Goal: Task Accomplishment & Management: Manage account settings

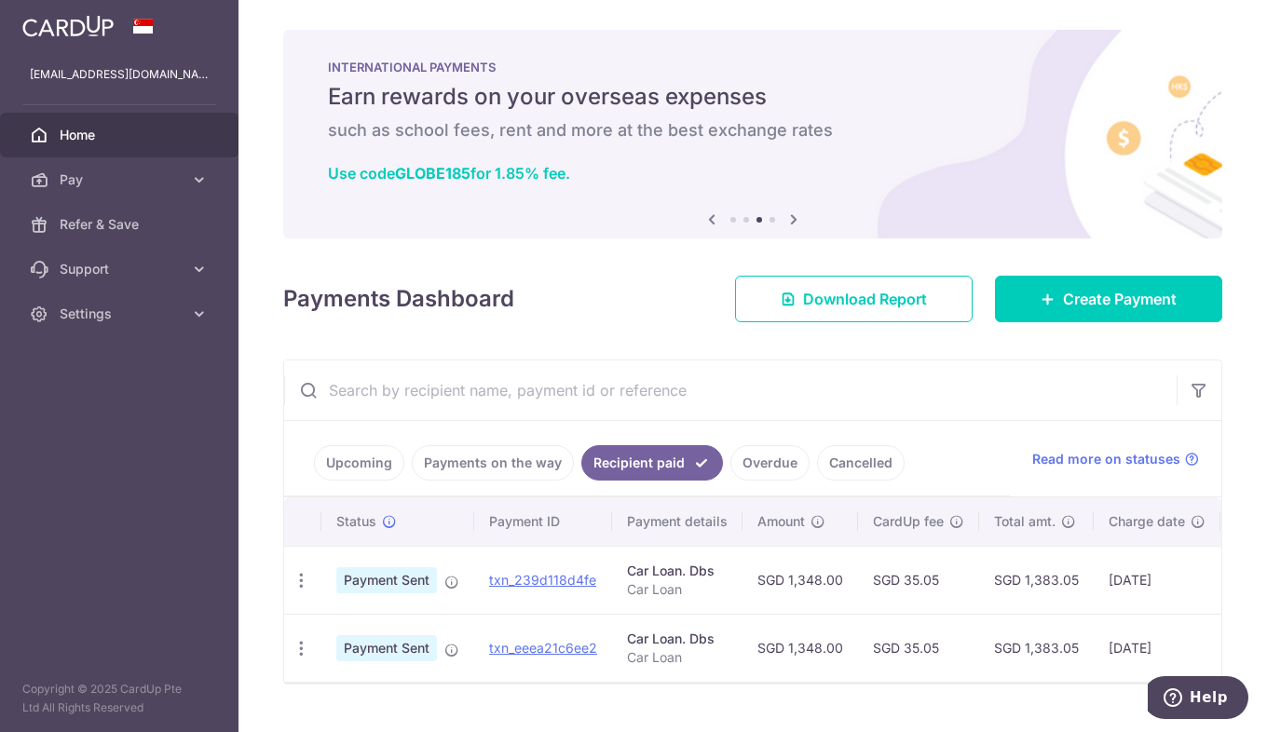
scroll to position [693, 0]
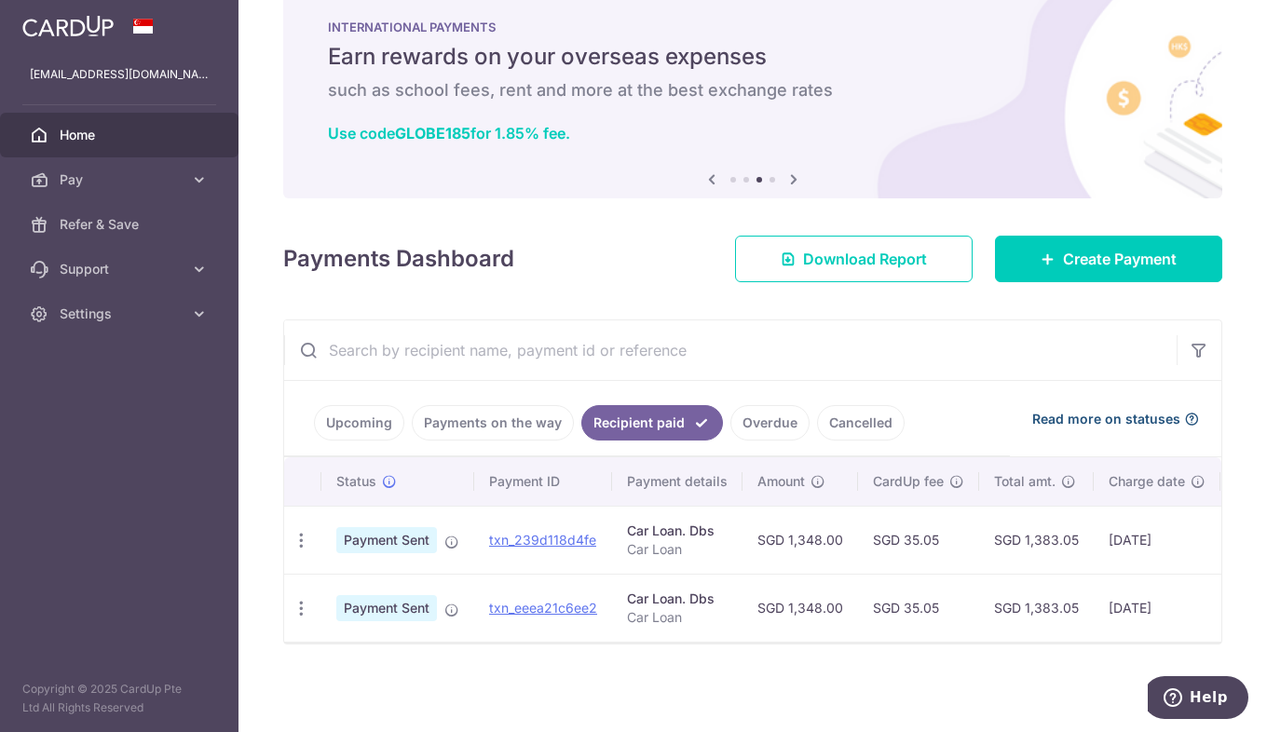
click at [1104, 410] on span "Read more on statuses" at bounding box center [1106, 419] width 148 height 19
click at [72, 319] on span "Settings" at bounding box center [121, 314] width 123 height 19
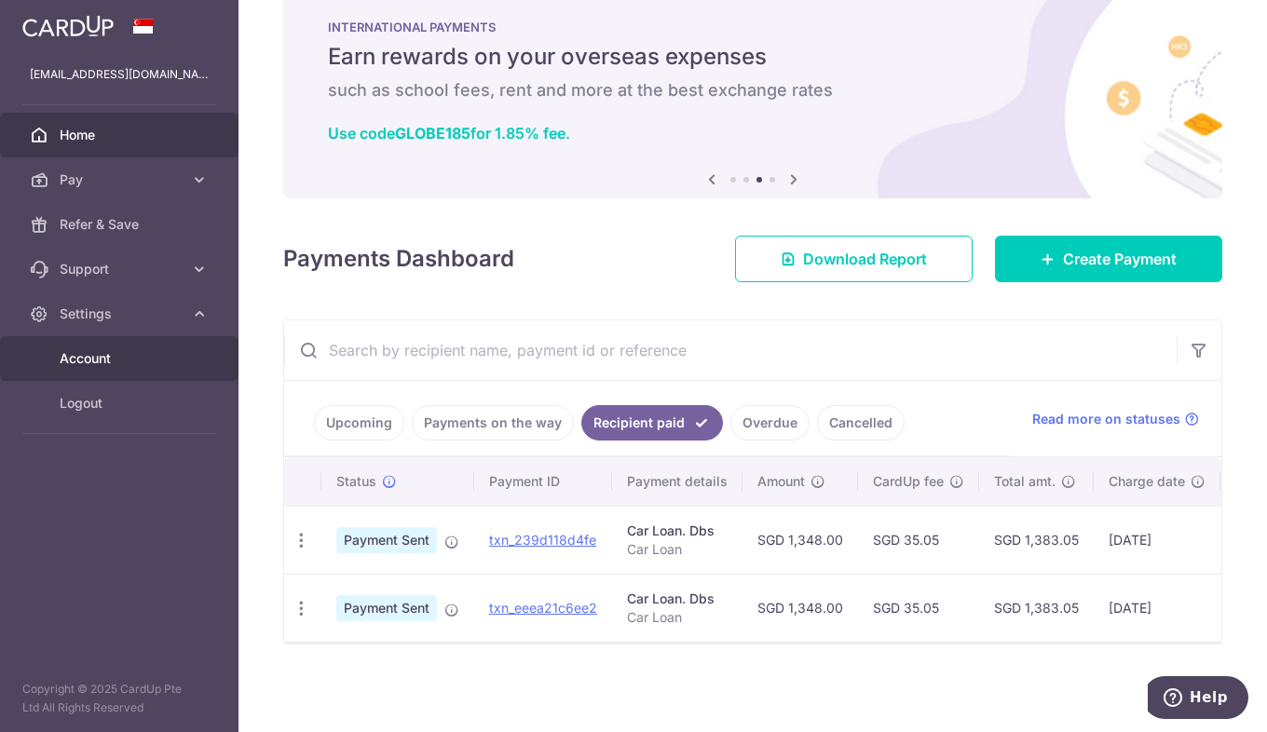
click at [102, 371] on link "Account" at bounding box center [119, 358] width 239 height 45
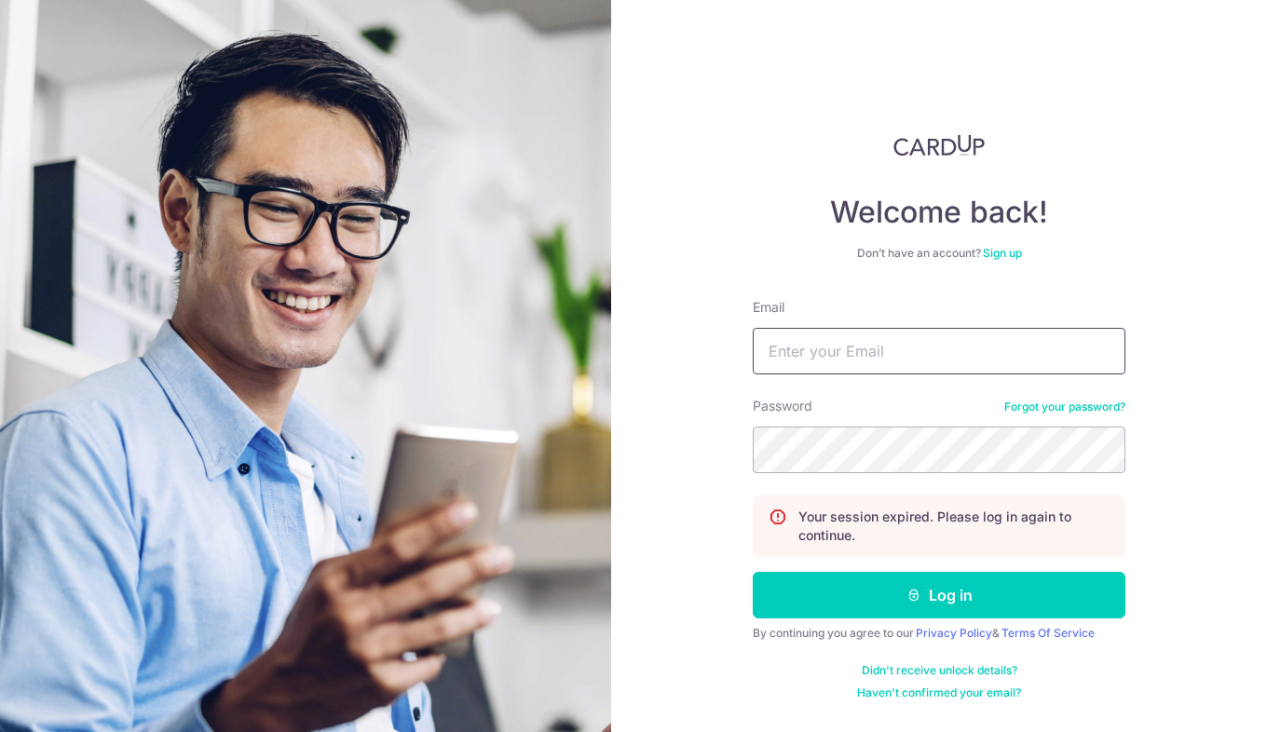
type input "[EMAIL_ADDRESS][DOMAIN_NAME]"
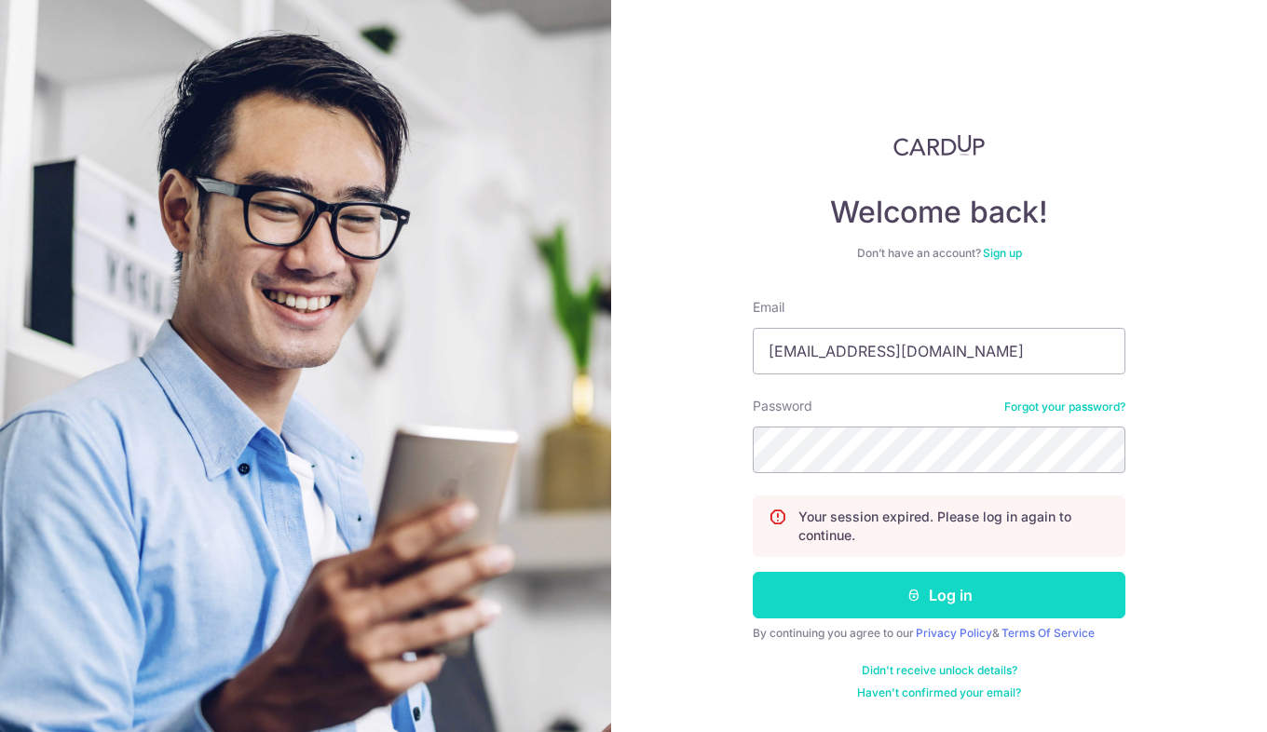
click at [1002, 607] on button "Log in" at bounding box center [939, 595] width 373 height 47
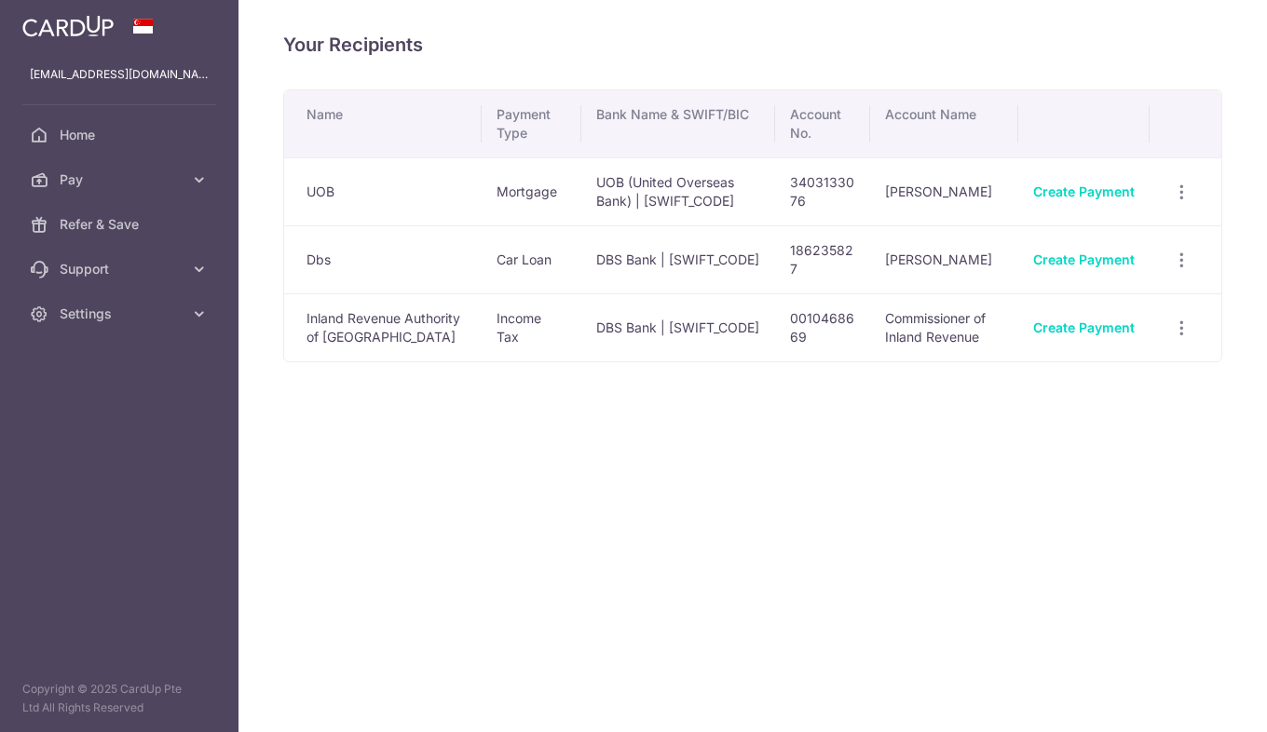
scroll to position [693, 0]
drag, startPoint x: 346, startPoint y: 326, endPoint x: 439, endPoint y: 373, distance: 104.2
type textarea "Revenue Authority of Singapore"
click at [439, 361] on td "Inland Revenue Authority of [GEOGRAPHIC_DATA]" at bounding box center [383, 327] width 198 height 68
drag, startPoint x: 439, startPoint y: 373, endPoint x: 577, endPoint y: 473, distance: 170.7
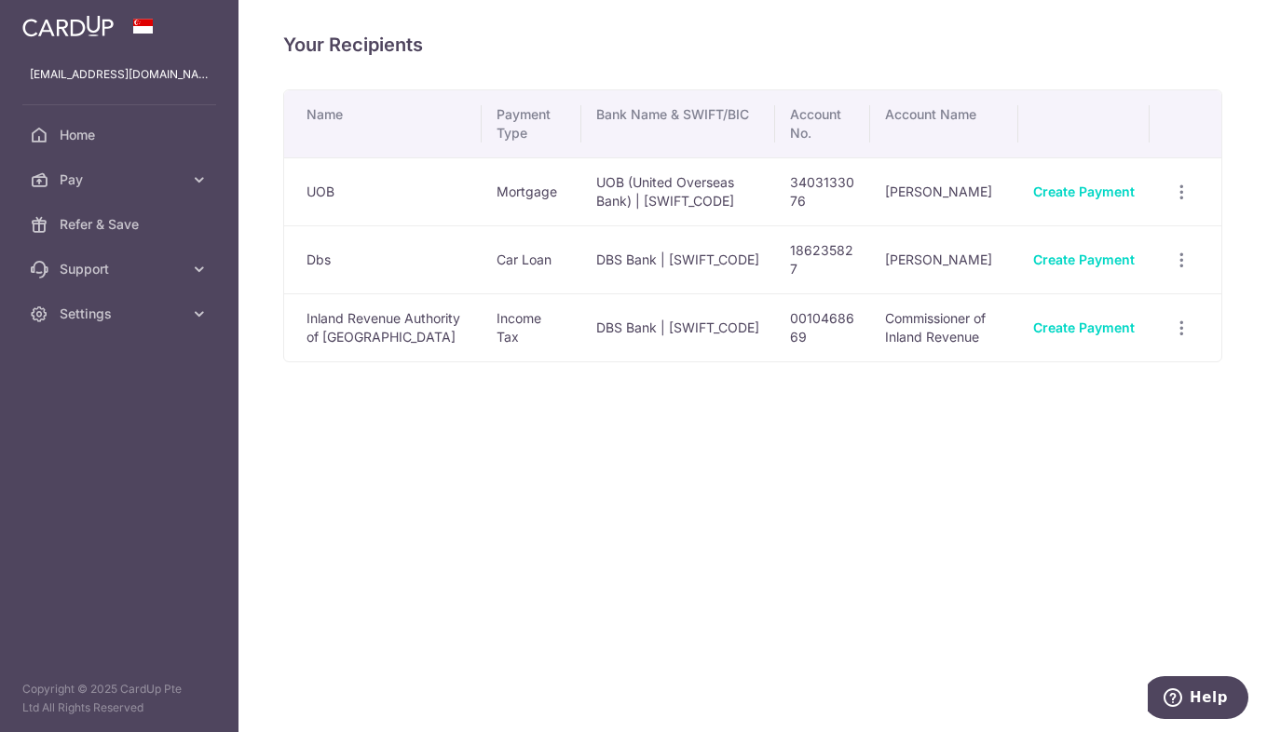
click at [579, 471] on div "Your Recipients Name Payment Type Bank Name & SWIFT/BIC Account No. Account Nam…" at bounding box center [753, 366] width 1029 height 732
click at [128, 134] on span "Home" at bounding box center [121, 135] width 123 height 19
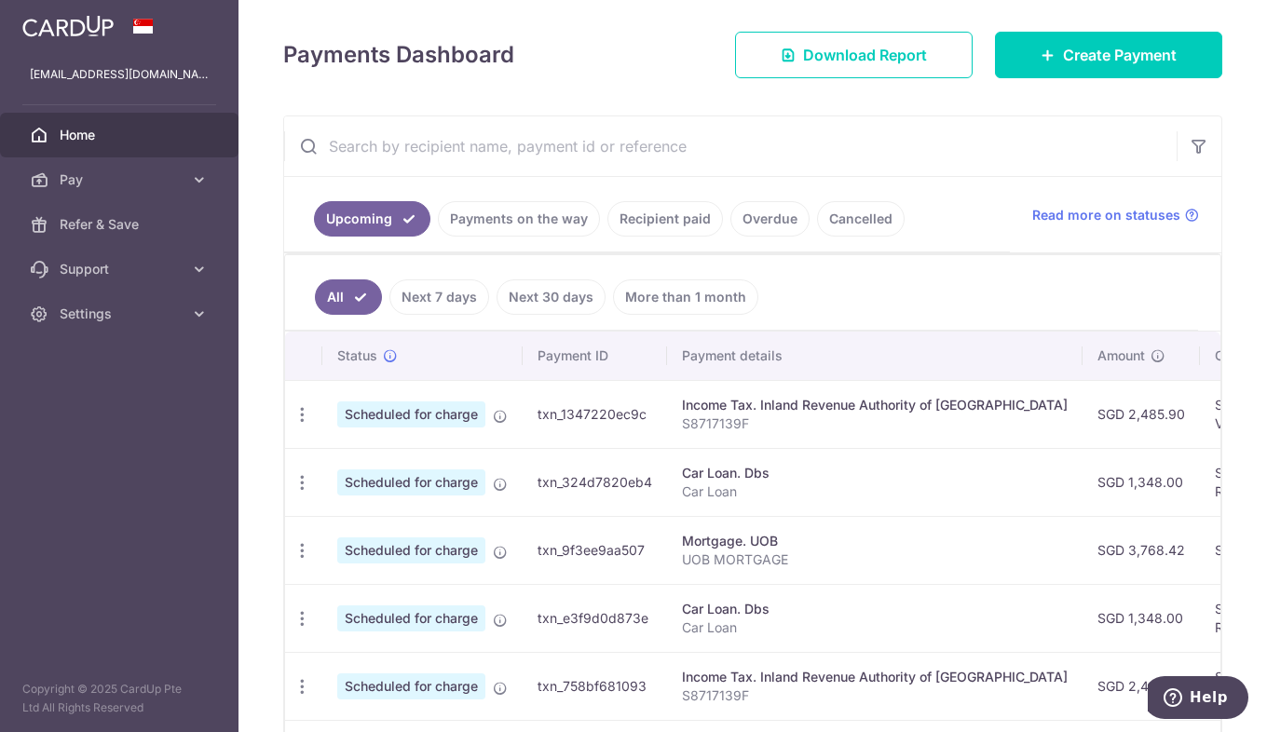
scroll to position [280, 0]
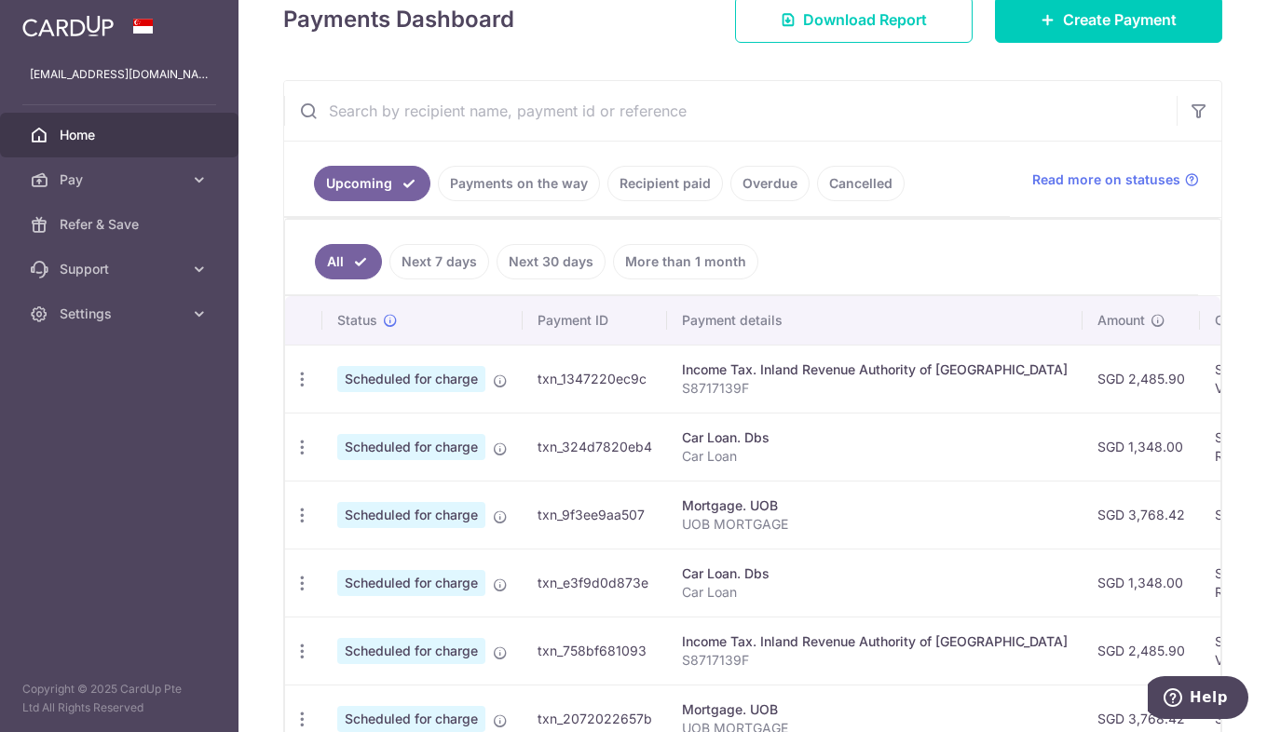
click at [443, 372] on span "Scheduled for charge" at bounding box center [411, 379] width 148 height 26
drag, startPoint x: 1058, startPoint y: 366, endPoint x: 907, endPoint y: 389, distance: 153.5
type textarea "SGD"
click at [907, 383] on tr "Update payment Cancel payment Upload doc Scheduled for charge txn_1347220ec9c I…" at bounding box center [1049, 379] width 1529 height 68
click at [1109, 373] on td "SGD 2,485.90" at bounding box center [1141, 379] width 117 height 68
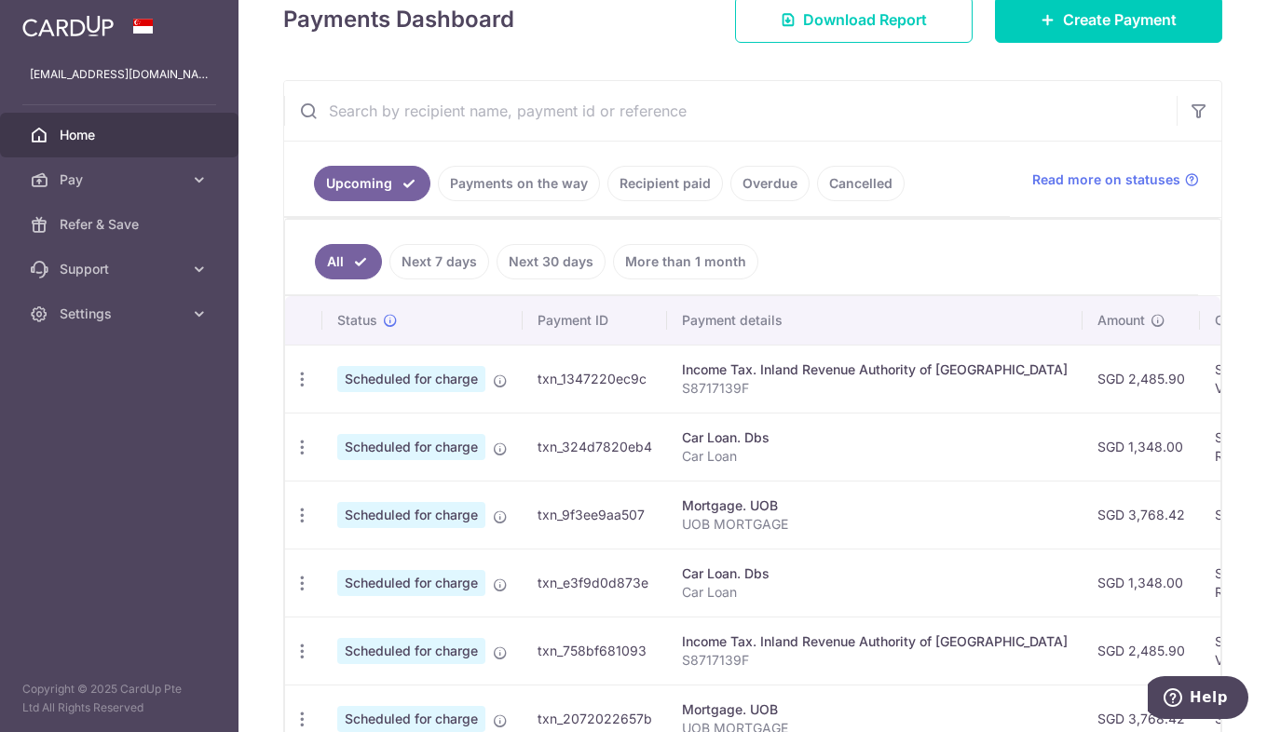
scroll to position [0, 525]
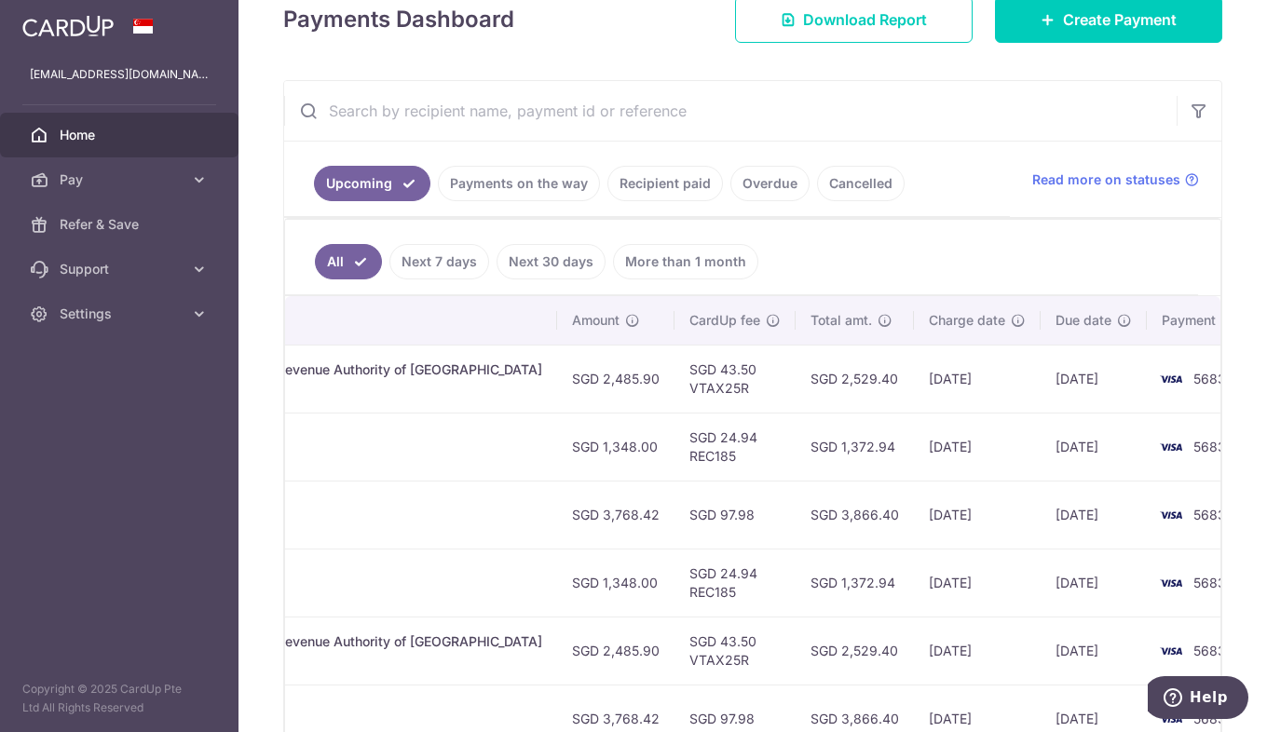
drag, startPoint x: 1100, startPoint y: 378, endPoint x: 1249, endPoint y: 383, distance: 149.1
click at [1255, 382] on div "× Pause Schedule Pause all future payments in this series Pause just this one p…" at bounding box center [753, 366] width 1029 height 732
click at [914, 375] on td "[DATE]" at bounding box center [977, 379] width 127 height 68
drag, startPoint x: 662, startPoint y: 375, endPoint x: 768, endPoint y: 382, distance: 105.5
click at [764, 387] on tr "Update payment Cancel payment Upload doc Scheduled for charge txn_1347220ec9c I…" at bounding box center [524, 379] width 1529 height 68
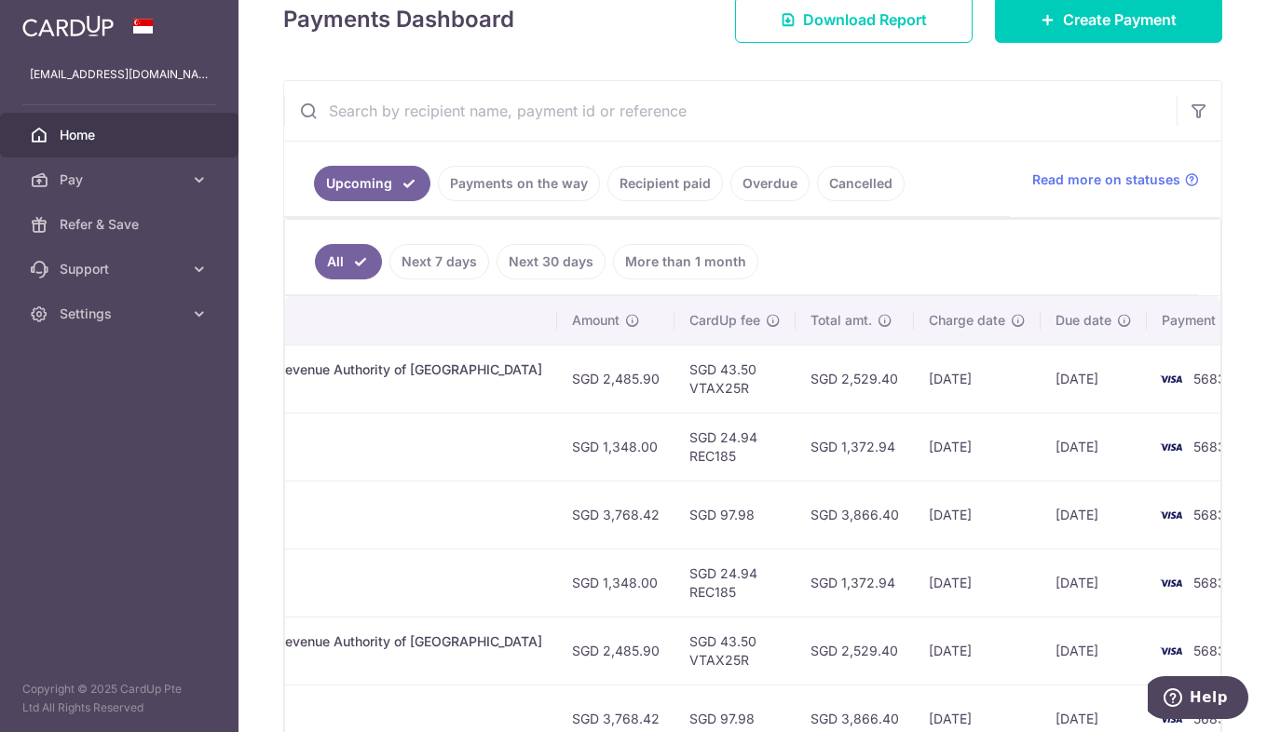
drag, startPoint x: 768, startPoint y: 382, endPoint x: 798, endPoint y: 377, distance: 30.2
click at [796, 378] on td "SGD 2,529.40" at bounding box center [855, 379] width 118 height 68
click at [1079, 228] on ul "All Next 7 days Next 30 days More than 1 month" at bounding box center [741, 257] width 913 height 75
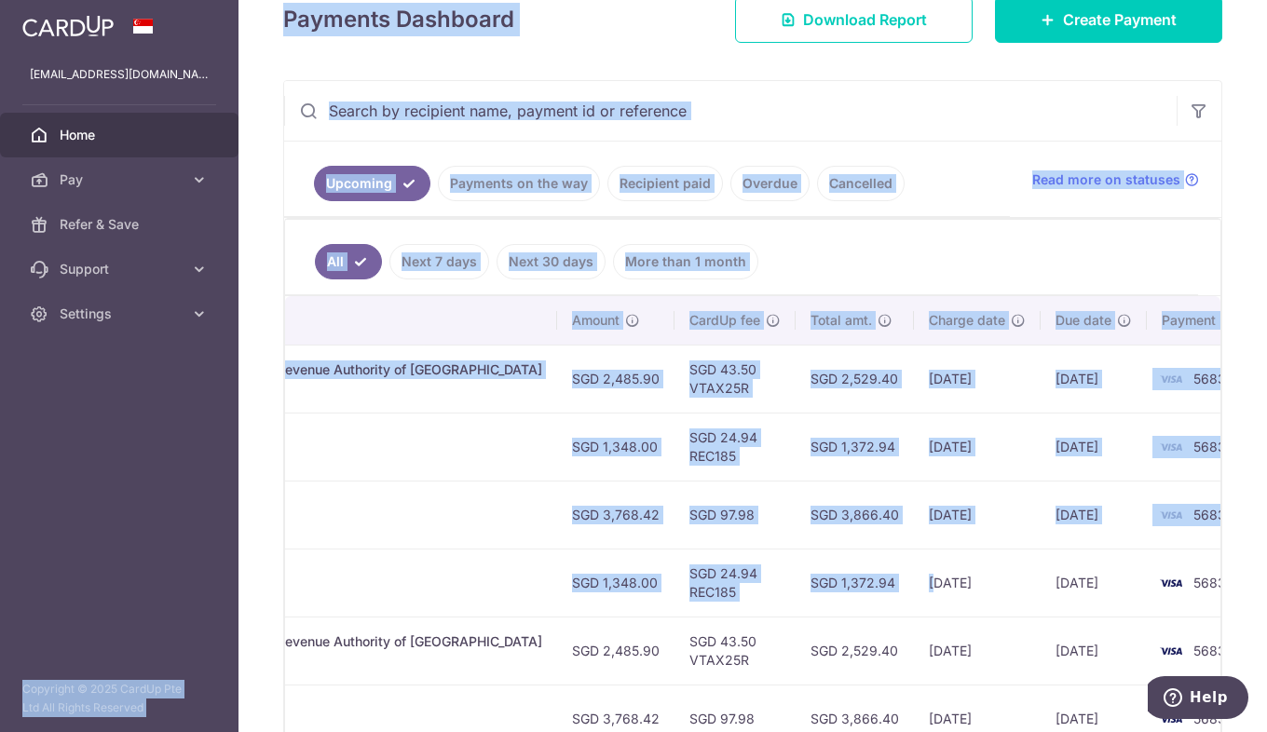
scroll to position [0, 0]
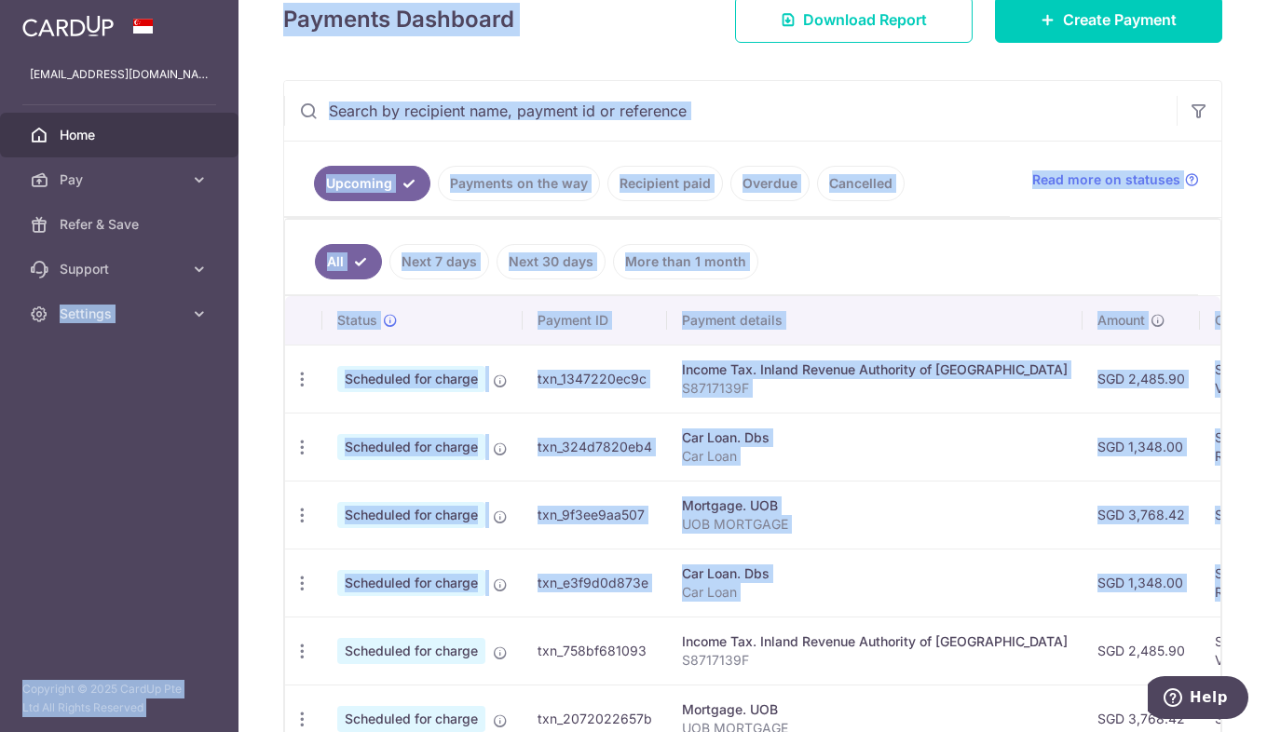
drag, startPoint x: 866, startPoint y: 561, endPoint x: 13, endPoint y: 345, distance: 879.5
click at [0, 347] on html "[EMAIL_ADDRESS][DOMAIN_NAME] Home Pay Payments Recipients Cards Refer & Save Su…" at bounding box center [633, 366] width 1267 height 732
click at [418, 367] on span "Scheduled for charge" at bounding box center [411, 379] width 148 height 26
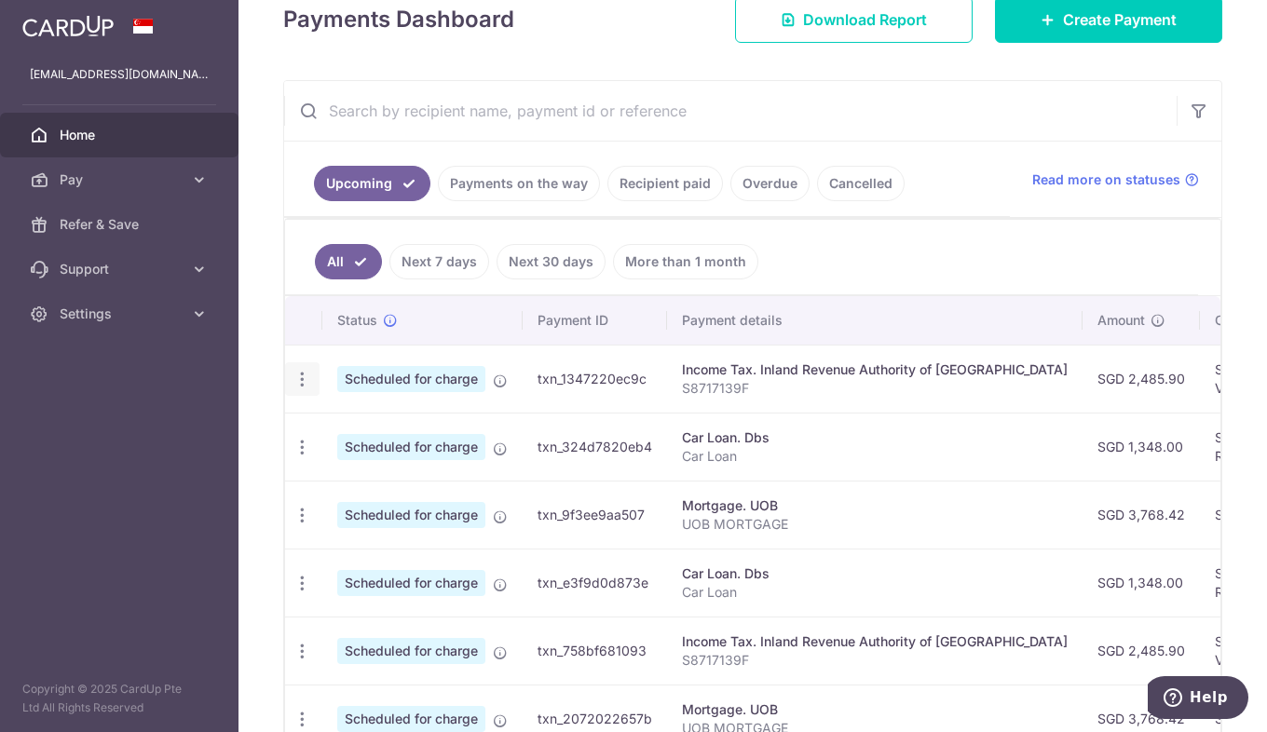
drag, startPoint x: 307, startPoint y: 382, endPoint x: 355, endPoint y: 387, distance: 48.7
click at [307, 381] on icon "button" at bounding box center [303, 380] width 20 height 20
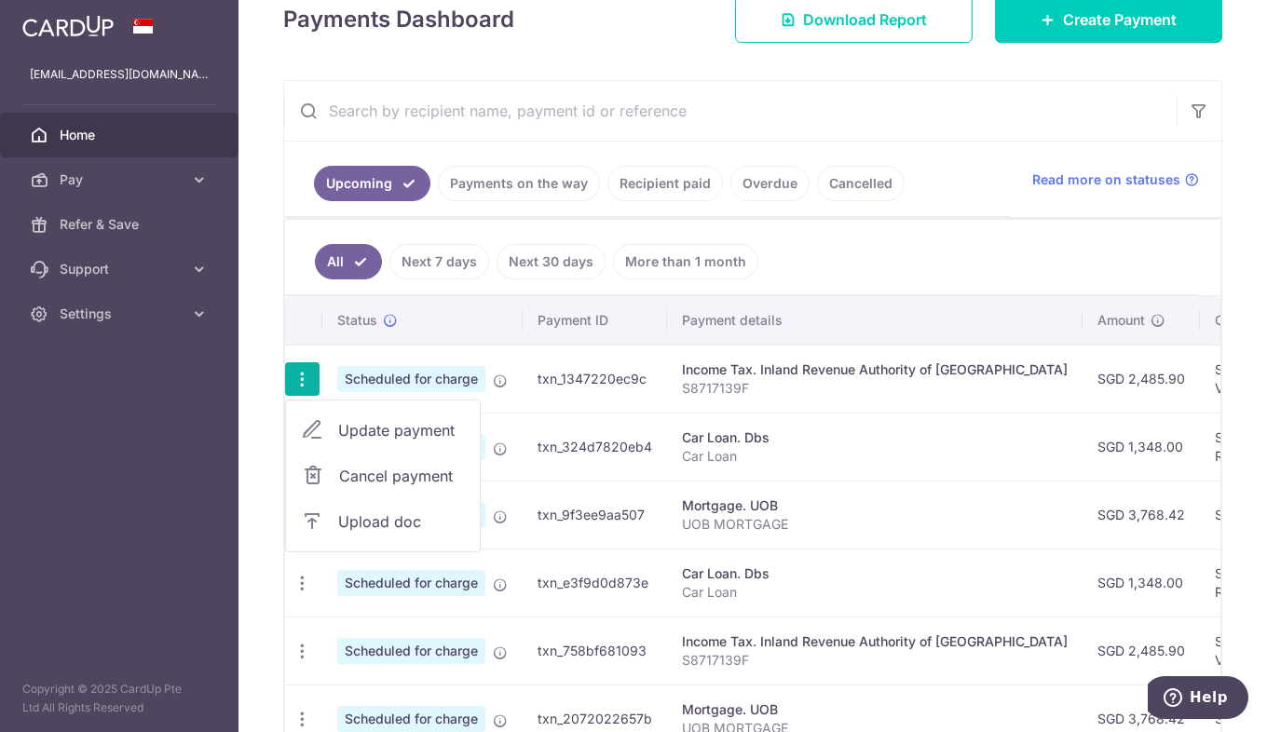
click at [431, 423] on span "Update payment" at bounding box center [401, 430] width 127 height 22
radio input "true"
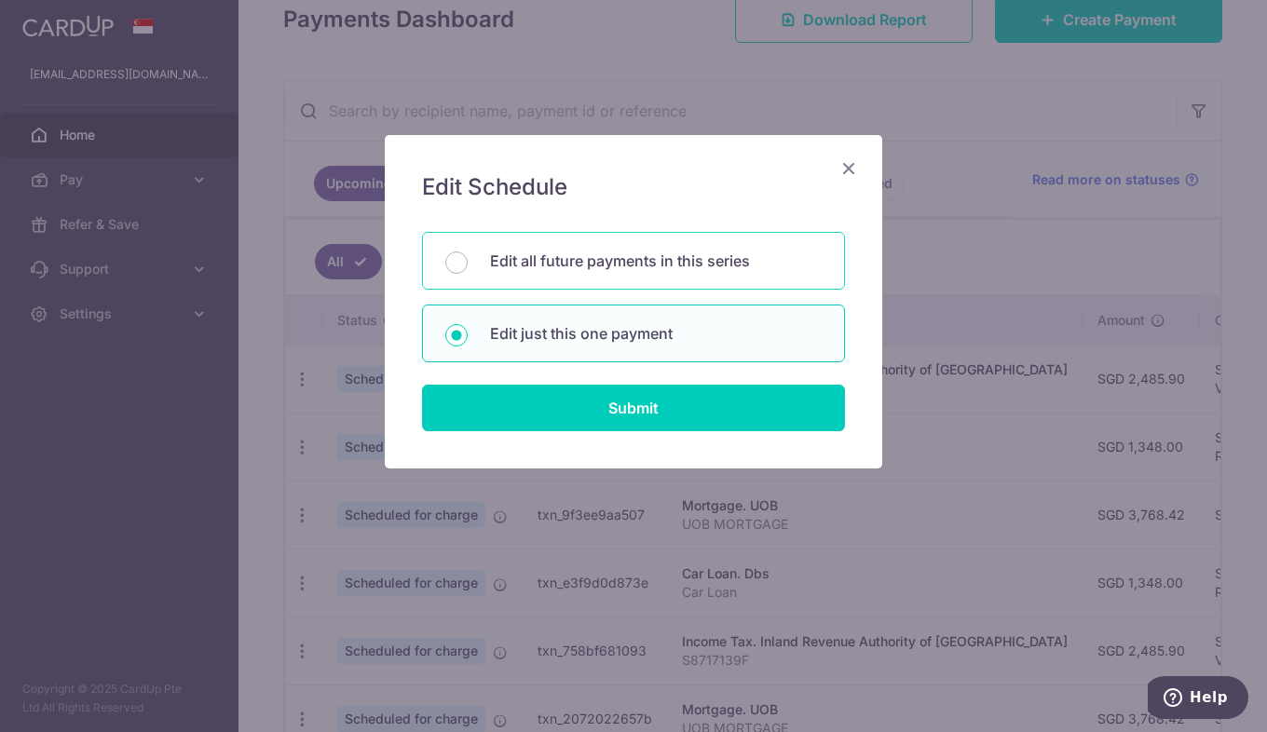
click at [667, 259] on p "Edit all future payments in this series" at bounding box center [656, 261] width 332 height 22
click at [468, 259] on input "Edit all future payments in this series" at bounding box center [456, 263] width 22 height 22
radio input "true"
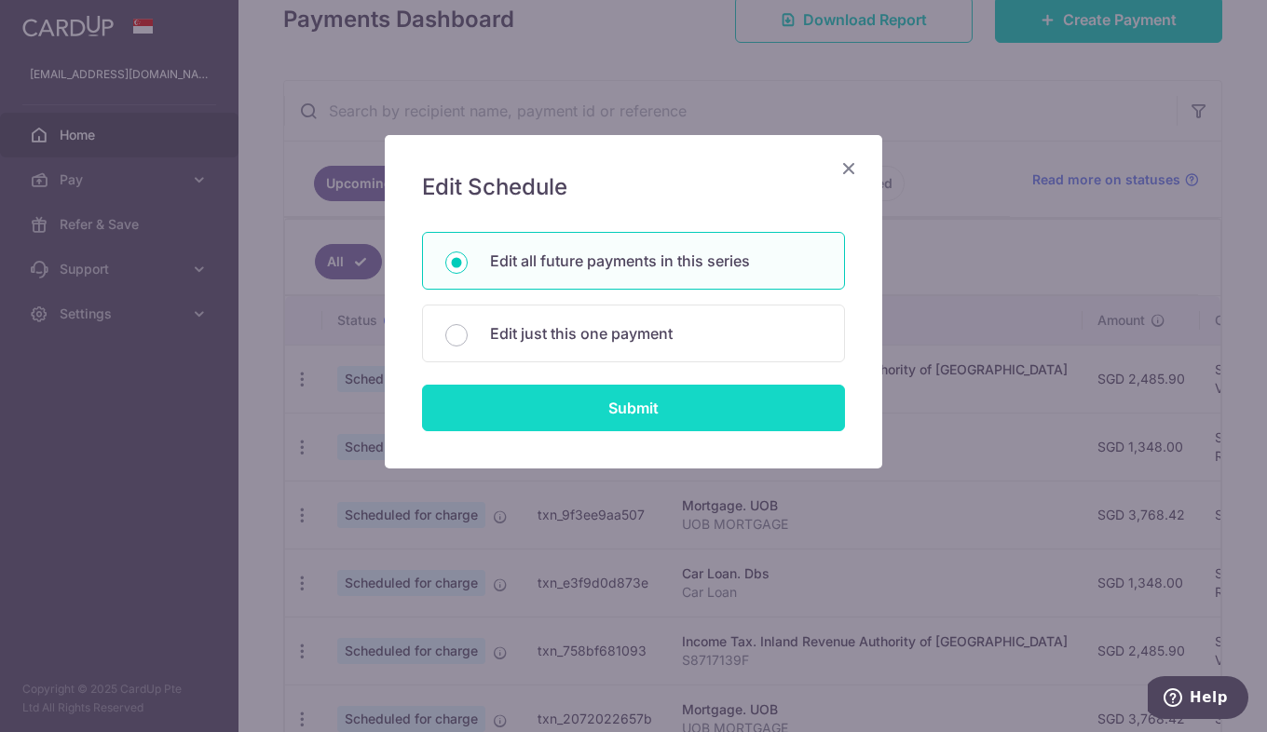
click at [720, 406] on input "Submit" at bounding box center [633, 408] width 423 height 47
radio input "true"
type input "2,485.90"
type input "S8717139F"
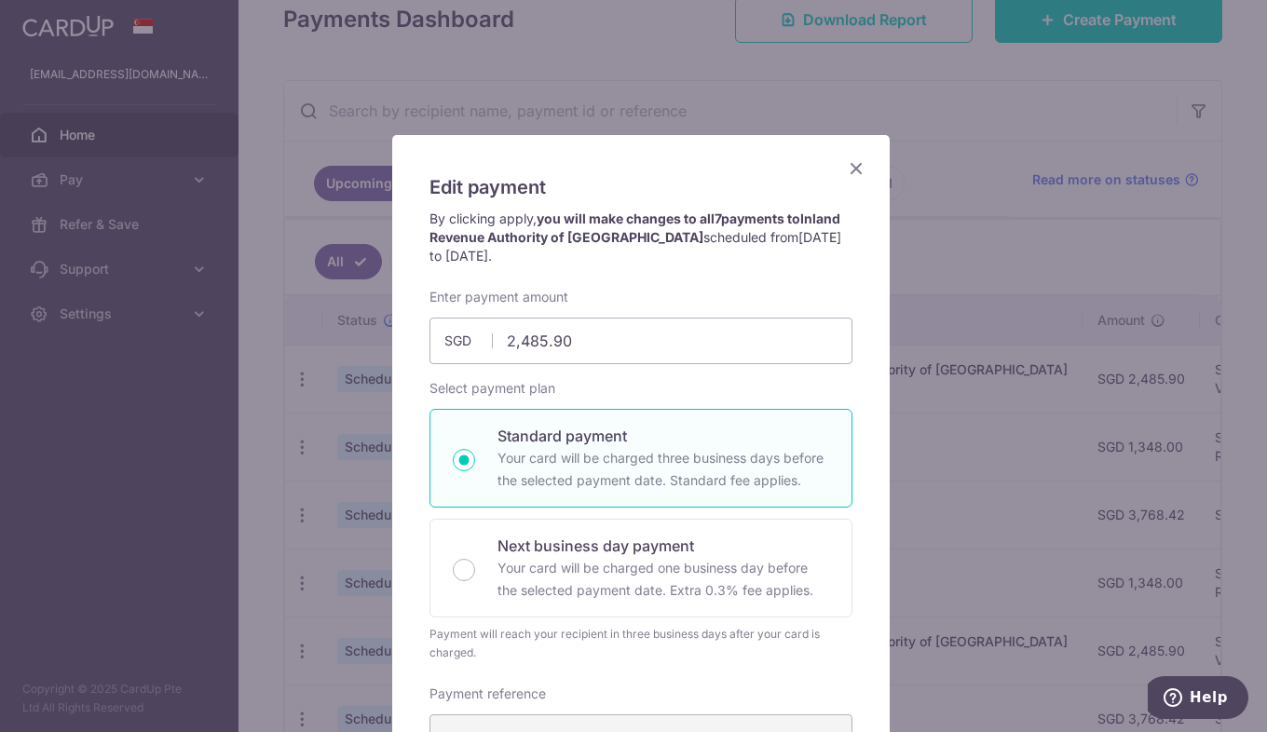
click at [854, 170] on icon "Close" at bounding box center [856, 168] width 22 height 23
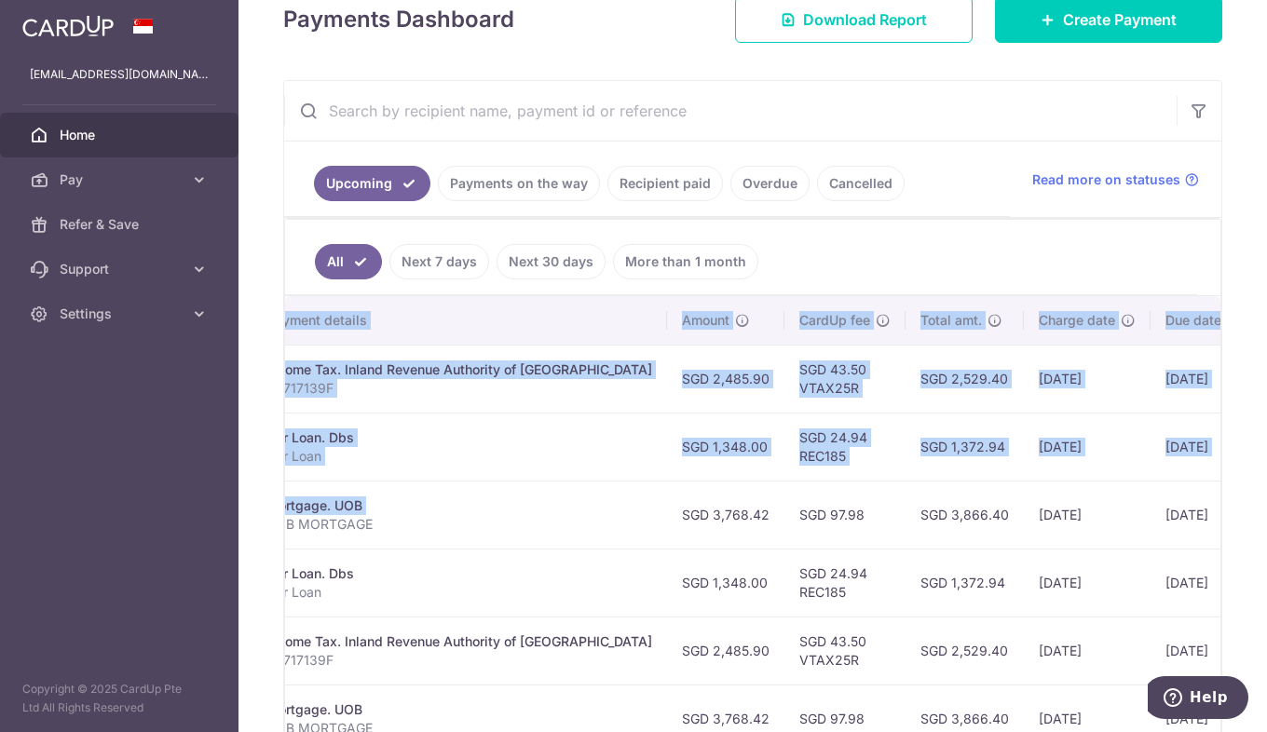
scroll to position [0, 525]
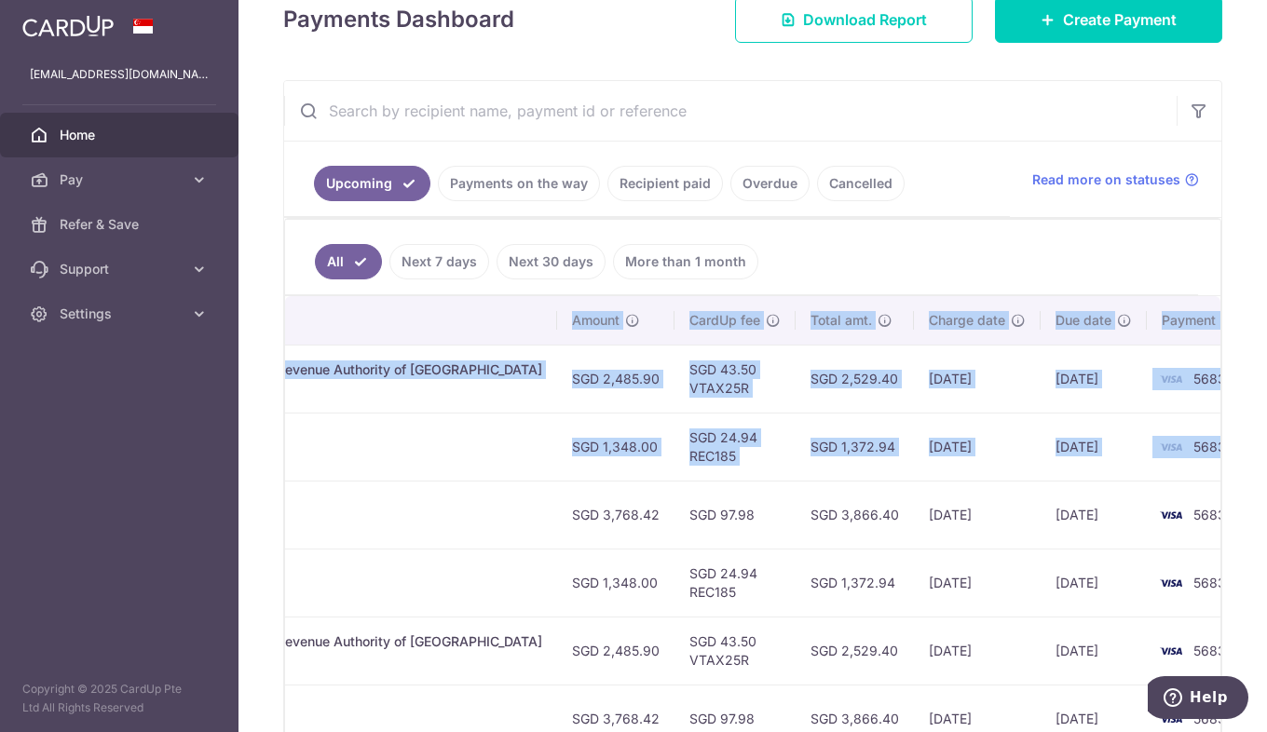
drag, startPoint x: 848, startPoint y: 480, endPoint x: 1186, endPoint y: 377, distance: 353.4
click at [1207, 379] on tbody "Update payment Cancel payment Upload doc Scheduled for charge txn_1347220ec9c I…" at bounding box center [524, 685] width 1529 height 680
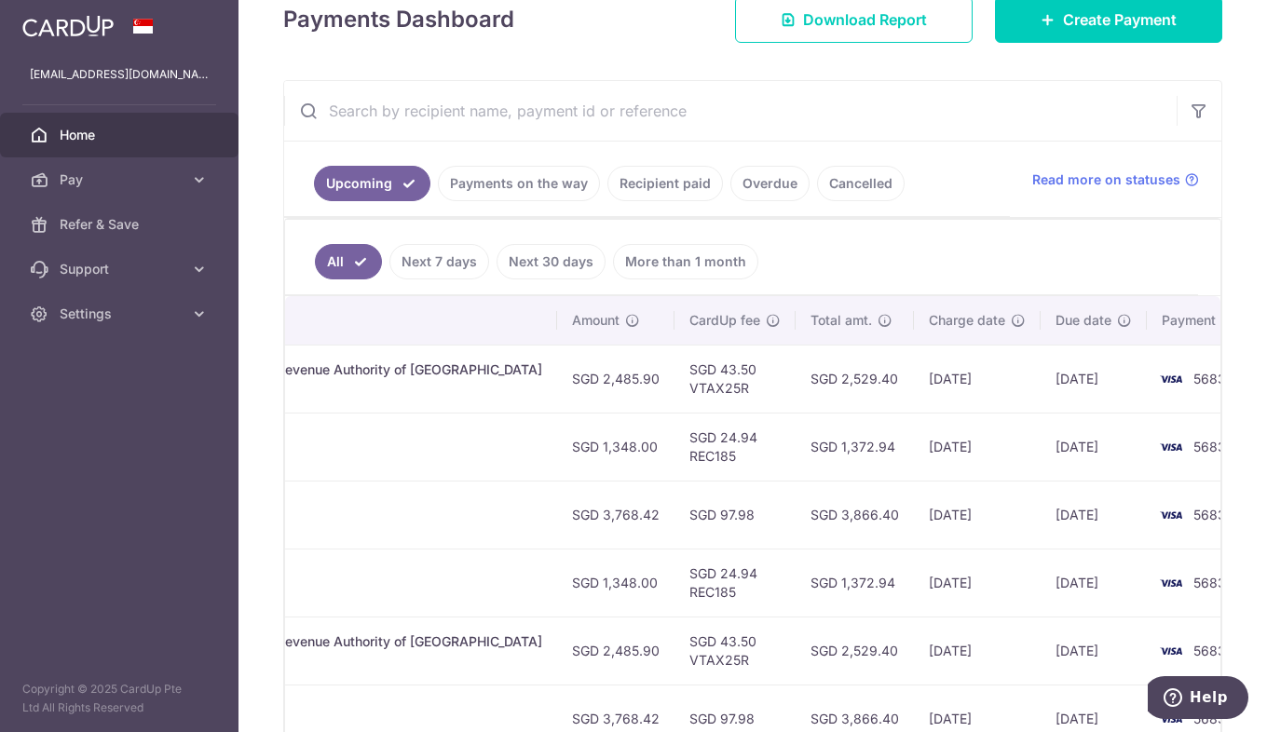
click at [919, 252] on ul "All Next 7 days Next 30 days More than 1 month" at bounding box center [741, 257] width 913 height 75
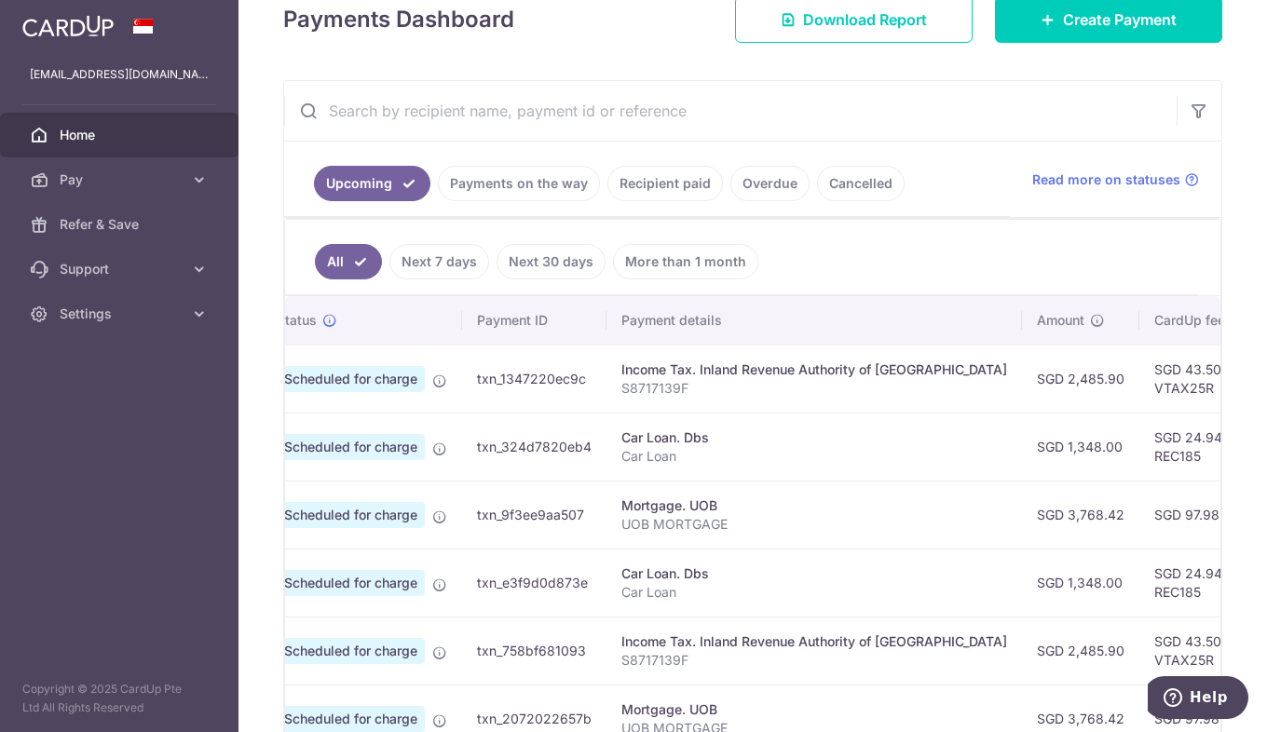
scroll to position [0, 0]
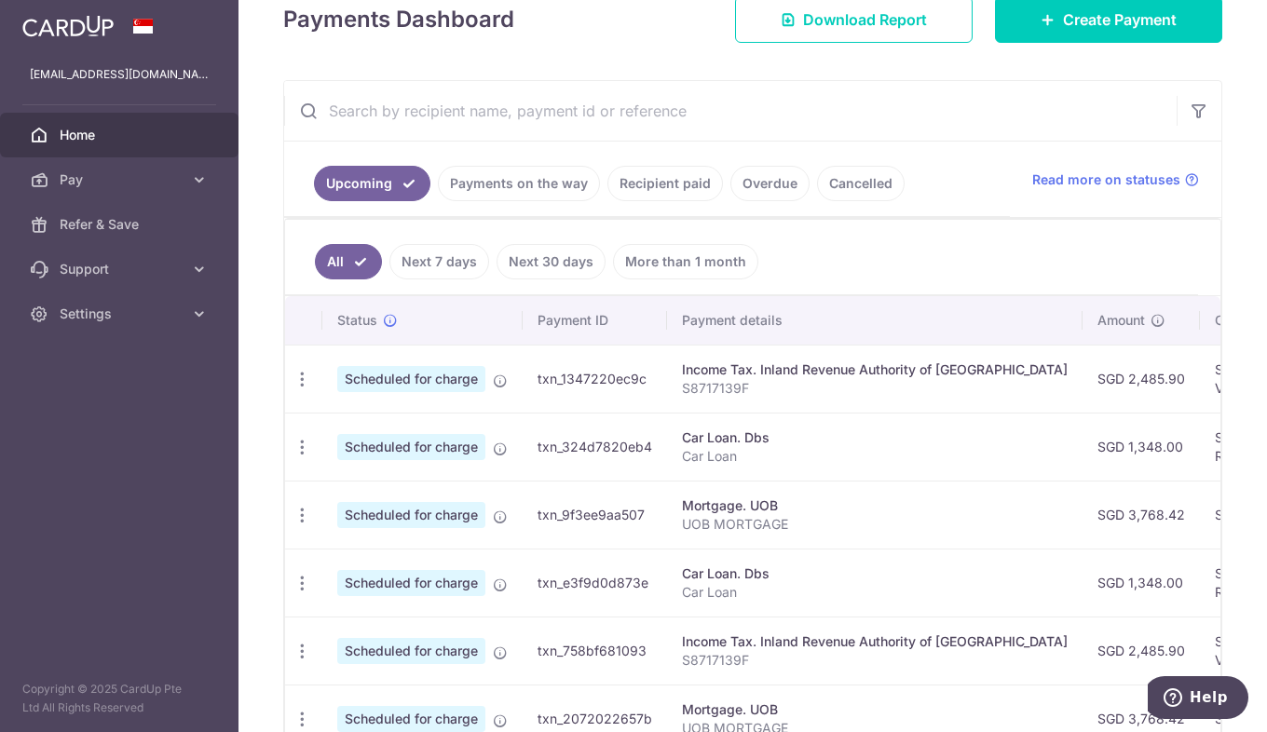
drag, startPoint x: 907, startPoint y: 390, endPoint x: 168, endPoint y: 384, distance: 739.8
click at [168, 384] on main "chia.zonghua@gmail.com Home Pay Payments Recipients Cards Refer & Save Support …" at bounding box center [633, 366] width 1267 height 732
click at [981, 256] on ul "All Next 7 days Next 30 days More than 1 month" at bounding box center [741, 257] width 913 height 75
click at [524, 176] on link "Payments on the way" at bounding box center [519, 183] width 162 height 35
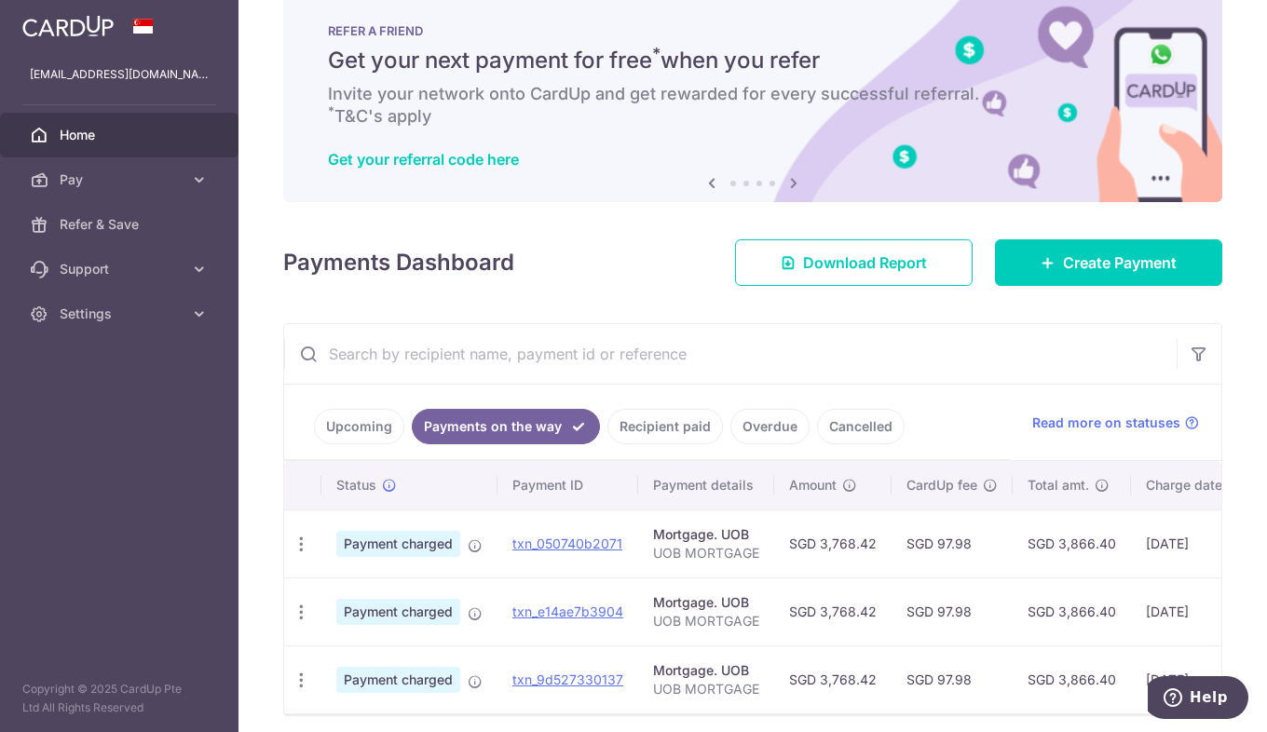
scroll to position [117, 0]
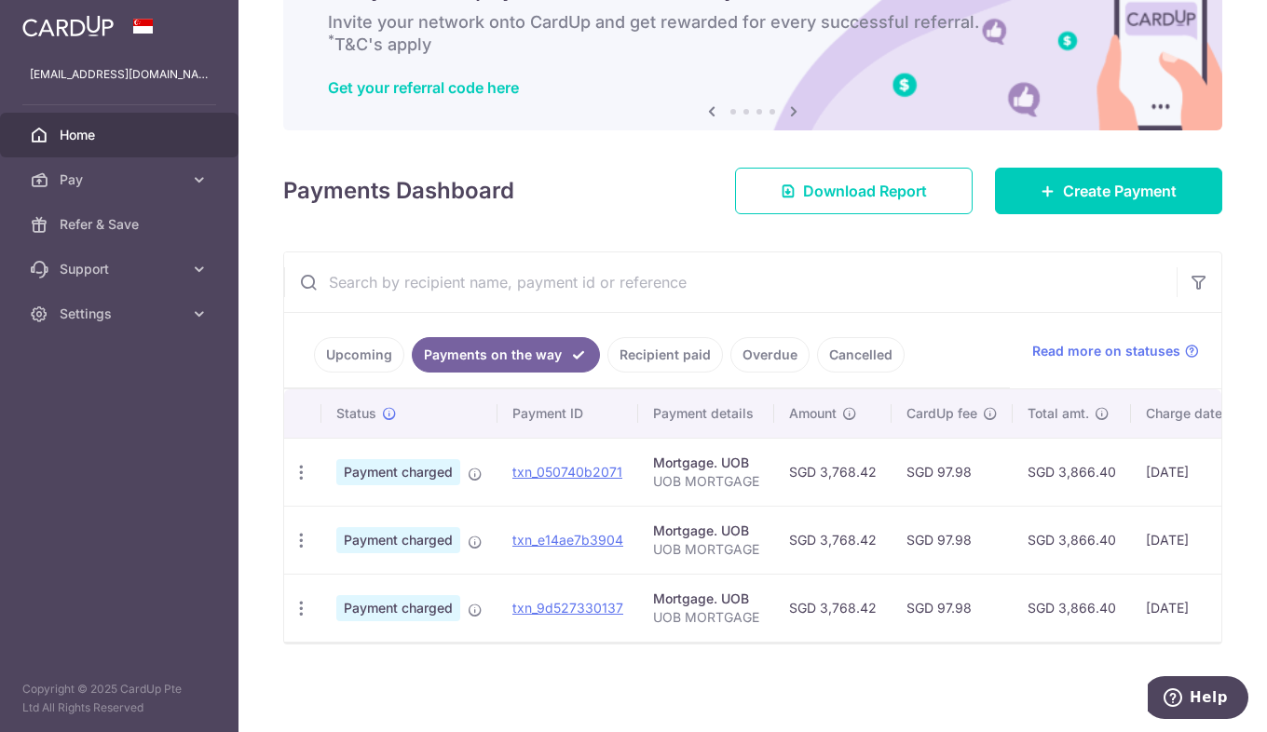
click at [687, 354] on link "Recipient paid" at bounding box center [665, 354] width 116 height 35
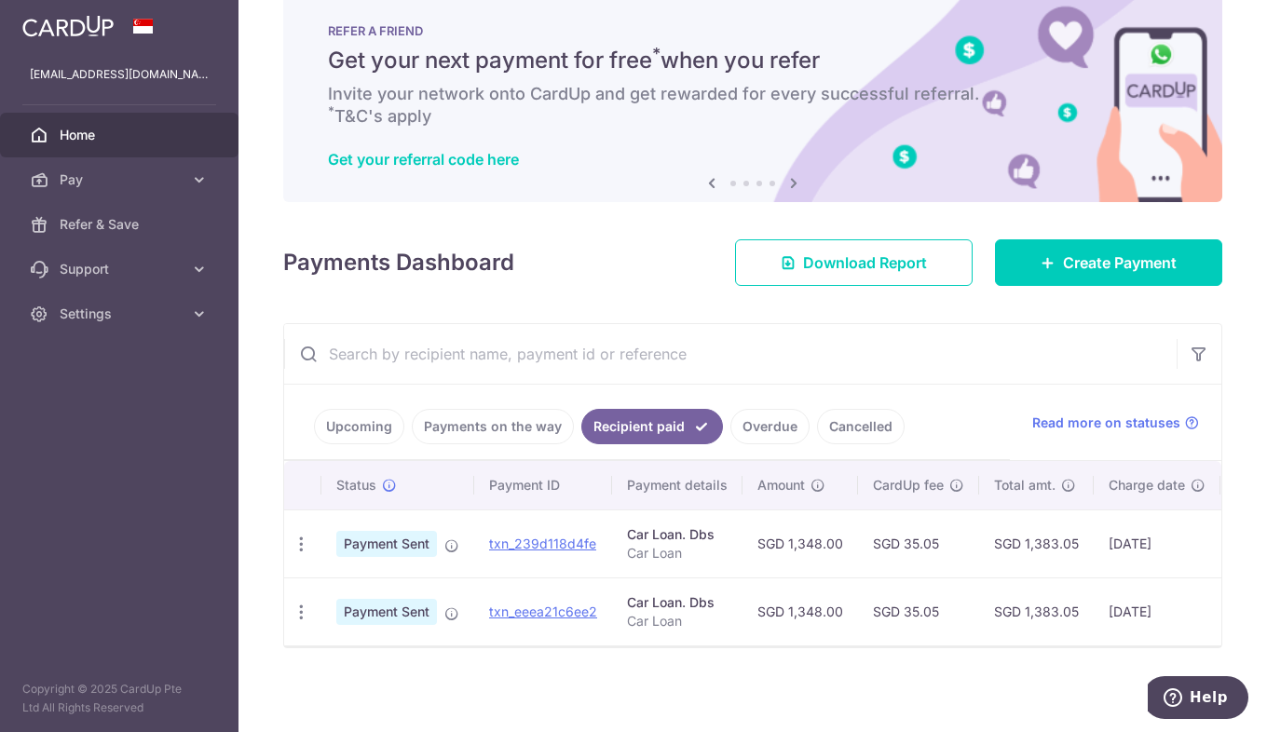
scroll to position [49, 0]
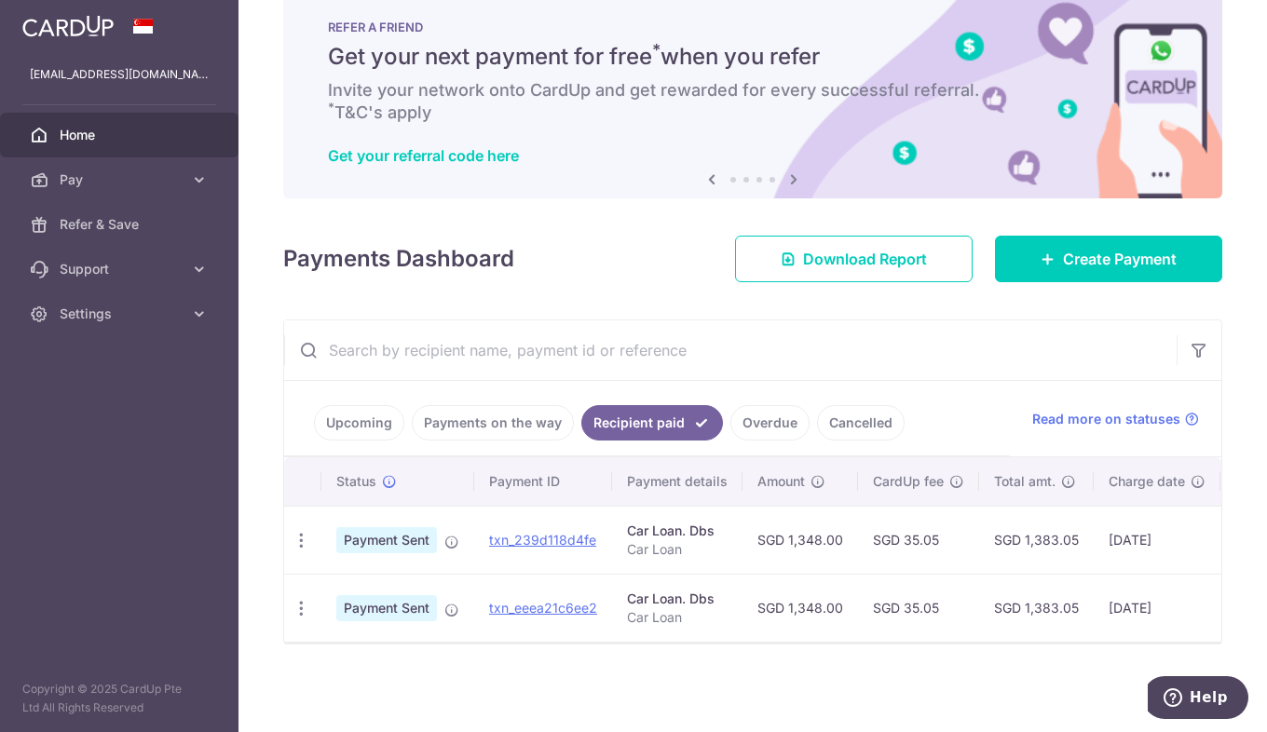
click at [509, 407] on link "Payments on the way" at bounding box center [493, 422] width 162 height 35
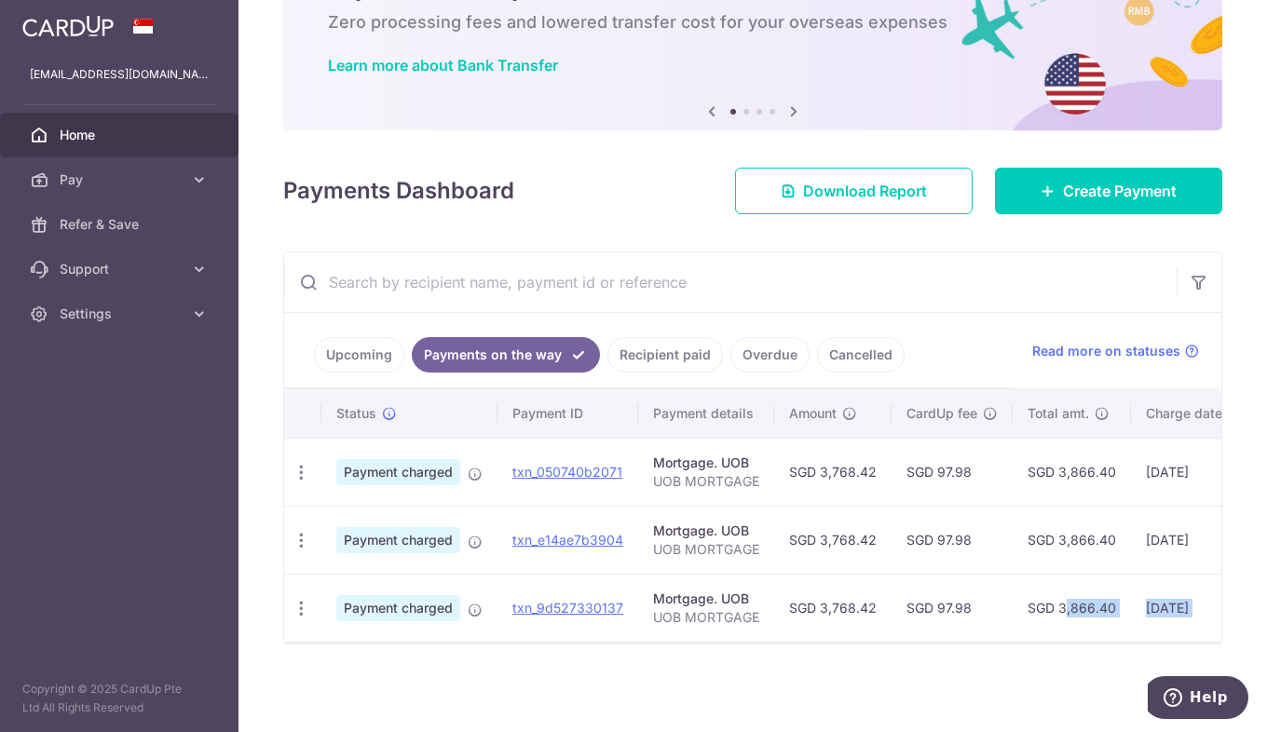
scroll to position [0, 281]
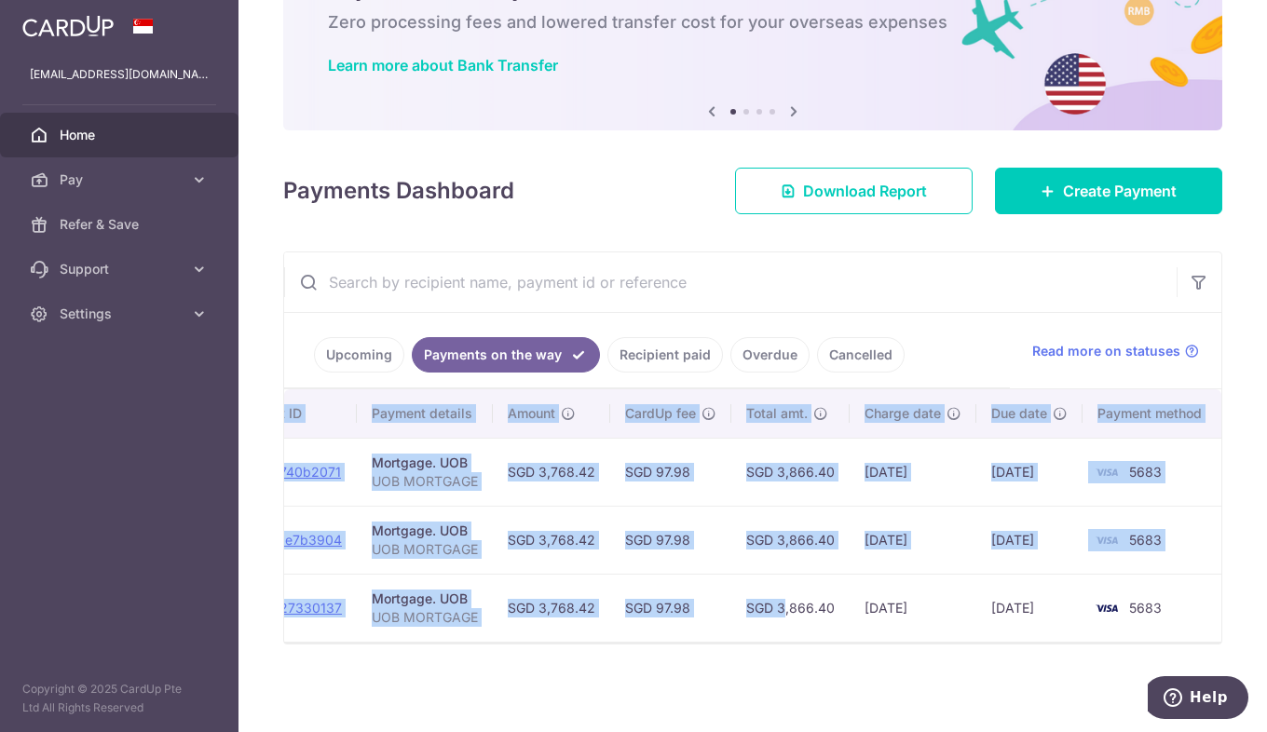
drag, startPoint x: 1020, startPoint y: 590, endPoint x: 1261, endPoint y: 604, distance: 240.8
click at [1266, 602] on div "× Pause Schedule Pause all future payments in this series Pause just this one p…" at bounding box center [753, 366] width 1029 height 732
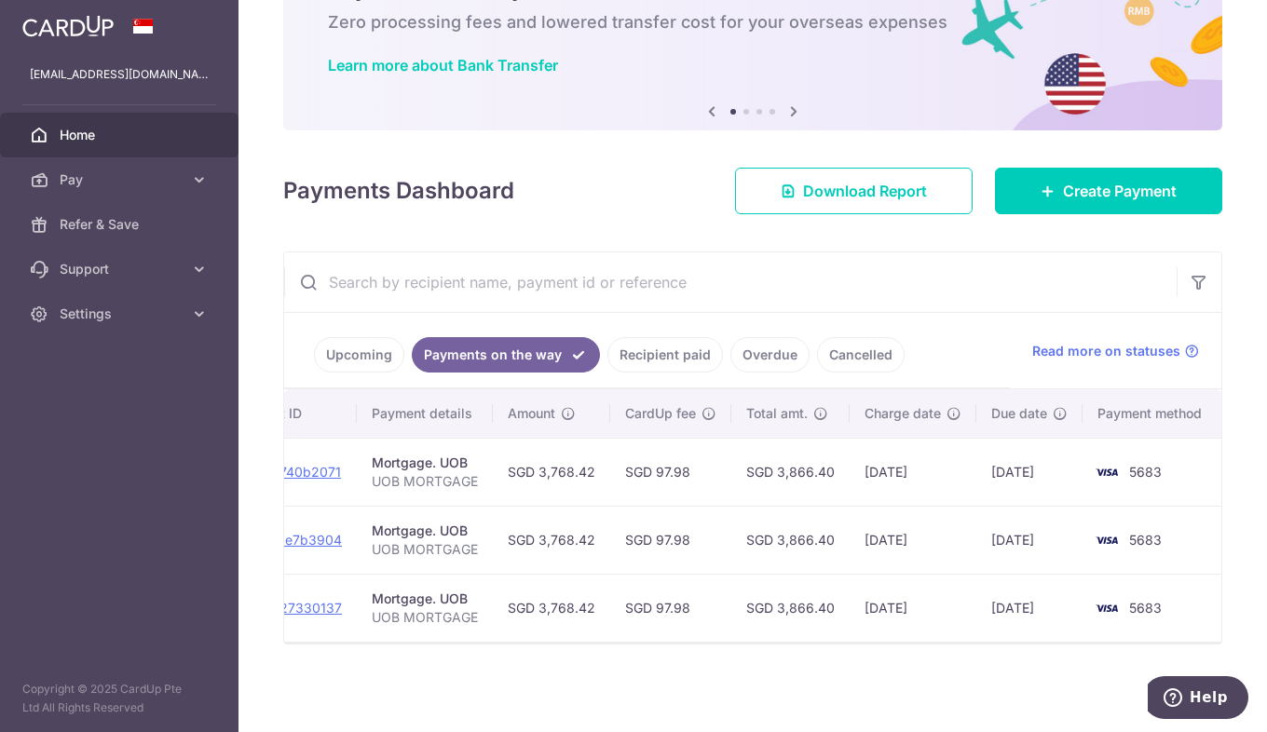
click at [907, 655] on div "× Pause Schedule Pause all future payments in this series Pause just this one p…" at bounding box center [753, 366] width 1029 height 732
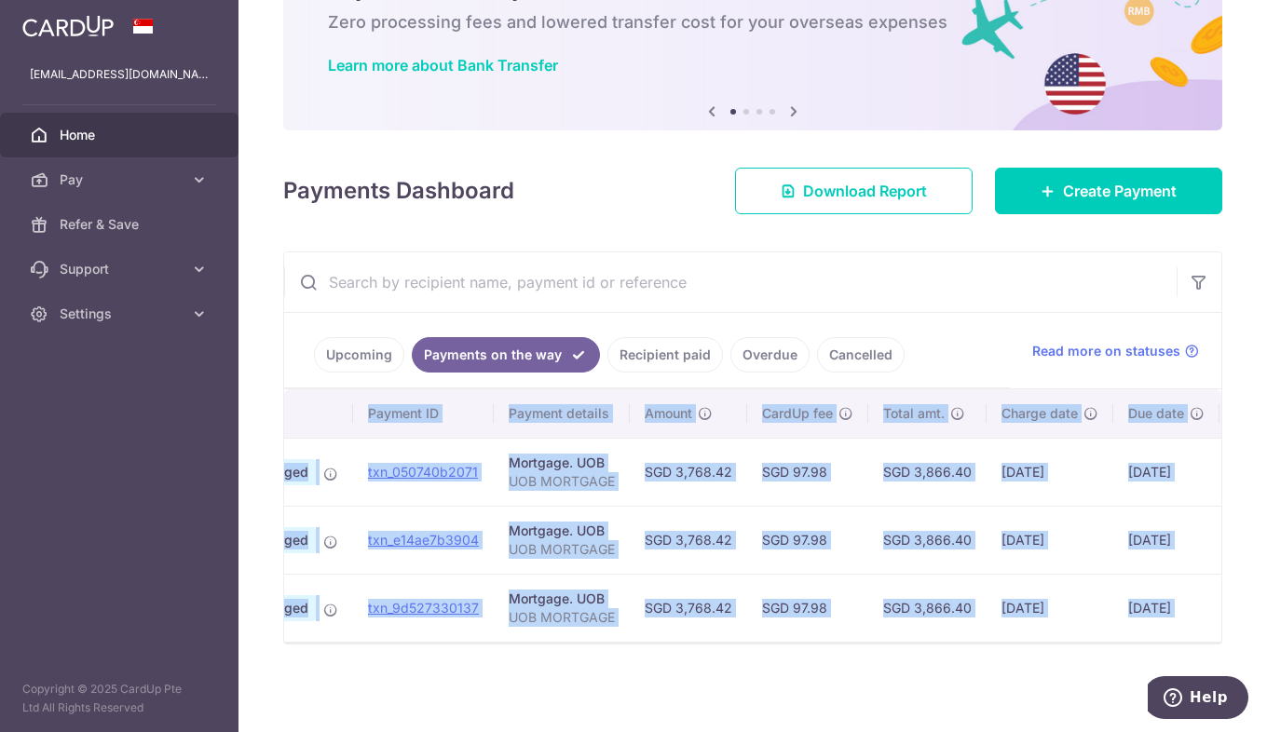
scroll to position [0, 0]
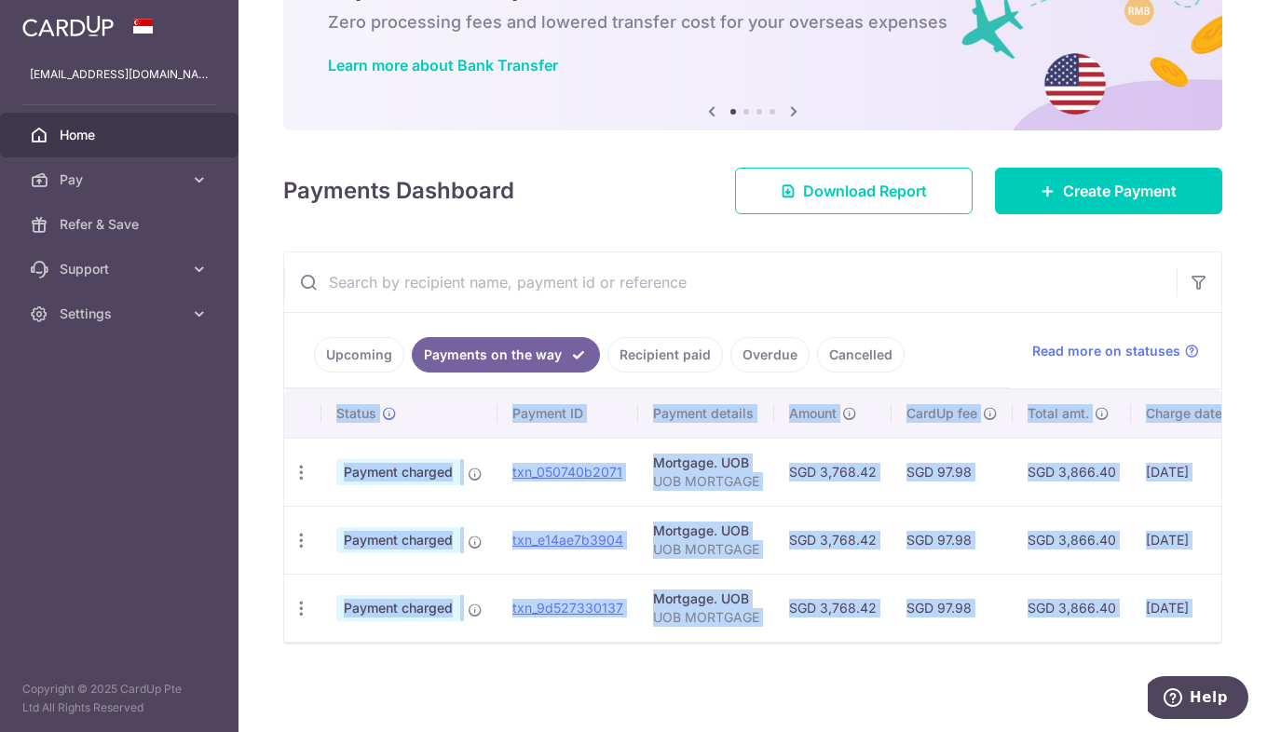
drag, startPoint x: 923, startPoint y: 661, endPoint x: 275, endPoint y: 497, distance: 668.9
click at [265, 497] on div "× Pause Schedule Pause all future payments in this series Pause just this one p…" at bounding box center [753, 366] width 1029 height 732
click at [753, 691] on div "× Pause Schedule Pause all future payments in this series Pause just this one p…" at bounding box center [753, 366] width 1029 height 732
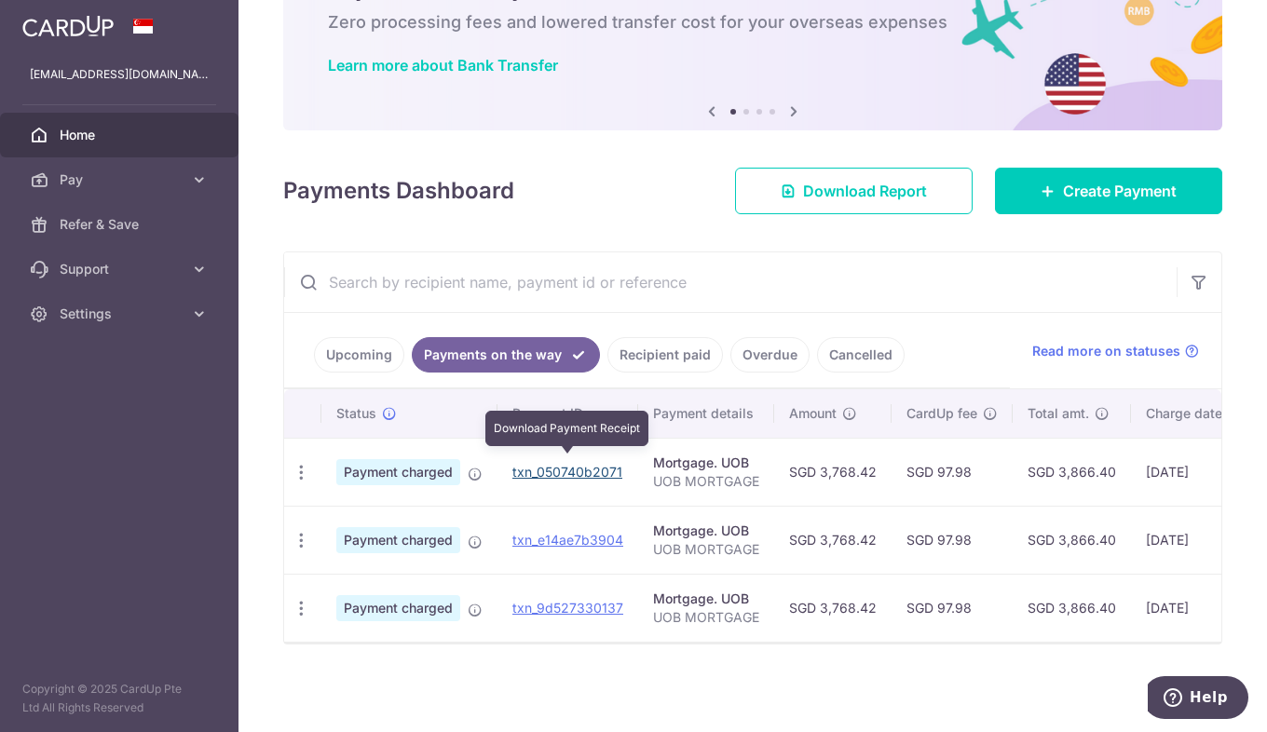
click at [553, 465] on link "txn_050740b2071" at bounding box center [567, 472] width 110 height 16
click at [306, 463] on icon "button" at bounding box center [302, 473] width 20 height 20
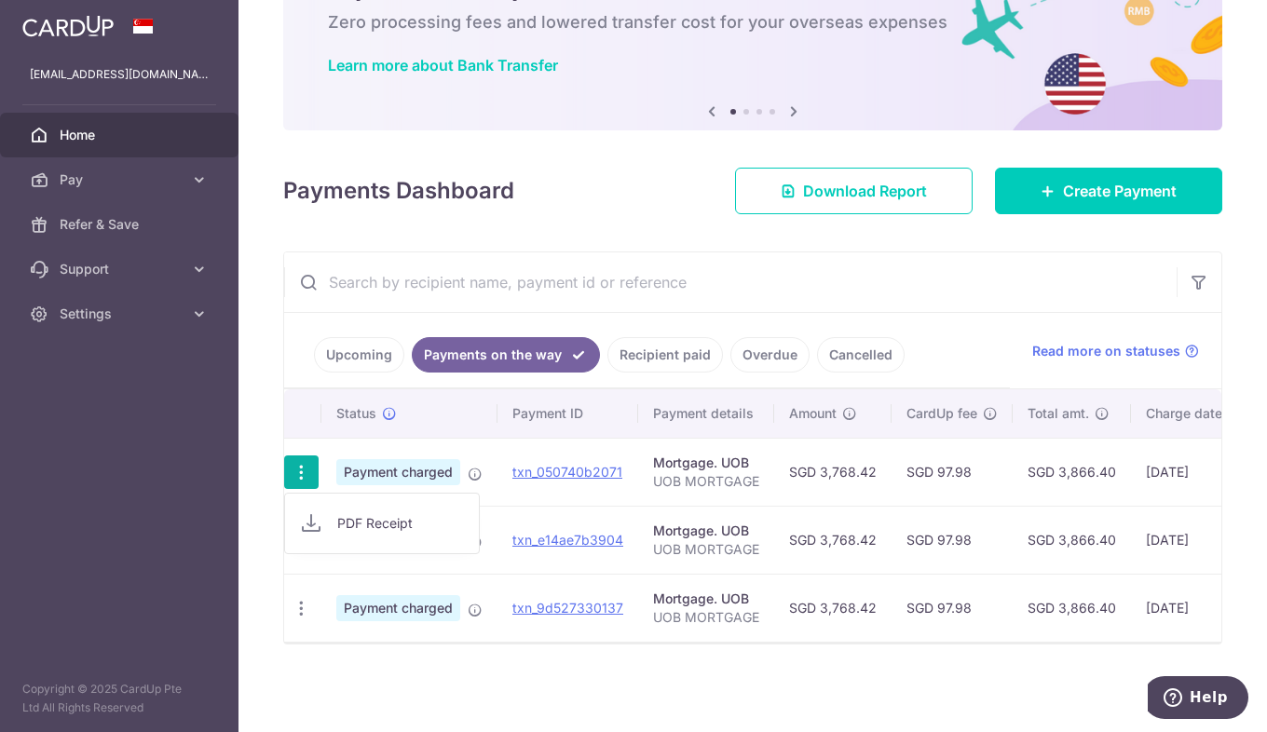
click at [327, 506] on link "PDF Receipt" at bounding box center [382, 523] width 194 height 45
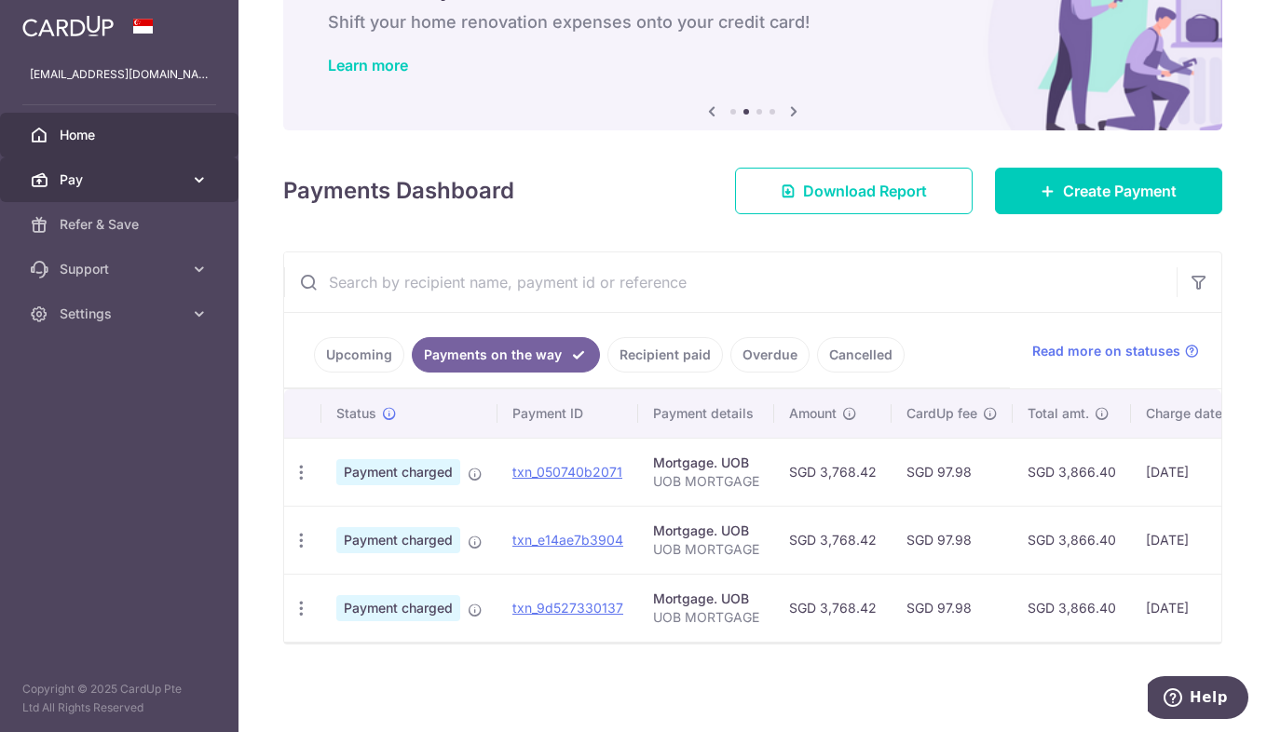
click at [131, 180] on span "Pay" at bounding box center [121, 179] width 123 height 19
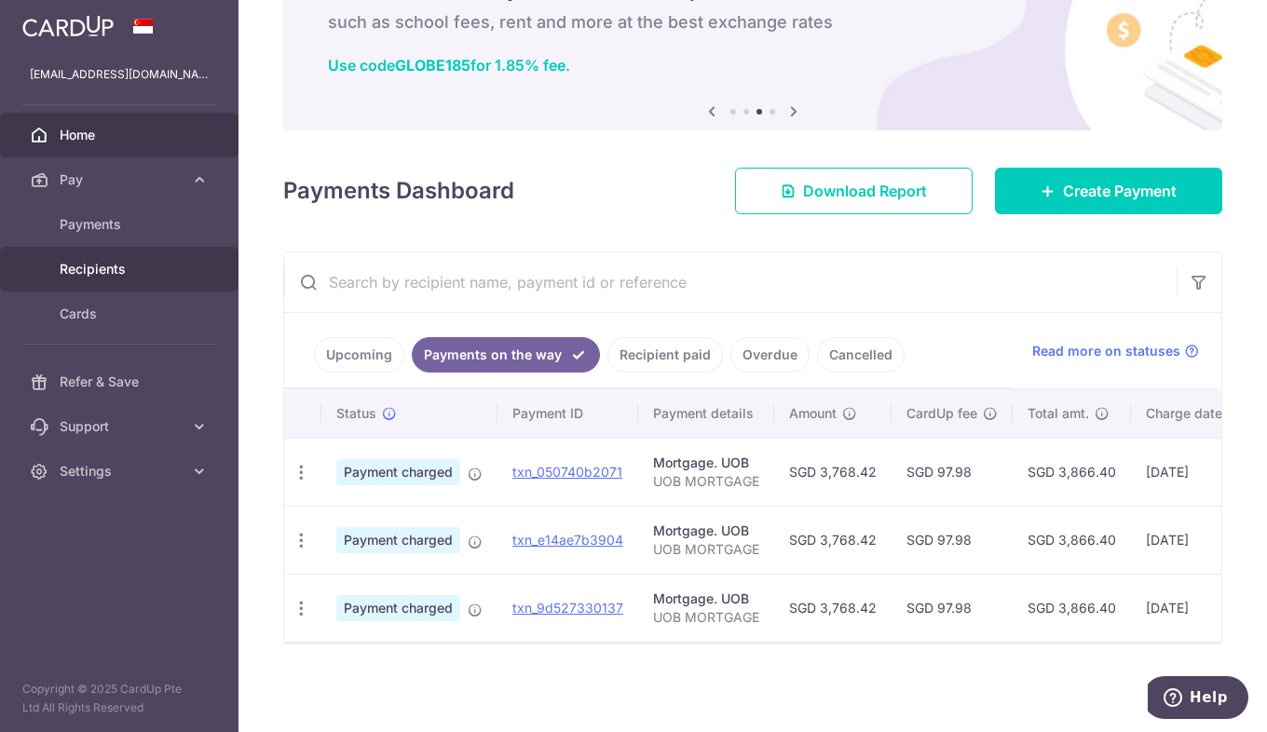
click at [139, 260] on span "Recipients" at bounding box center [121, 269] width 123 height 19
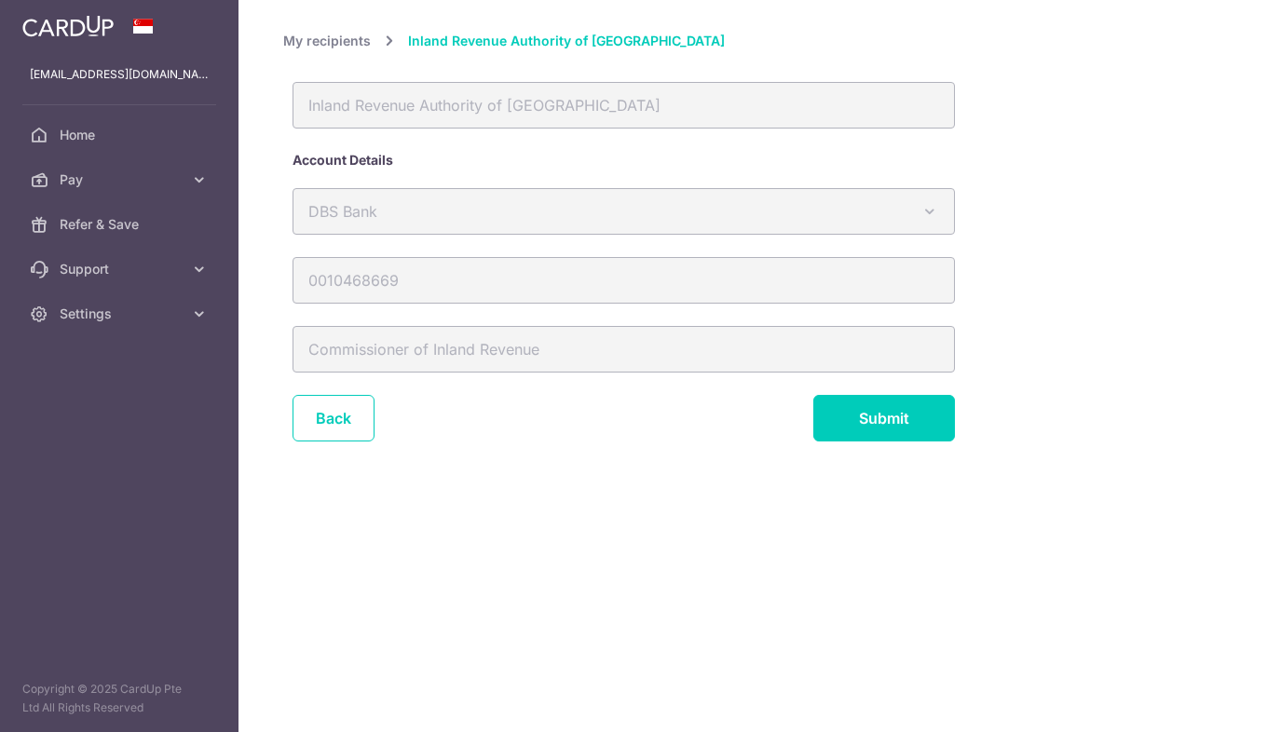
click at [454, 263] on form "Inland Revenue Authority of Singapore Account Details DBS Bank Australia & New …" at bounding box center [692, 273] width 799 height 382
click at [394, 333] on div "DBS Bank Australia & New Zealand Banking Group Bank of China BNP Paribas CIMB D…" at bounding box center [692, 291] width 799 height 207
click at [352, 407] on link "Back" at bounding box center [334, 418] width 82 height 47
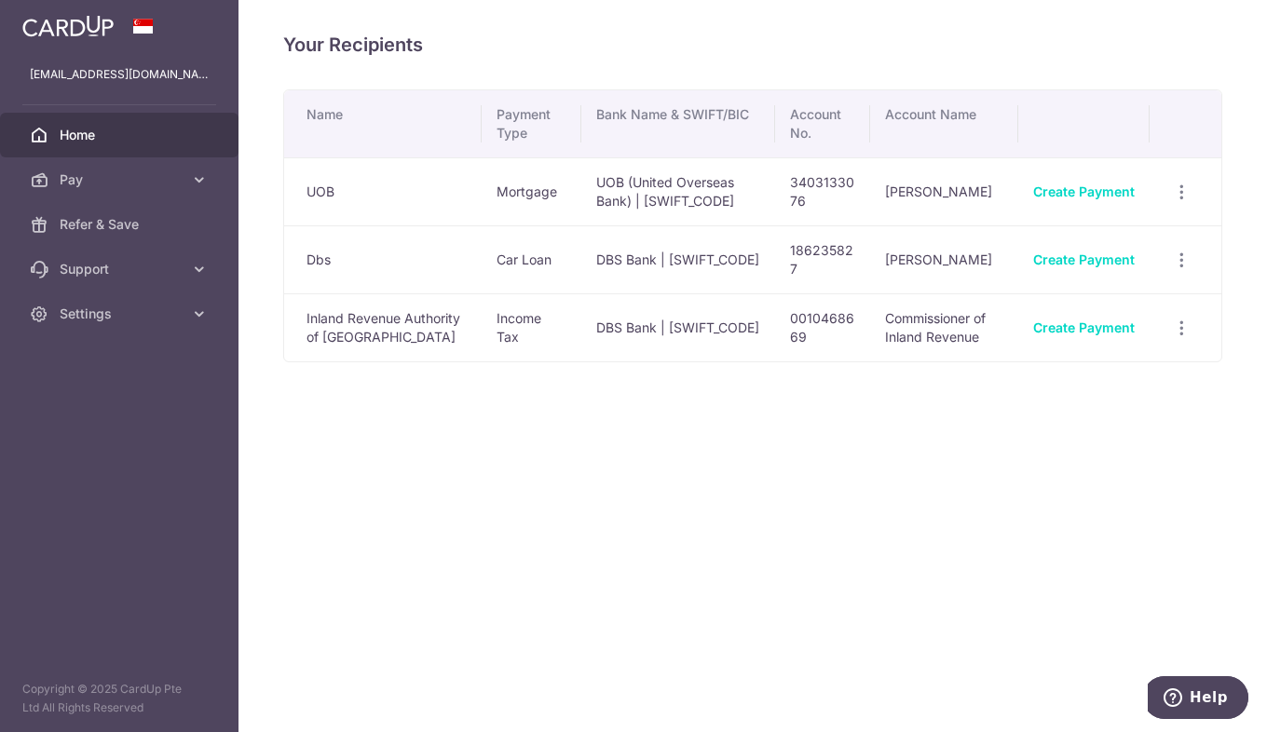
click at [130, 123] on link "Home" at bounding box center [119, 135] width 239 height 45
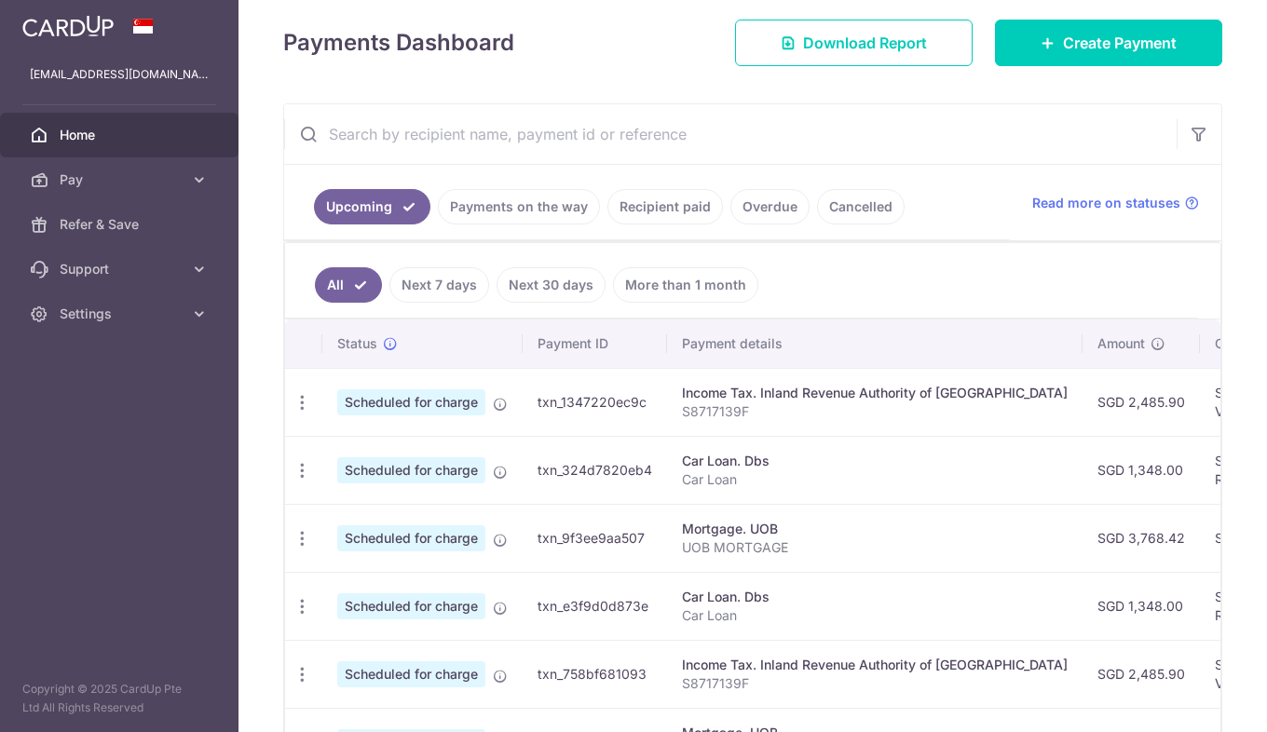
scroll to position [302, 0]
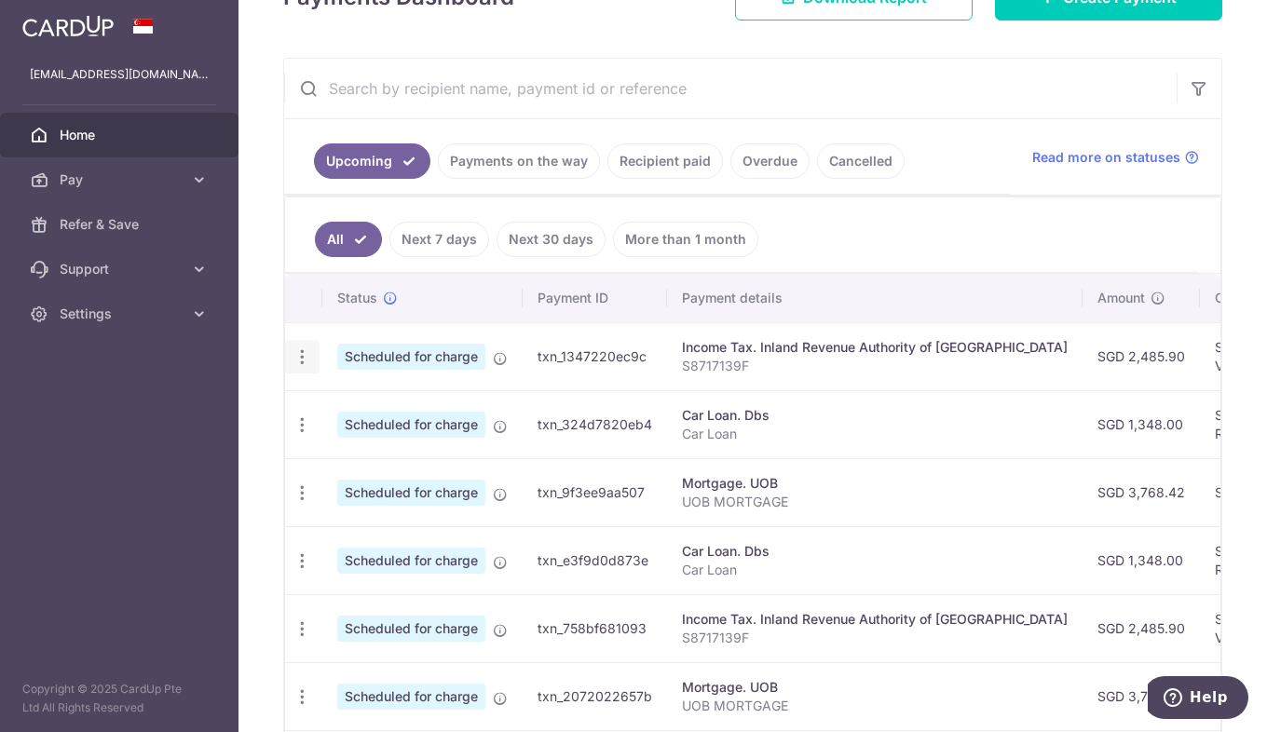
click at [306, 359] on icon "button" at bounding box center [303, 358] width 20 height 20
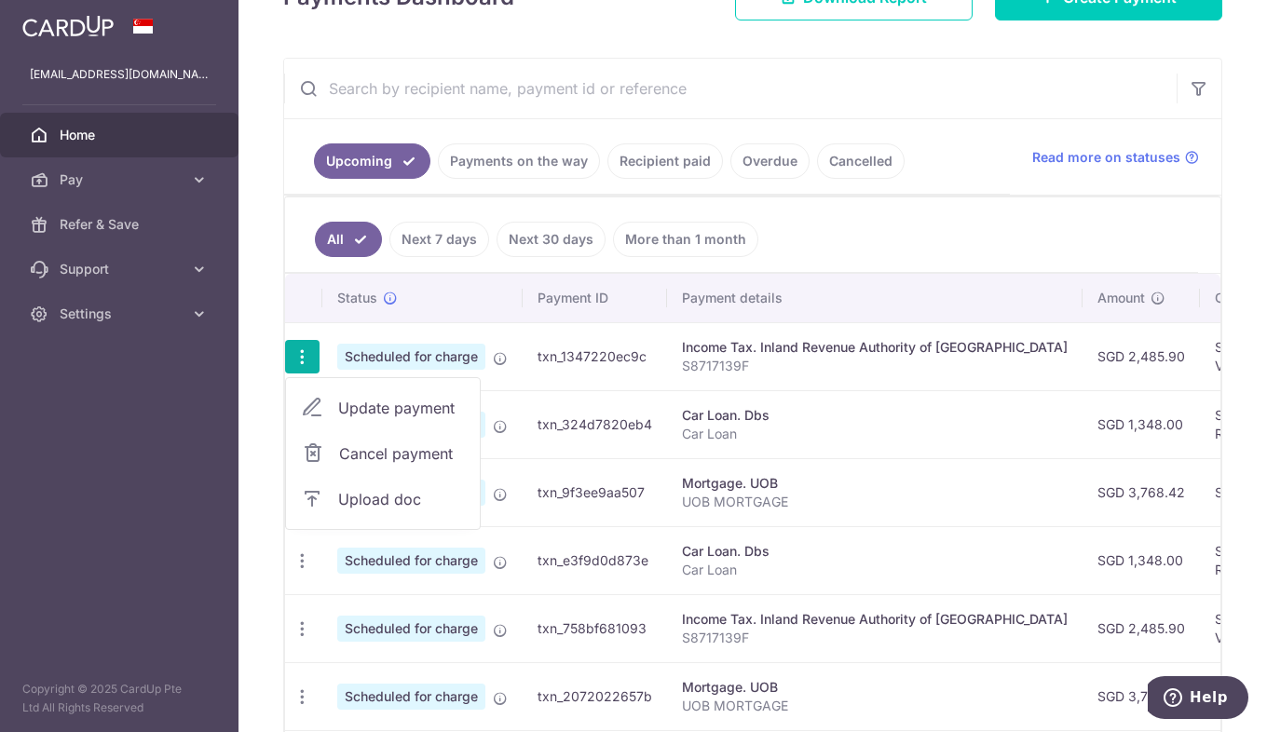
click at [416, 449] on span "Cancel payment" at bounding box center [401, 454] width 125 height 22
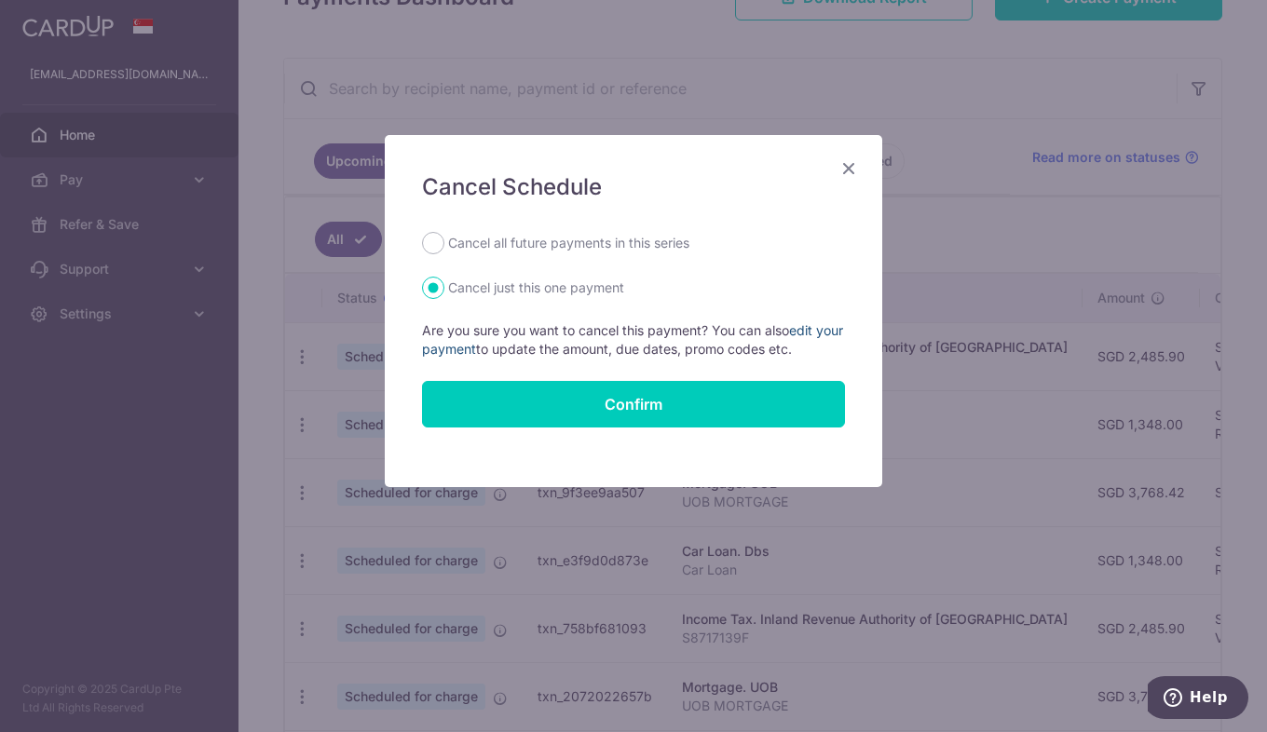
click at [800, 326] on link "edit your payment" at bounding box center [632, 339] width 421 height 34
click at [853, 163] on icon "Close" at bounding box center [849, 168] width 22 height 23
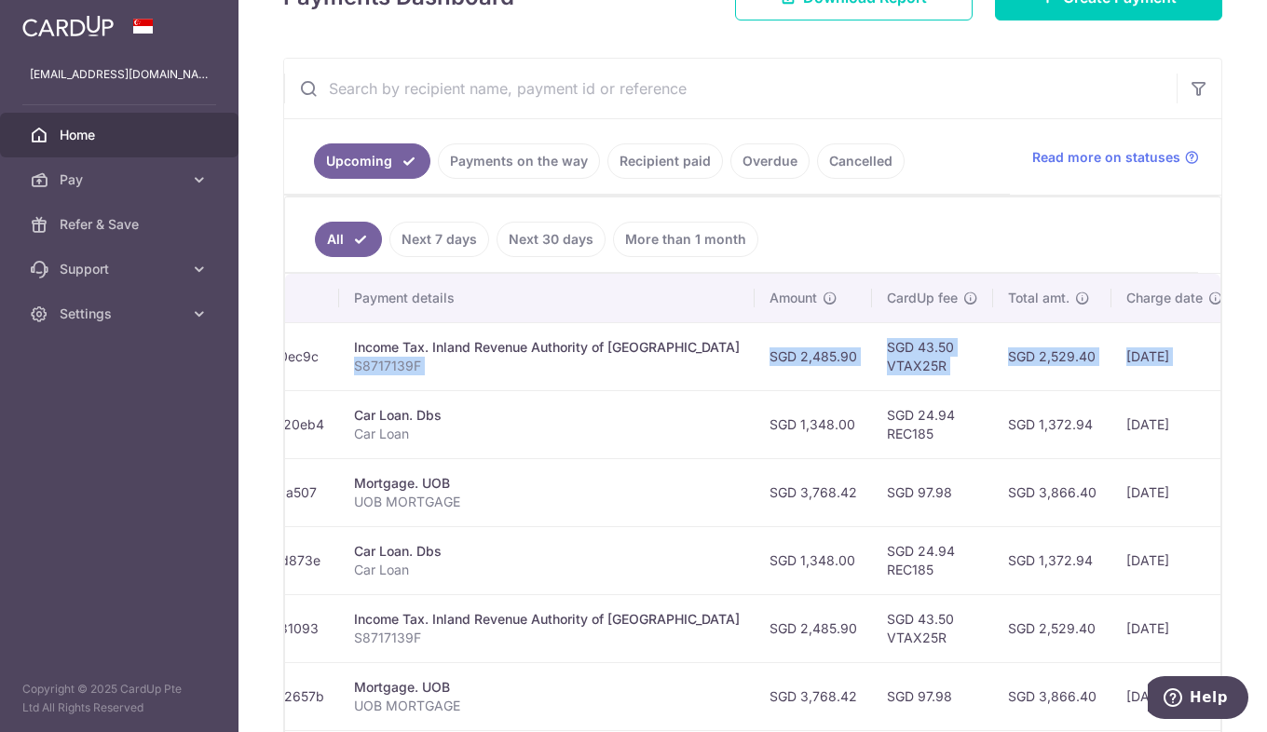
scroll to position [0, 525]
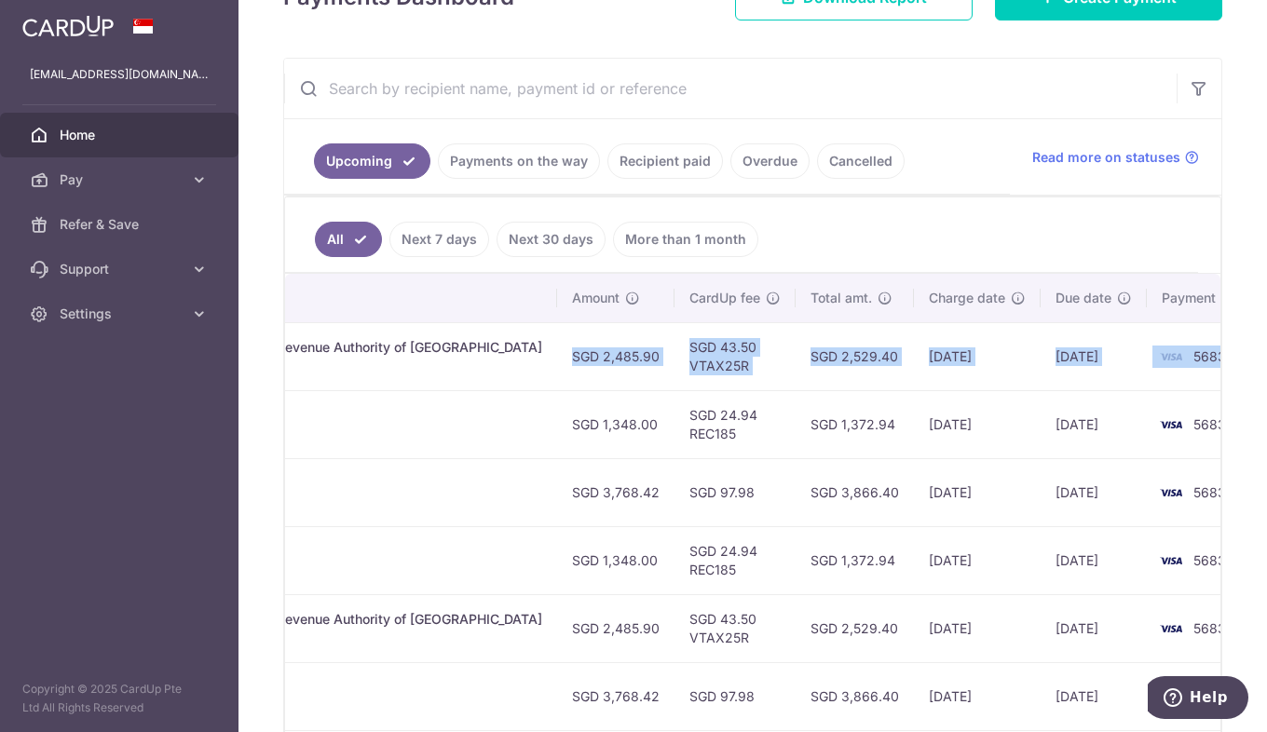
drag, startPoint x: 841, startPoint y: 363, endPoint x: 1180, endPoint y: 368, distance: 339.2
type textarea "SGD 2,485.90 SGD 43.50 VTAX25R SGD 2,529.40 [DATE] [DATE] 5683"
click at [1180, 368] on tr "Update payment Cancel payment Upload doc Scheduled for charge txn_1347220ec9c I…" at bounding box center [524, 356] width 1529 height 68
click at [933, 339] on td "[DATE]" at bounding box center [977, 356] width 127 height 68
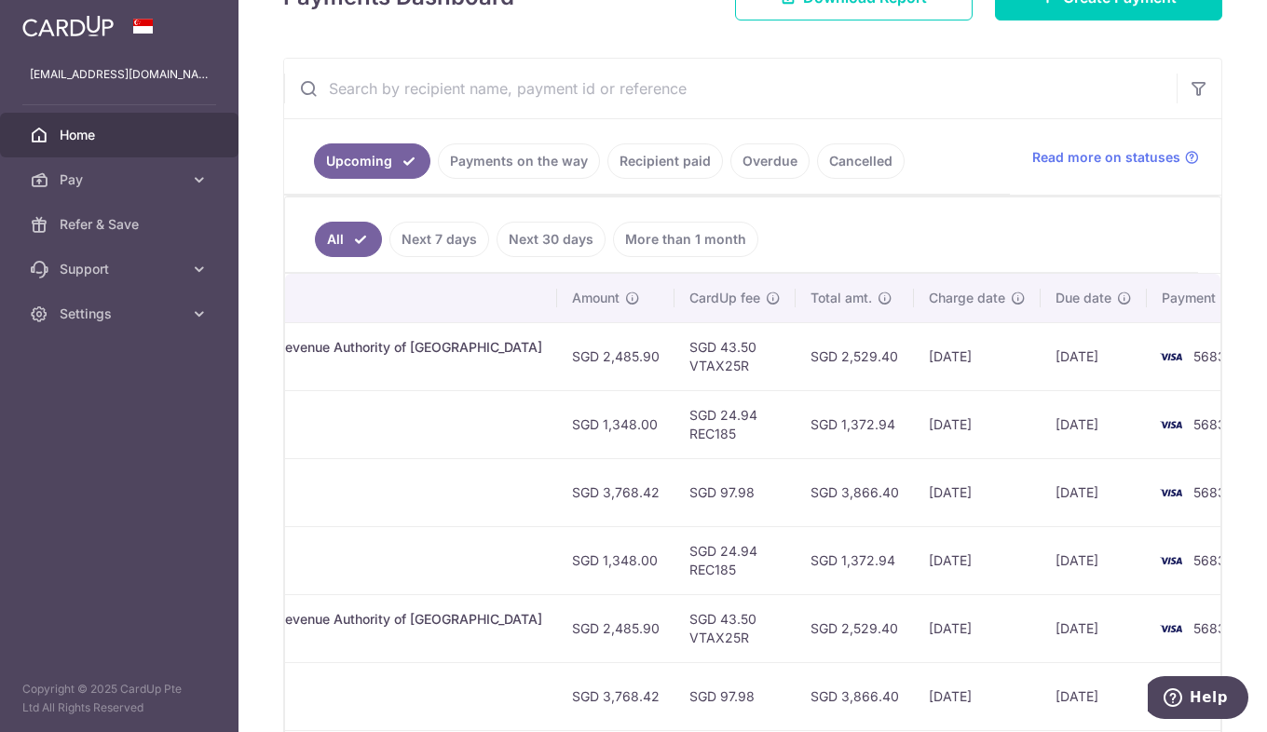
scroll to position [0, 0]
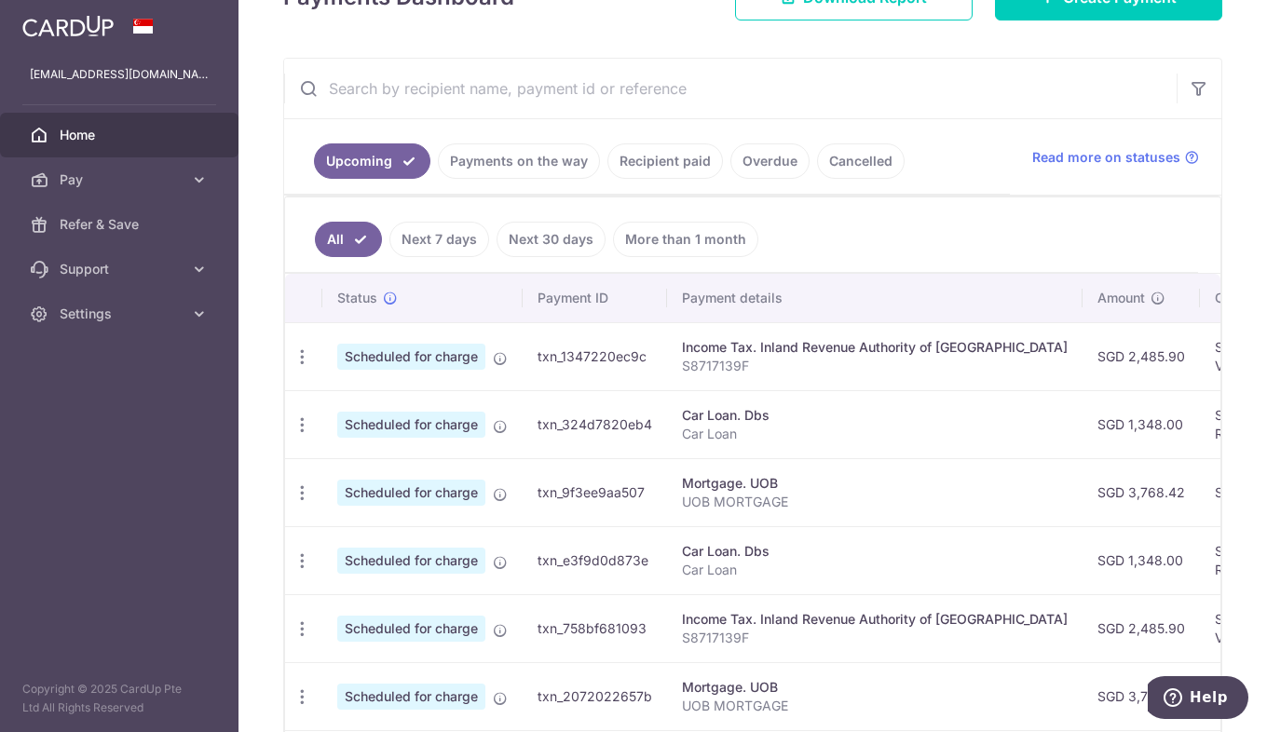
drag, startPoint x: 958, startPoint y: 374, endPoint x: -4, endPoint y: 395, distance: 961.7
click at [0, 395] on html "chia.zonghua@gmail.com Home Pay Payments Recipients Cards Refer & Save Support …" at bounding box center [633, 366] width 1267 height 732
click at [921, 72] on input "text" at bounding box center [730, 89] width 893 height 60
click at [303, 353] on icon "button" at bounding box center [303, 358] width 20 height 20
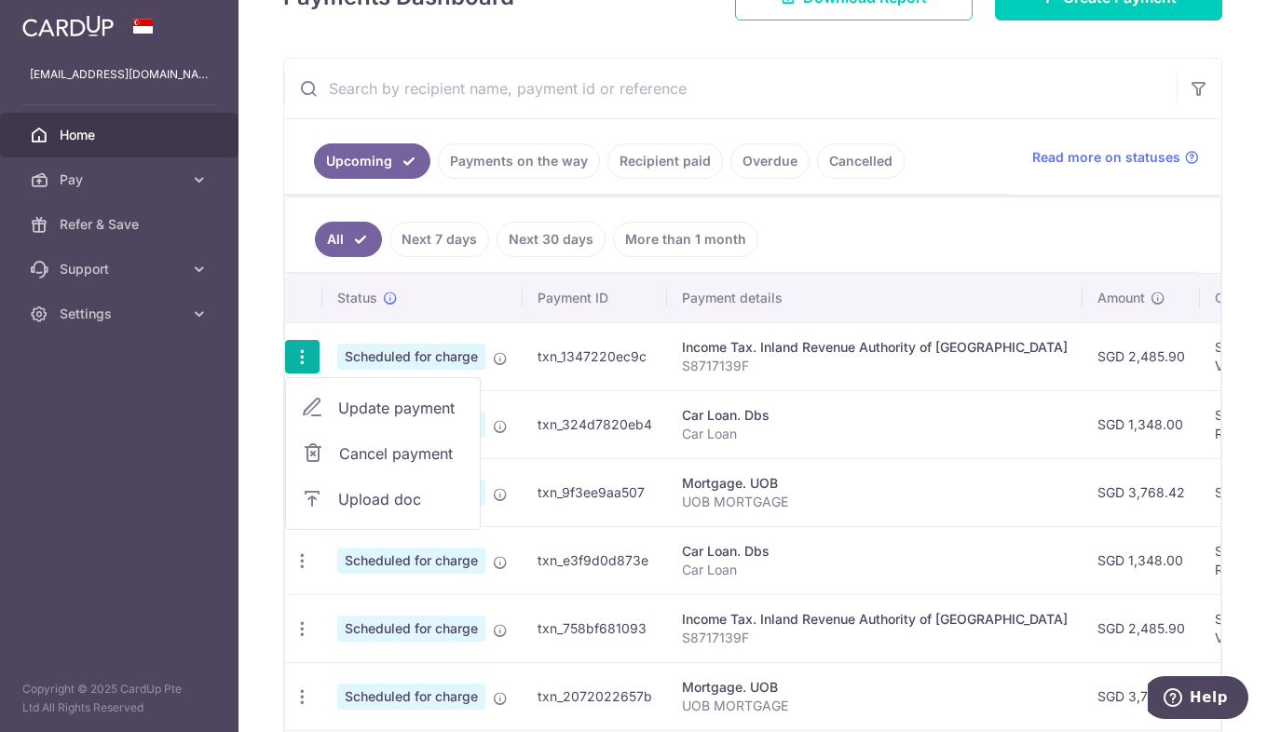
click at [422, 410] on span "Update payment" at bounding box center [401, 408] width 127 height 22
radio input "true"
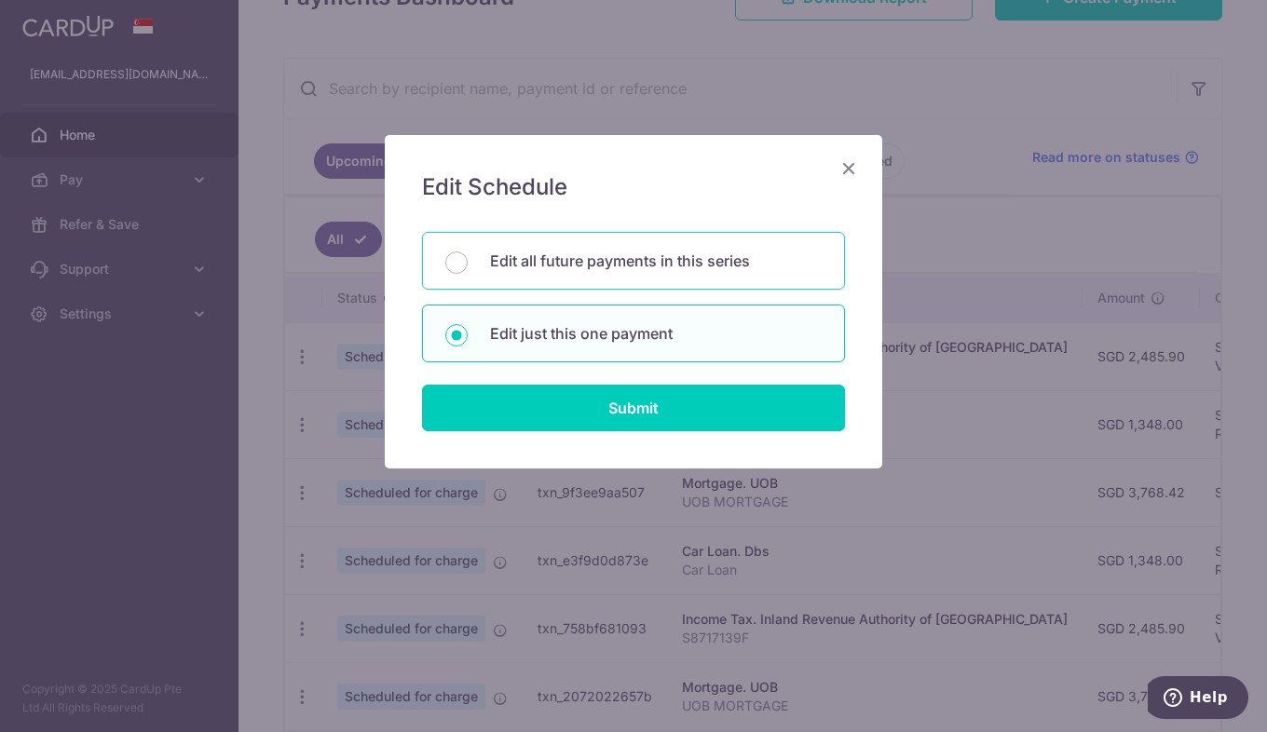
click at [650, 279] on div "Edit all future payments in this series" at bounding box center [633, 261] width 423 height 58
radio input "true"
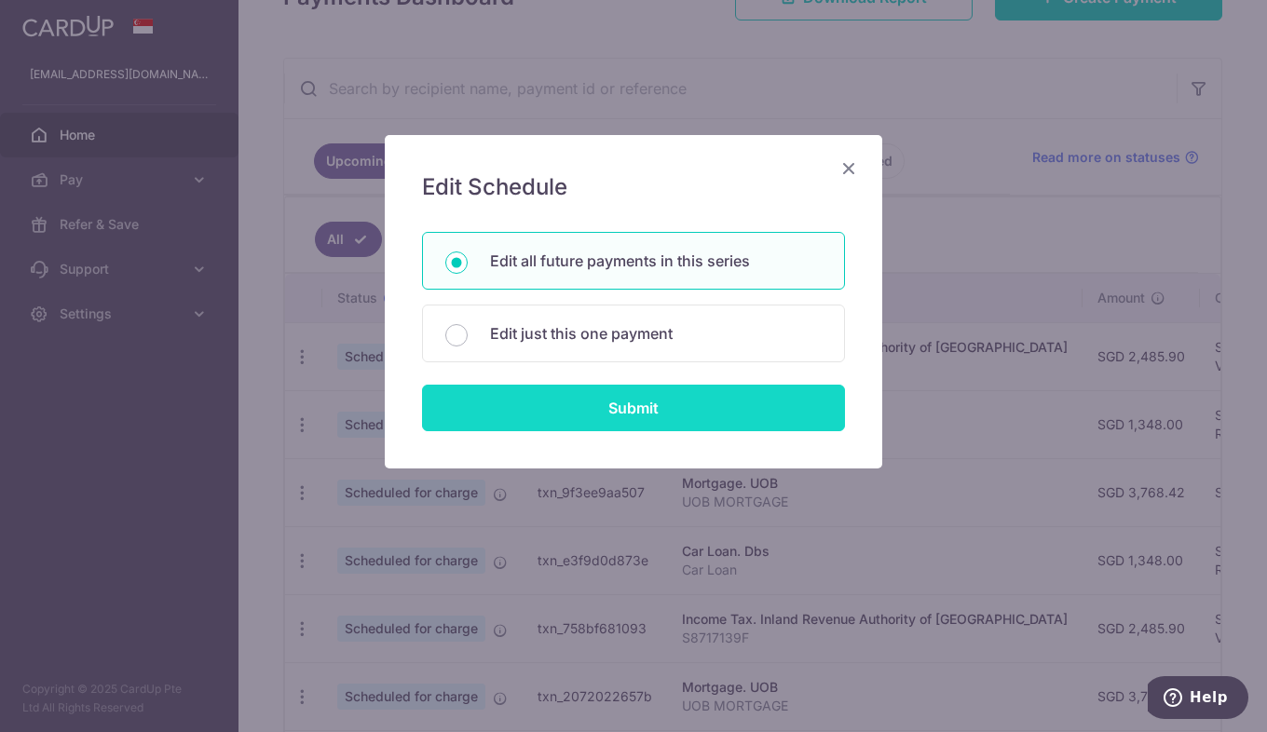
click at [722, 403] on input "Submit" at bounding box center [633, 408] width 423 height 47
radio input "true"
type input "2,485.90"
type input "S8717139F"
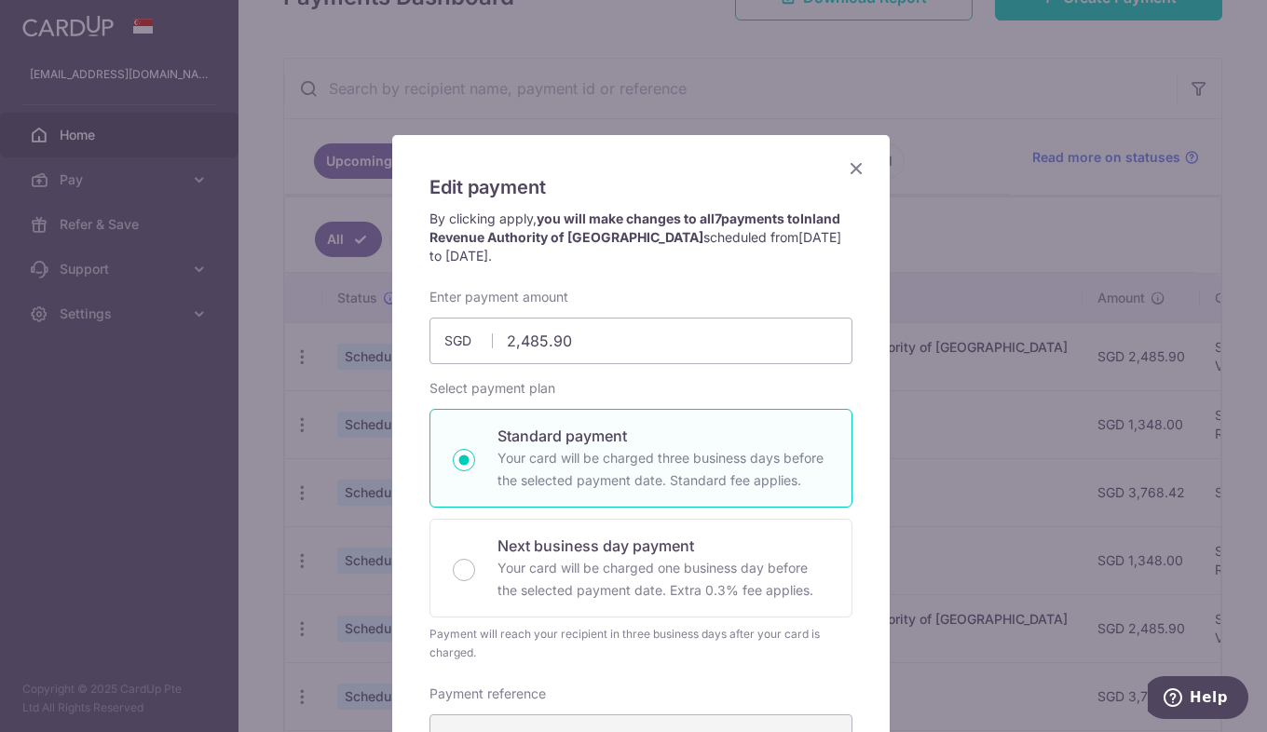
click at [846, 169] on icon "Close" at bounding box center [856, 168] width 22 height 23
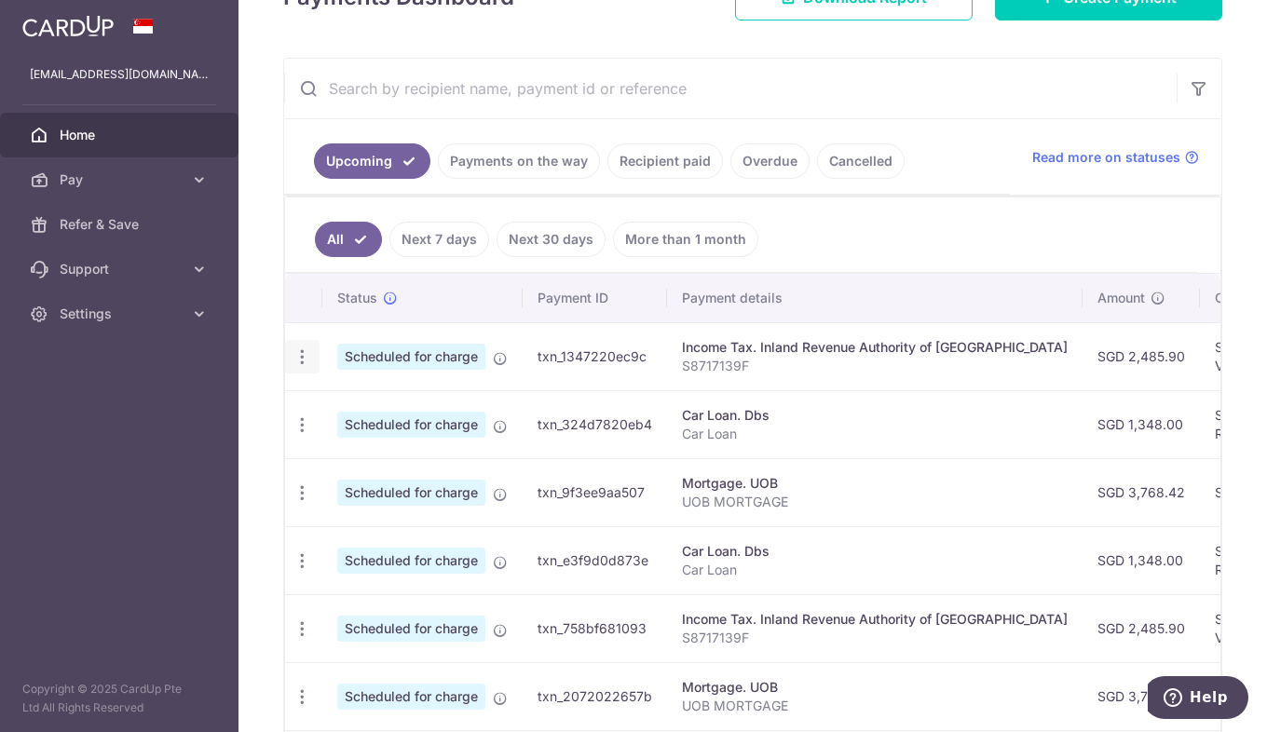
click at [304, 364] on icon "button" at bounding box center [303, 358] width 20 height 20
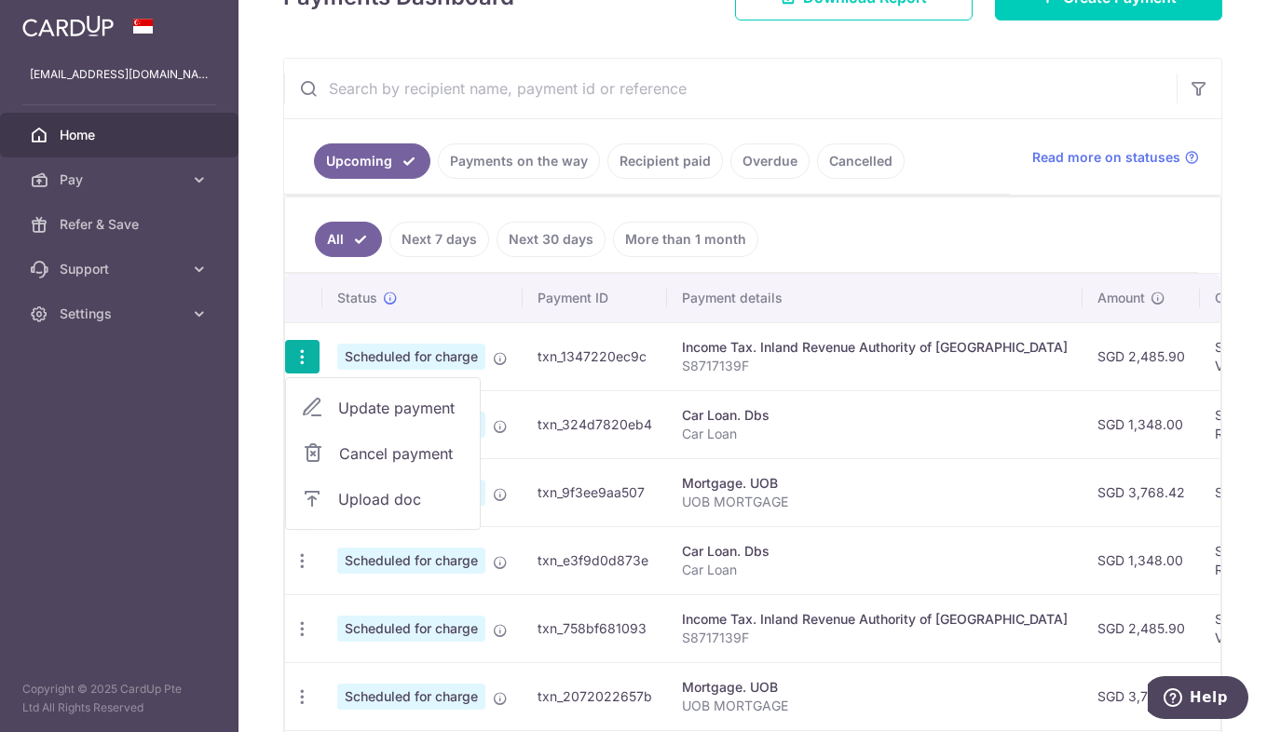
click at [430, 450] on span "Cancel payment" at bounding box center [401, 454] width 125 height 22
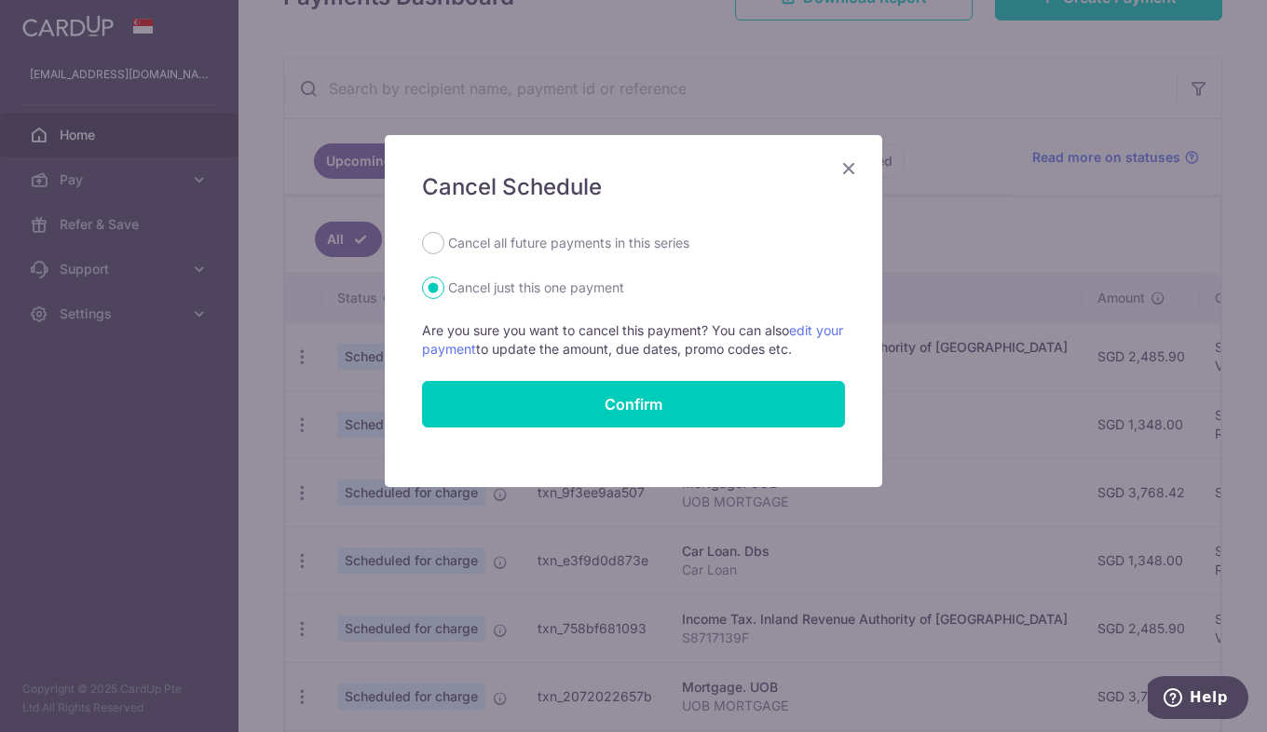
click at [625, 236] on label "Cancel all future payments in this series" at bounding box center [568, 243] width 241 height 22
click at [444, 236] on input "Cancel all future payments in this series" at bounding box center [433, 243] width 22 height 22
radio input "true"
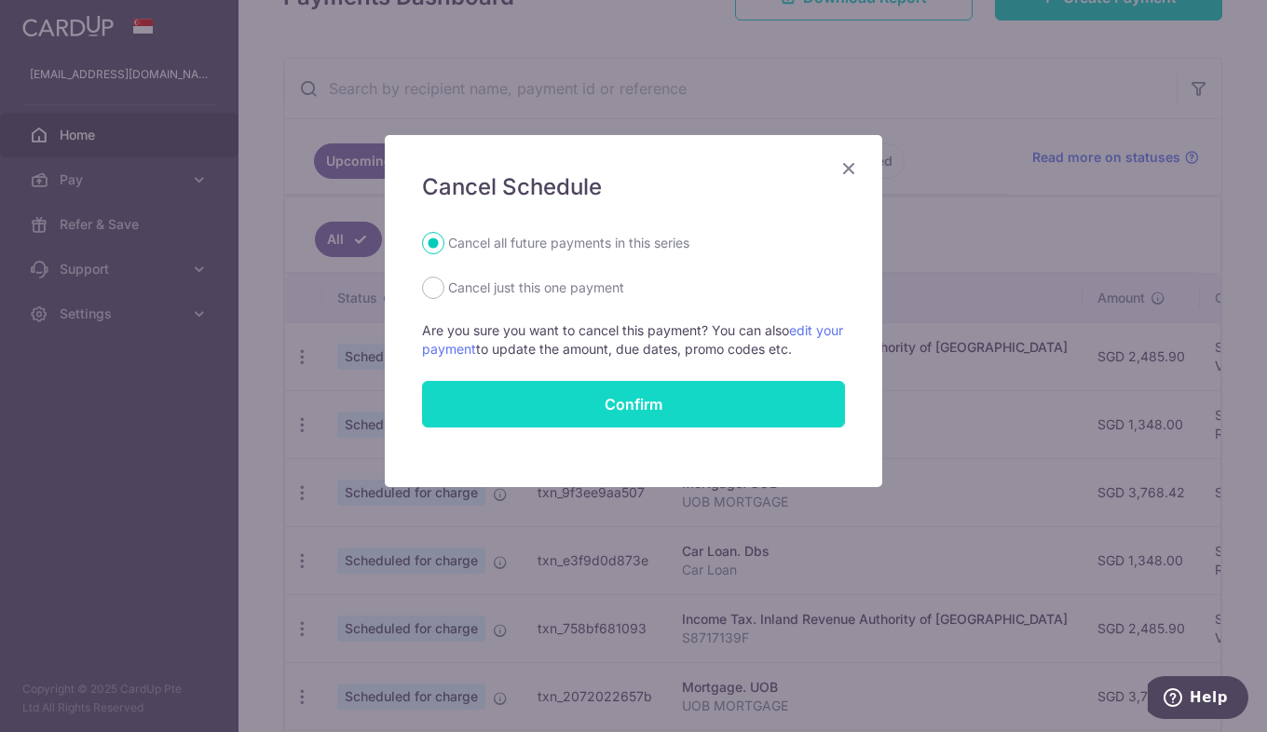
click at [754, 415] on form "Cancel all future payments in this series Cancel just this one payment Are you …" at bounding box center [633, 330] width 423 height 196
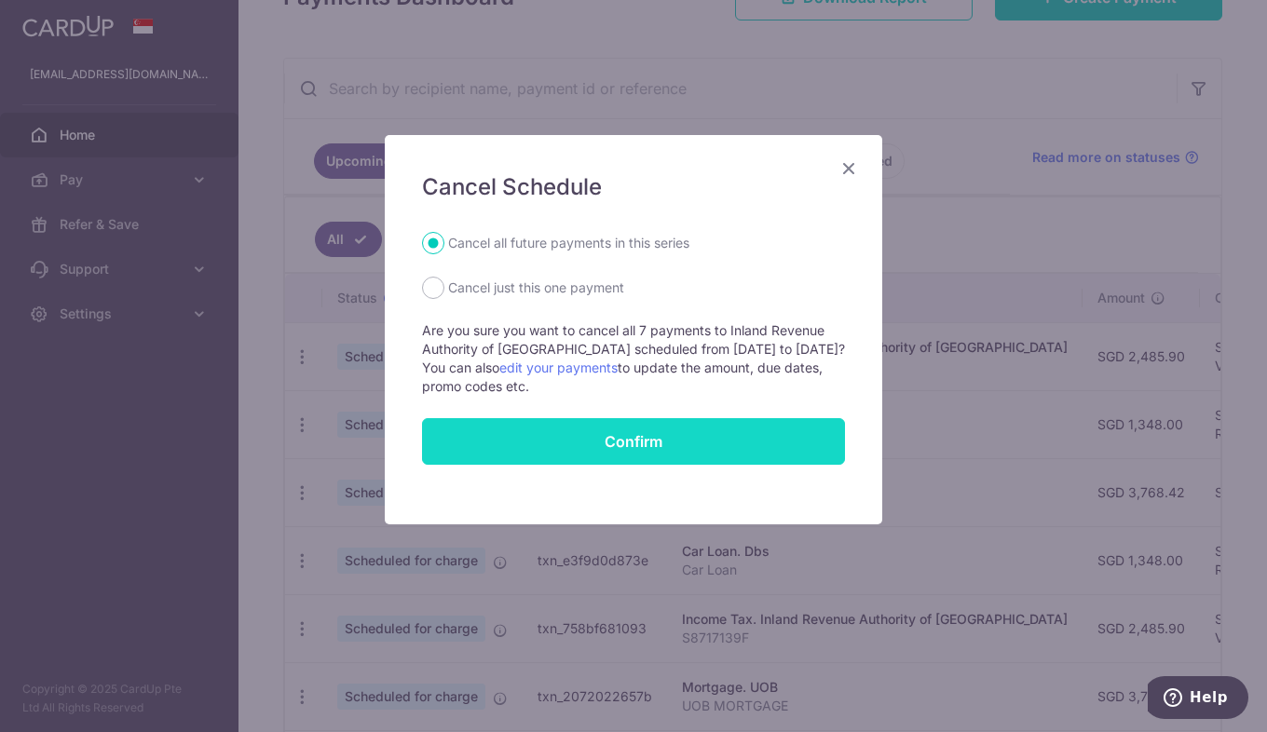
click at [751, 437] on button "Confirm" at bounding box center [633, 441] width 423 height 47
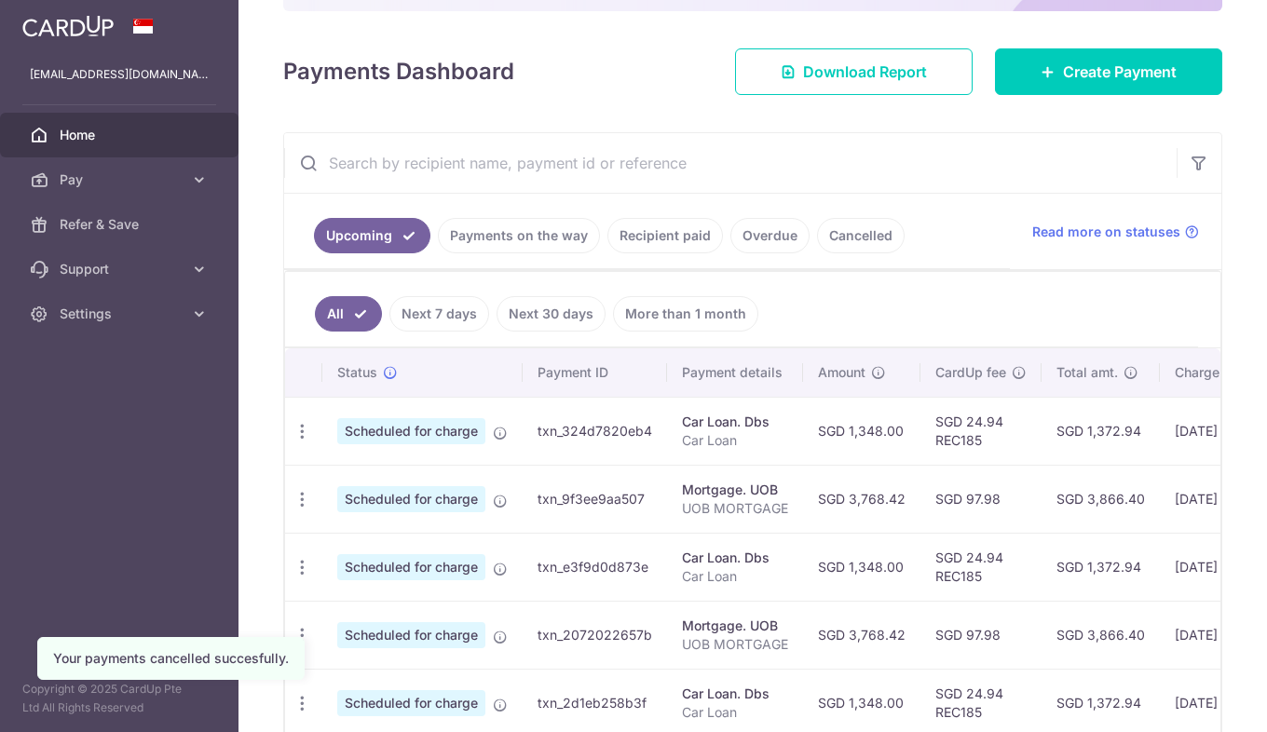
scroll to position [280, 0]
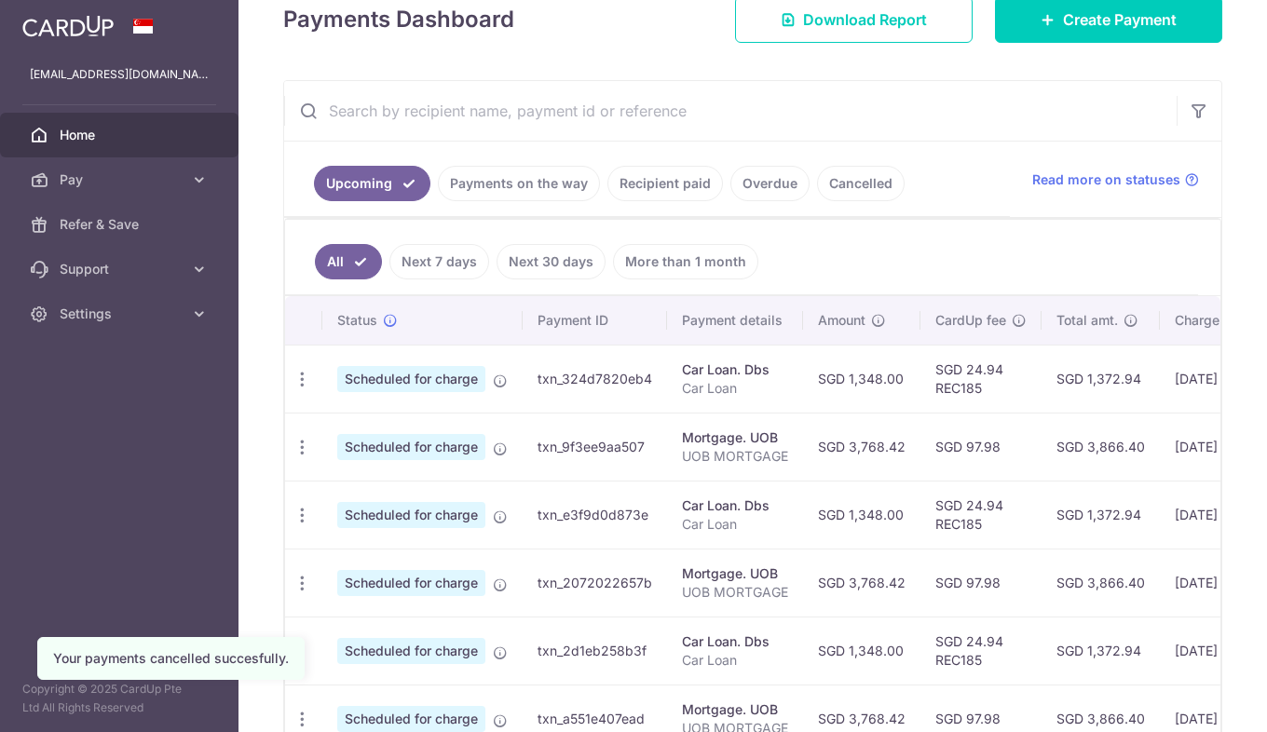
drag, startPoint x: 995, startPoint y: 395, endPoint x: 1129, endPoint y: 441, distance: 141.7
type textarea "SGD 1,372.94 03/09/2025 08/09/2025 5683 Scheduled for charge txn_9f3ee9aa507 Mo…"
click at [1129, 440] on tbody "Update payment Cancel payment Upload doc Scheduled for charge txn_324d7820eb4 C…" at bounding box center [909, 685] width 1249 height 680
drag, startPoint x: 1129, startPoint y: 441, endPoint x: 1122, endPoint y: 453, distance: 14.2
click at [1122, 453] on td "SGD 3,866.40" at bounding box center [1101, 447] width 118 height 68
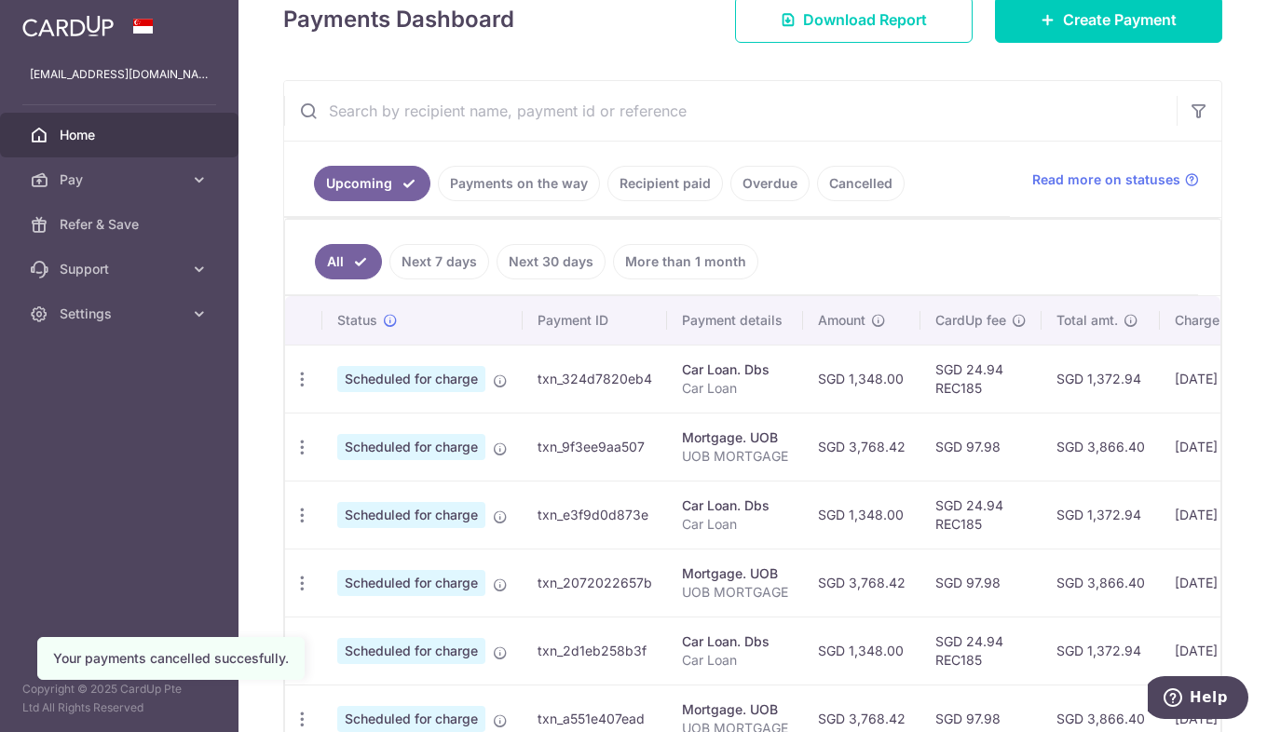
click at [1122, 456] on td "SGD 3,866.40" at bounding box center [1101, 447] width 118 height 68
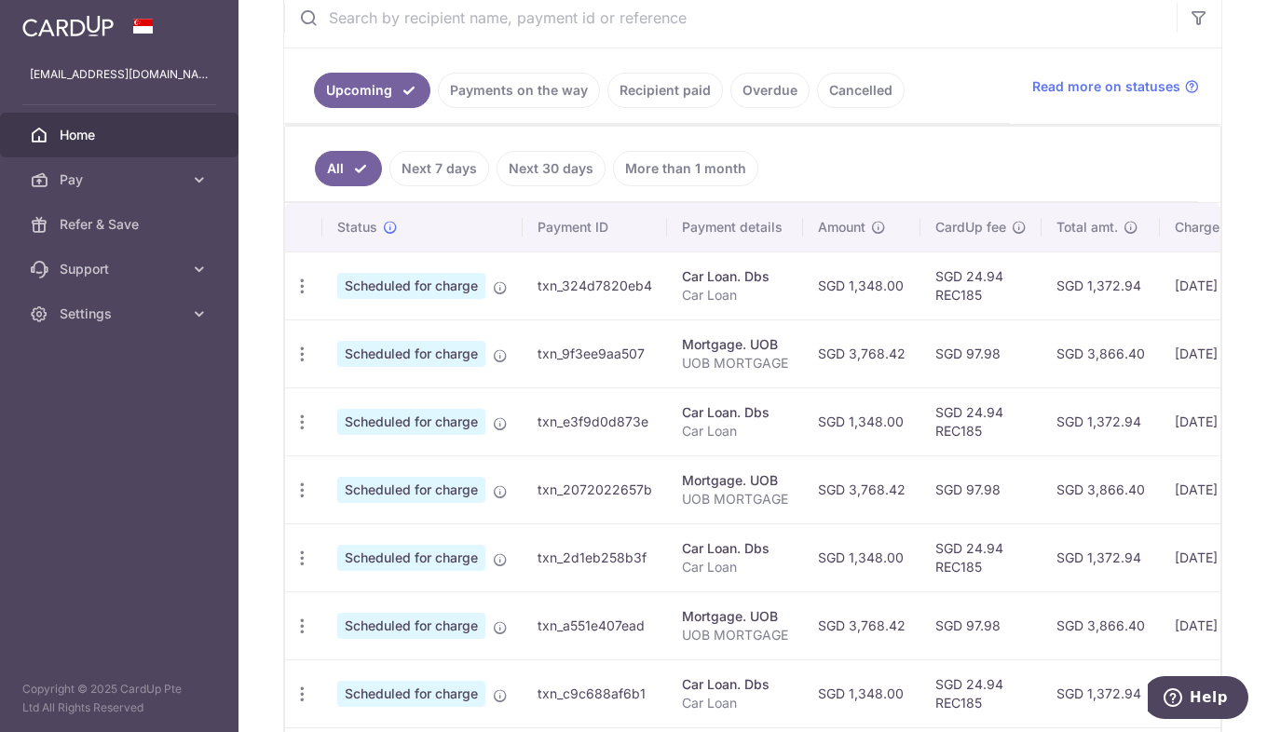
scroll to position [0, 311]
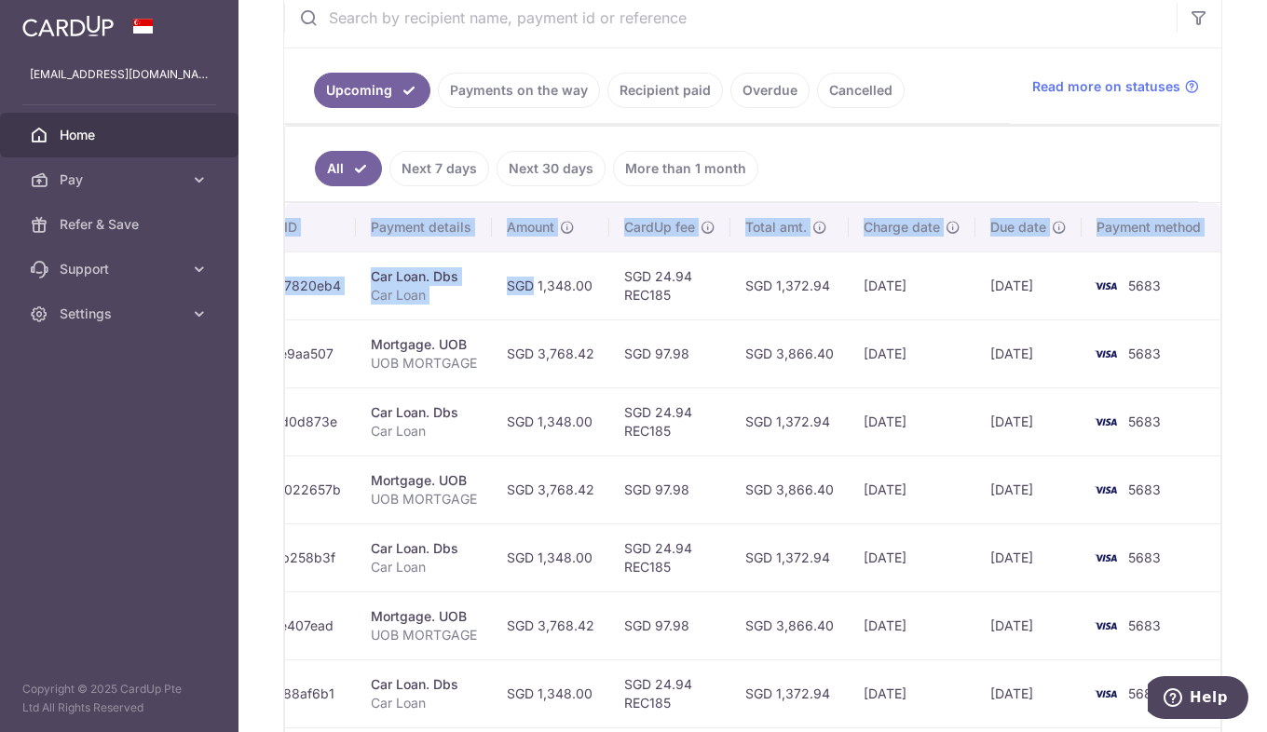
drag, startPoint x: 806, startPoint y: 288, endPoint x: 1270, endPoint y: 334, distance: 466.3
click at [1266, 334] on html "chia.zonghua@gmail.com Home Pay Payments Recipients Cards Refer & Save Support …" at bounding box center [633, 366] width 1267 height 732
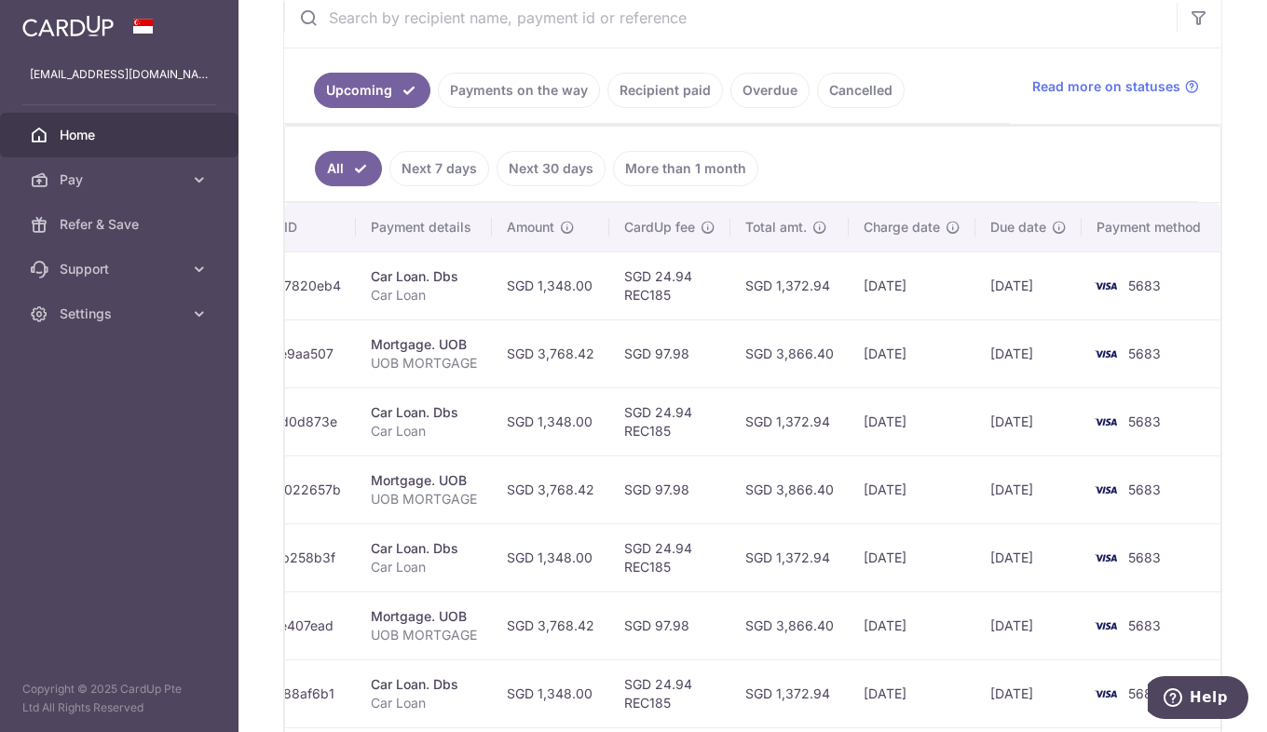
drag, startPoint x: 1266, startPoint y: 334, endPoint x: 1041, endPoint y: 154, distance: 289.0
click at [1041, 154] on ul "All Next 7 days Next 30 days More than 1 month" at bounding box center [741, 164] width 913 height 75
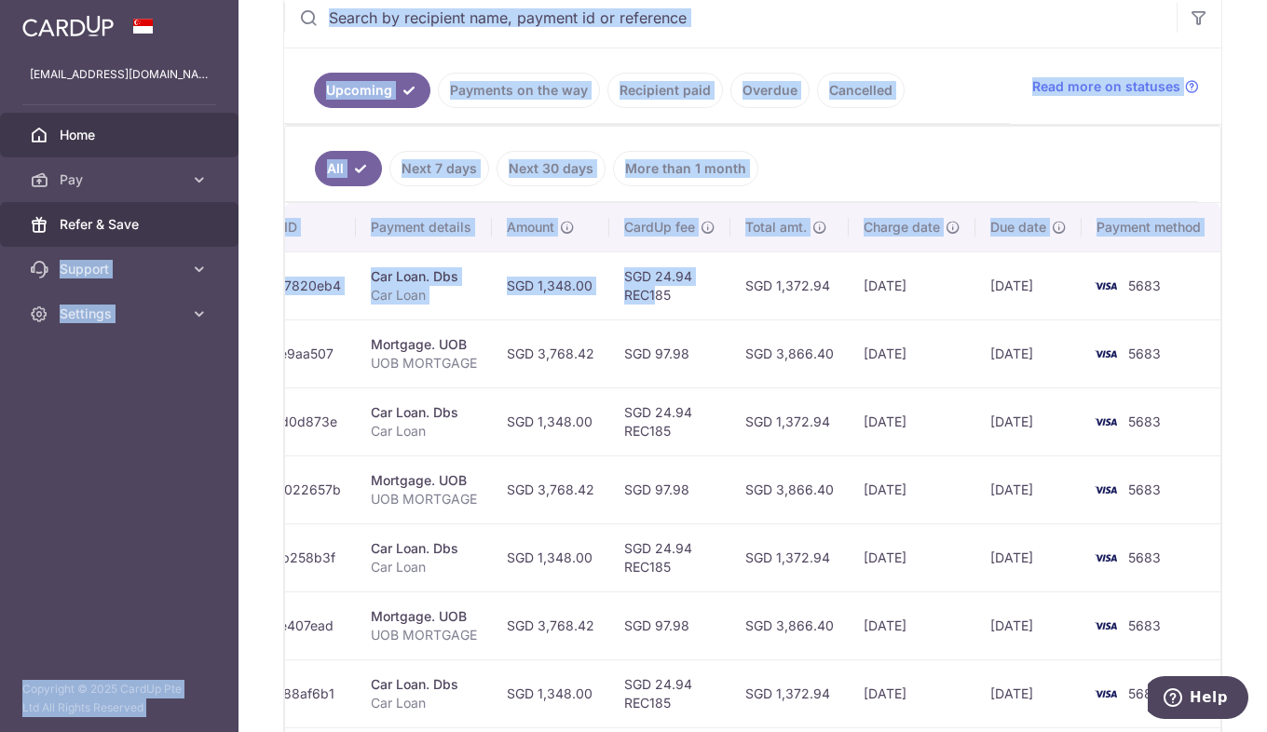
scroll to position [0, 0]
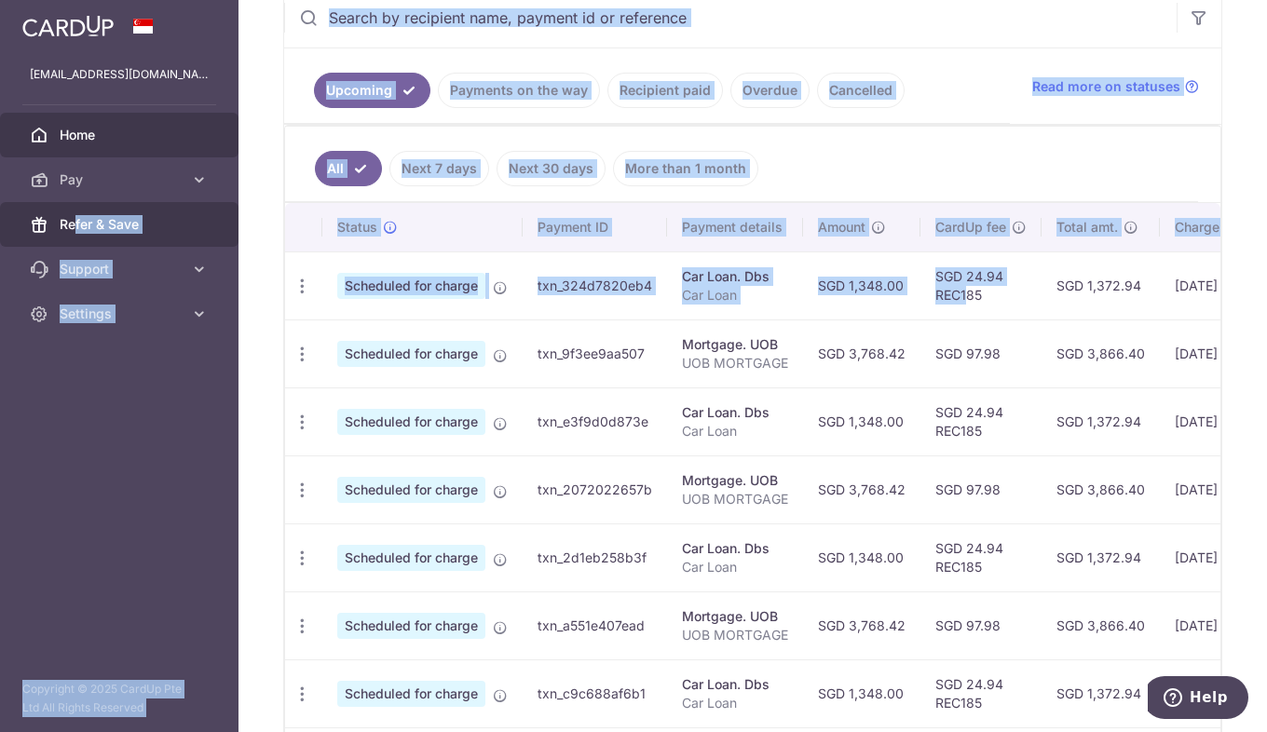
drag, startPoint x: 650, startPoint y: 287, endPoint x: 72, endPoint y: 225, distance: 581.8
click at [72, 225] on main "chia.zonghua@gmail.com Home Pay Payments Recipients Cards Refer & Save Support …" at bounding box center [633, 366] width 1267 height 732
click at [830, 184] on ul "All Next 7 days Next 30 days More than 1 month" at bounding box center [741, 164] width 913 height 75
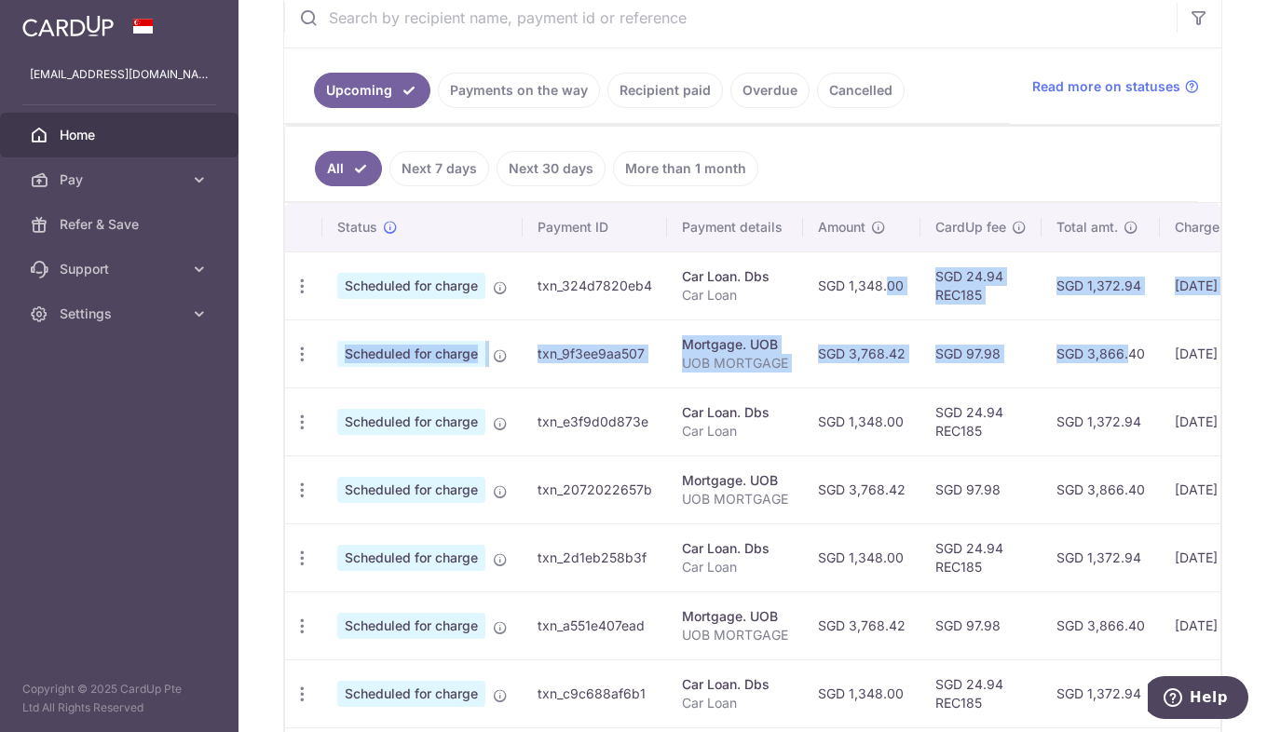
drag, startPoint x: 865, startPoint y: 279, endPoint x: 1088, endPoint y: 346, distance: 233.4
click at [1088, 346] on tbody "Update payment Cancel payment Upload doc Scheduled for charge txn_324d7820eb4 C…" at bounding box center [909, 592] width 1249 height 680
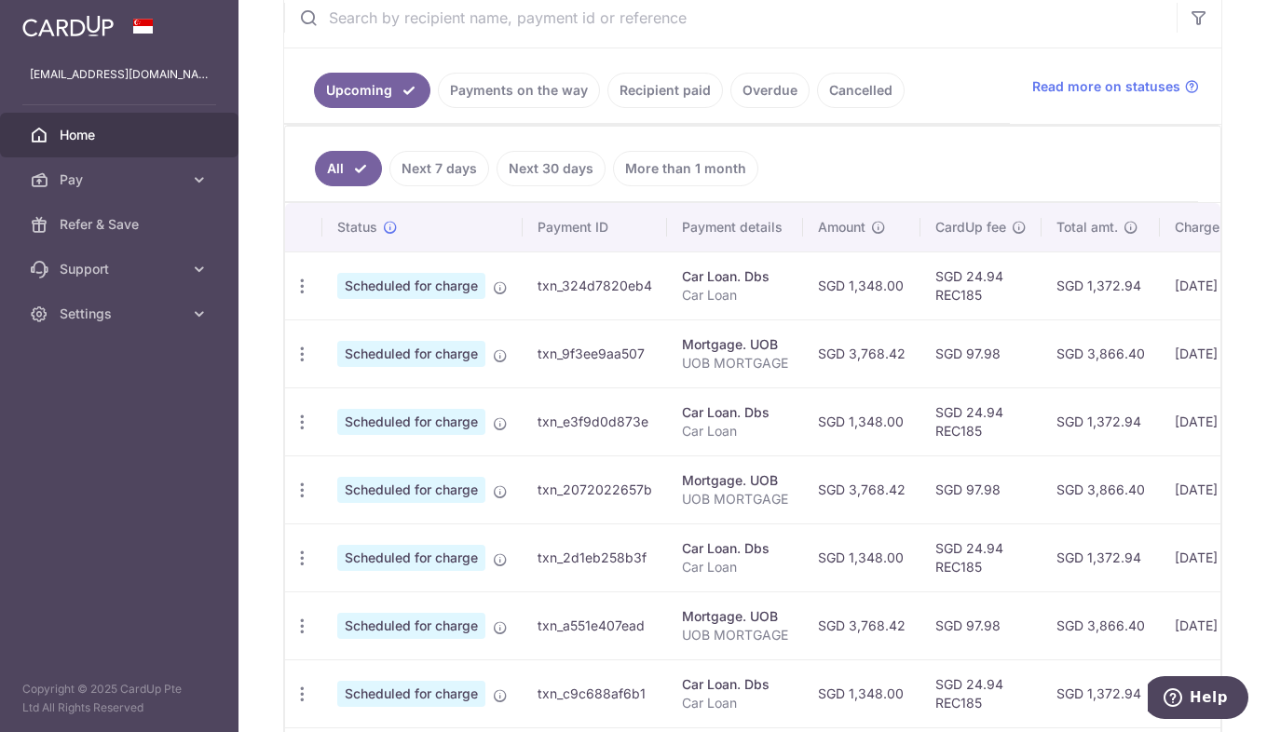
drag, startPoint x: 1088, startPoint y: 346, endPoint x: 794, endPoint y: 60, distance: 410.5
click at [1092, 157] on ul "All Next 7 days Next 30 days More than 1 month" at bounding box center [741, 164] width 913 height 75
click at [530, 98] on link "Payments on the way" at bounding box center [519, 90] width 162 height 35
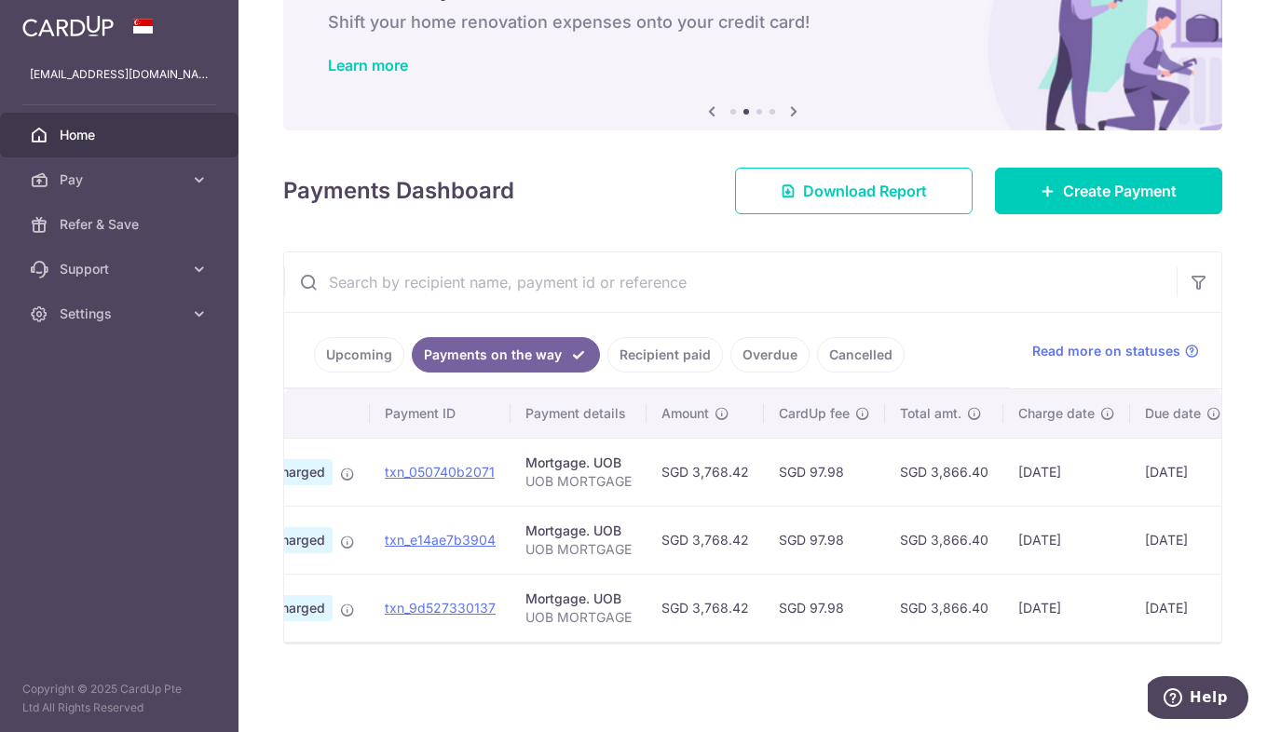
scroll to position [0, 281]
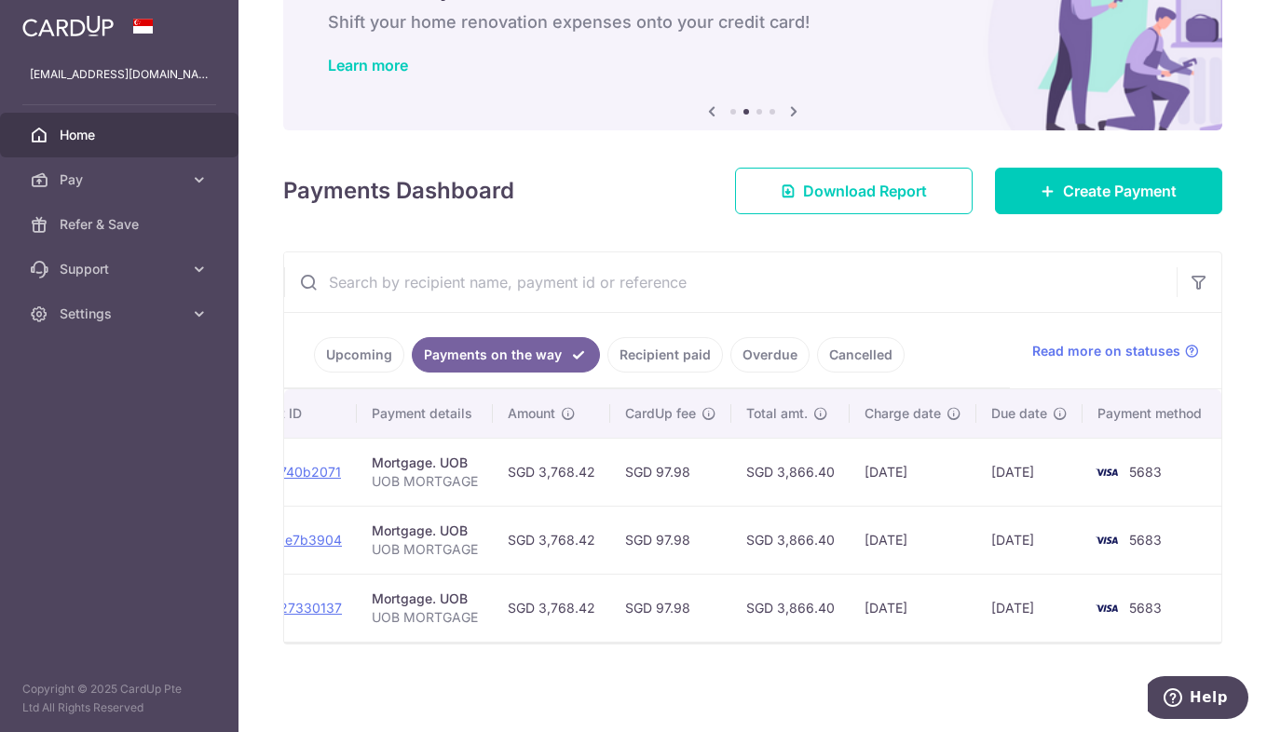
drag, startPoint x: 855, startPoint y: 452, endPoint x: 1169, endPoint y: 527, distance: 322.9
click at [1211, 532] on tbody "PDF Receipt Payment charged txn_050740b2071 Mortgage. UOB UOB MORTGAGE SGD 3,76…" at bounding box center [613, 540] width 1221 height 204
click at [821, 477] on td "SGD 3,866.40" at bounding box center [790, 472] width 118 height 68
click at [664, 352] on link "Recipient paid" at bounding box center [665, 354] width 116 height 35
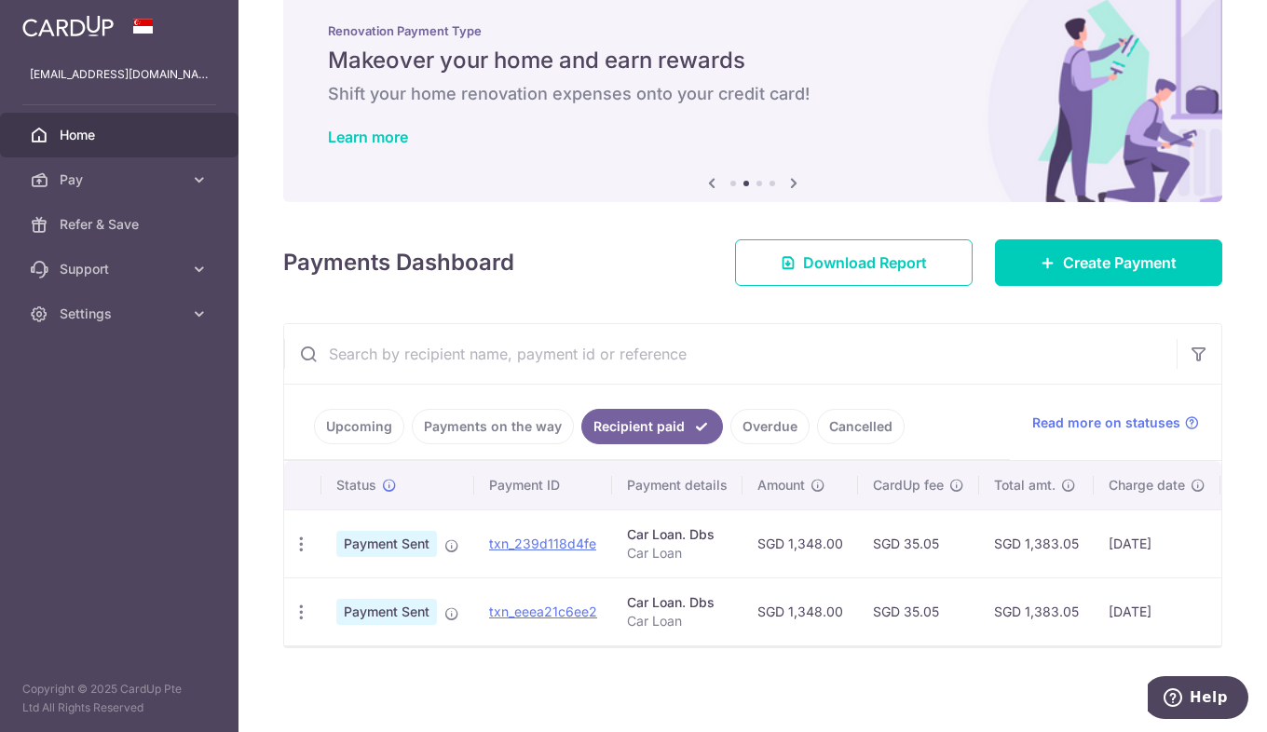
scroll to position [49, 0]
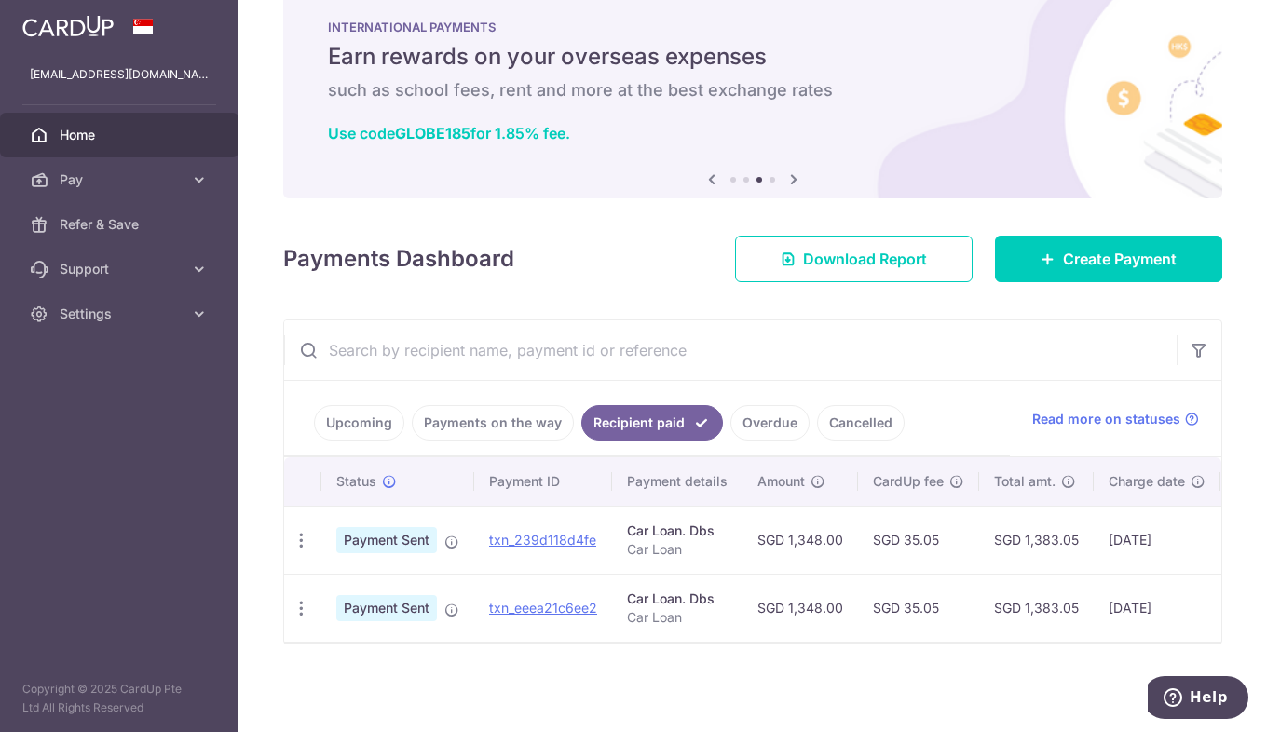
click at [758, 426] on link "Overdue" at bounding box center [769, 422] width 79 height 35
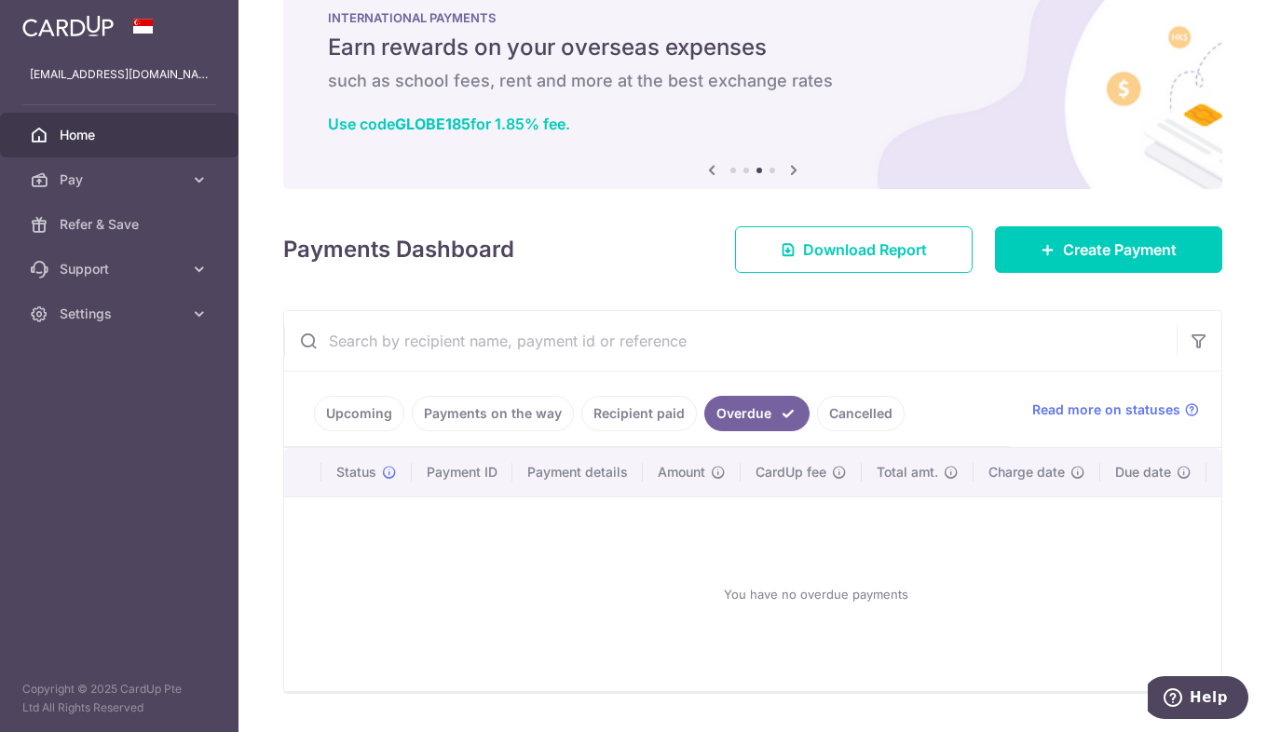
click at [637, 413] on link "Recipient paid" at bounding box center [639, 413] width 116 height 35
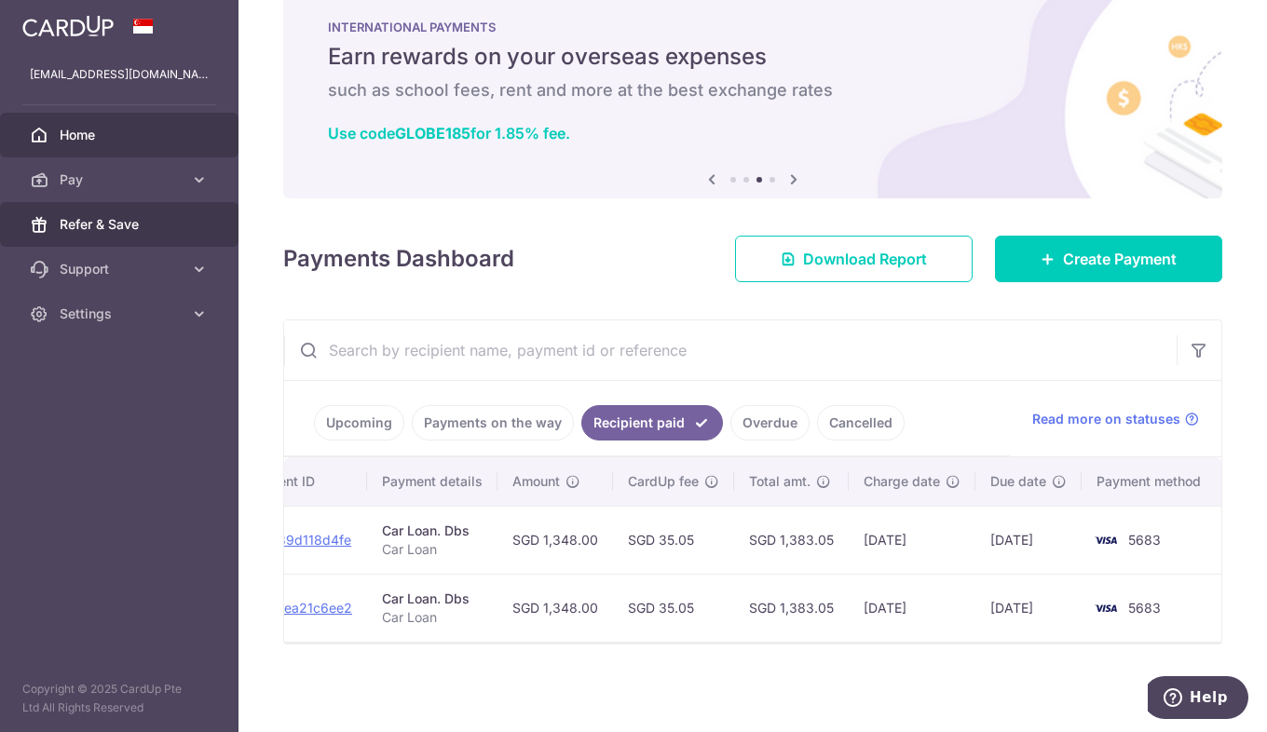
scroll to position [0, 221]
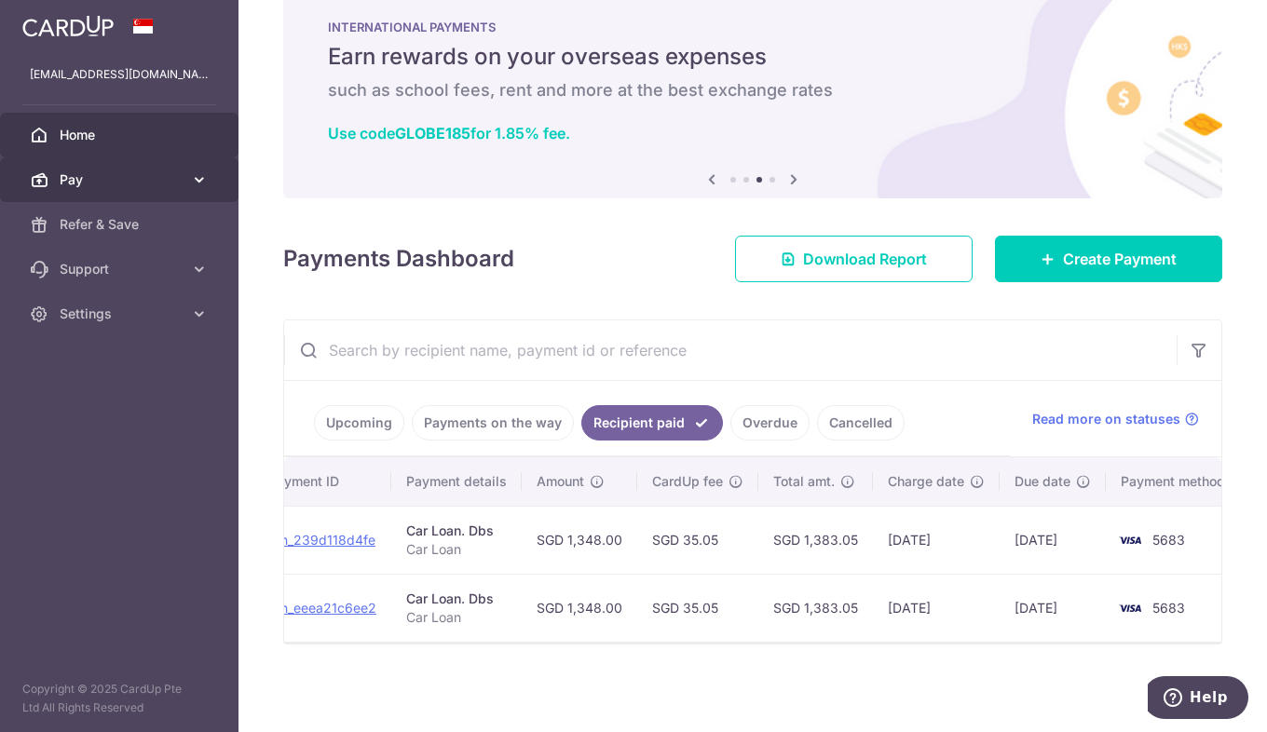
click at [150, 171] on span "Pay" at bounding box center [121, 179] width 123 height 19
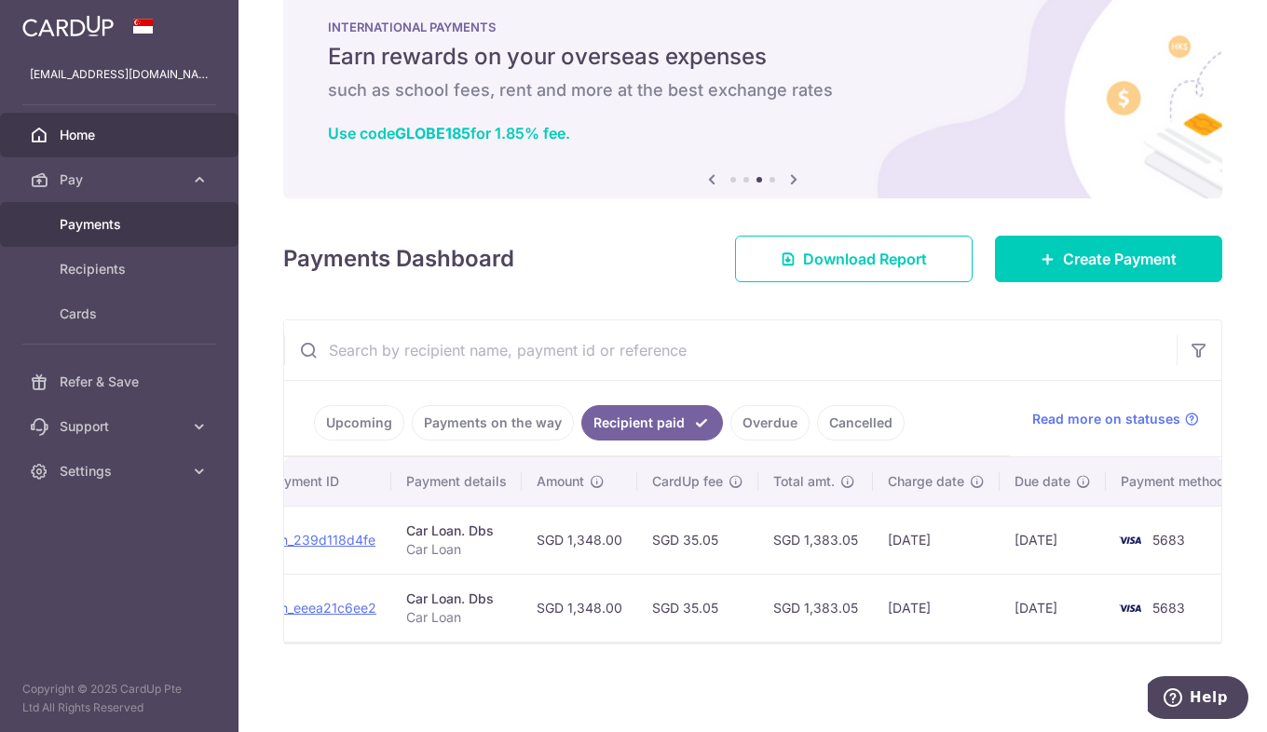
click at [130, 232] on span "Payments" at bounding box center [121, 224] width 123 height 19
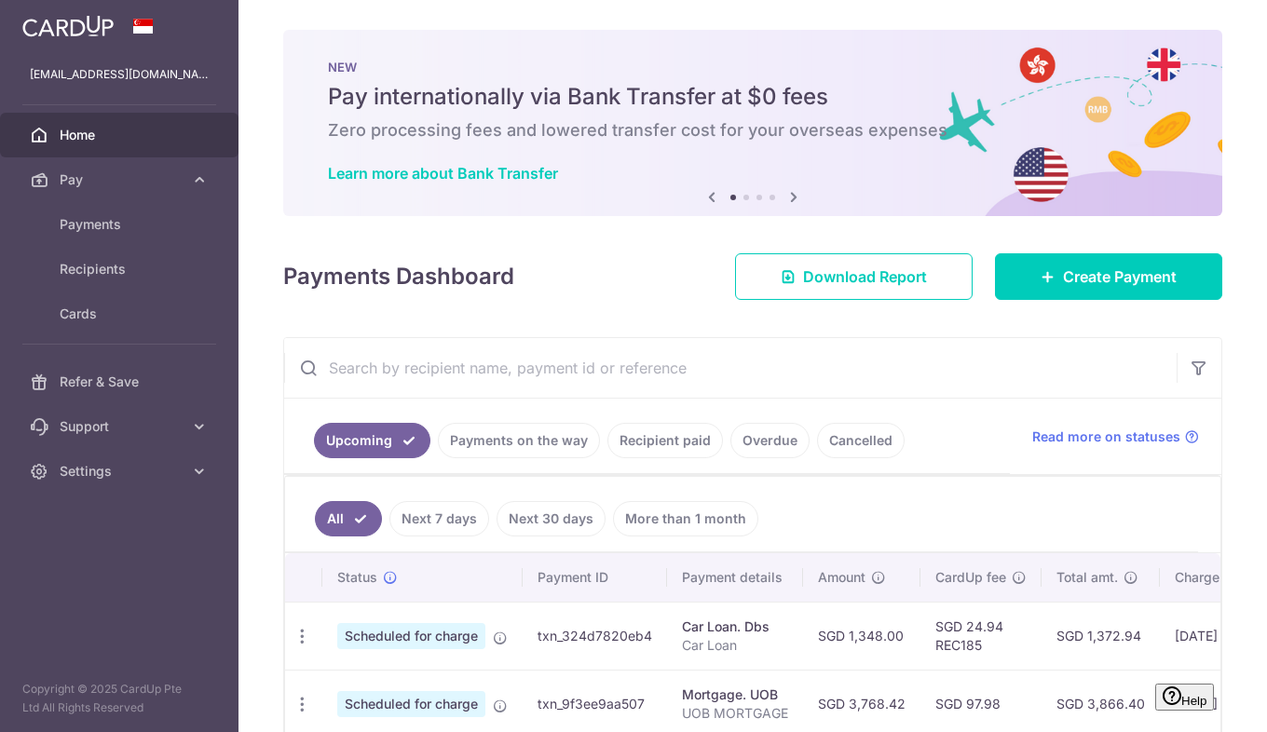
scroll to position [693, 0]
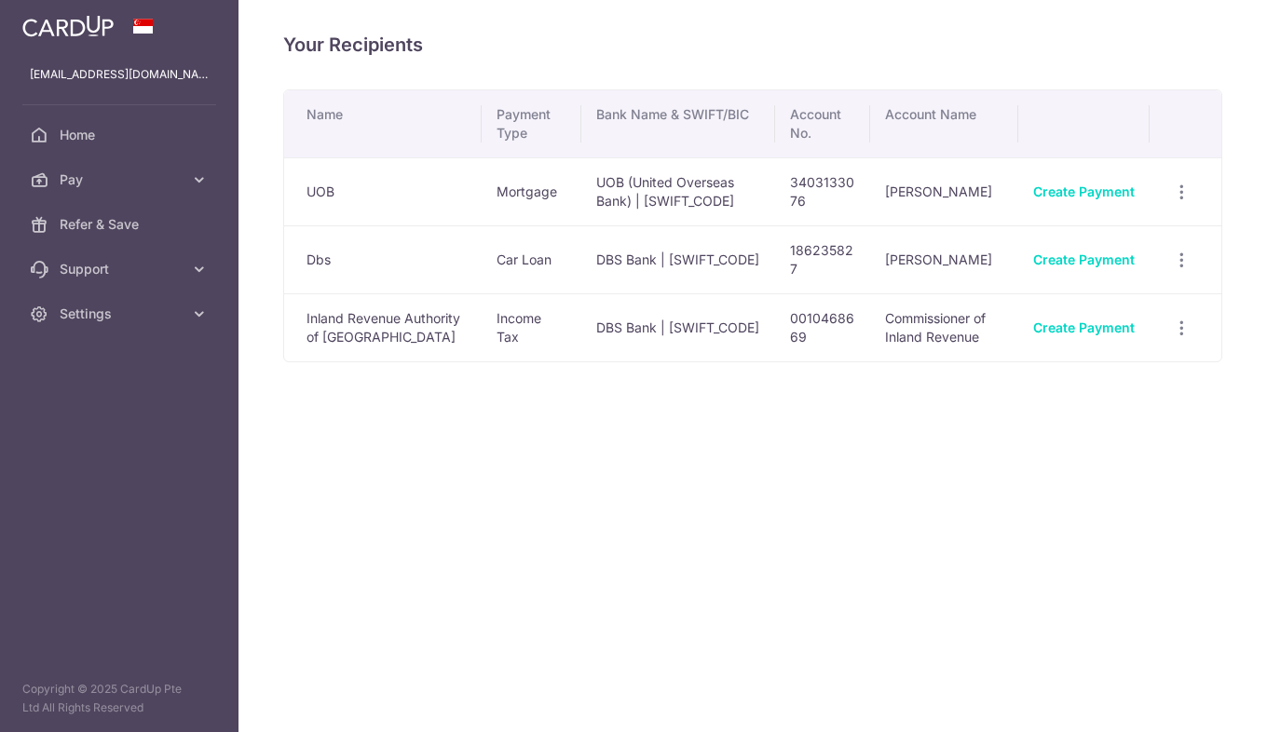
scroll to position [693, 0]
click at [1185, 331] on icon "button" at bounding box center [1182, 329] width 20 height 20
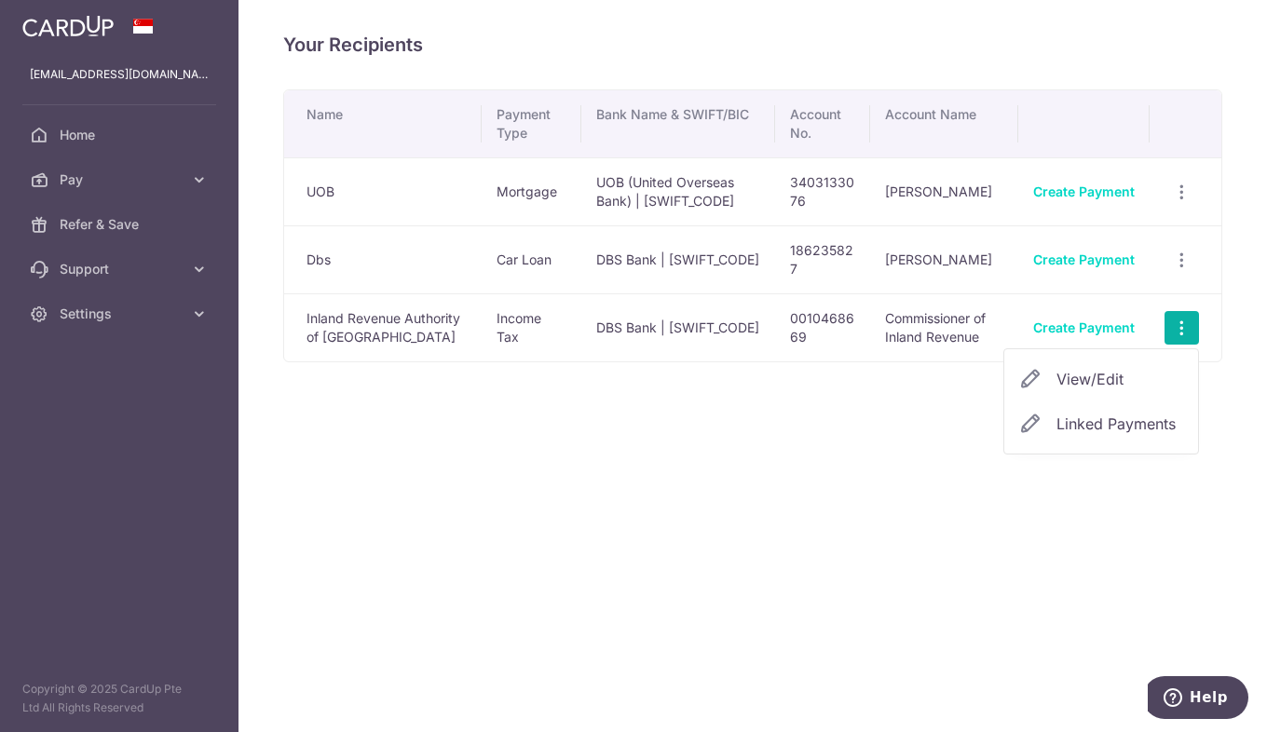
click at [1136, 429] on span "Linked Payments" at bounding box center [1116, 424] width 119 height 19
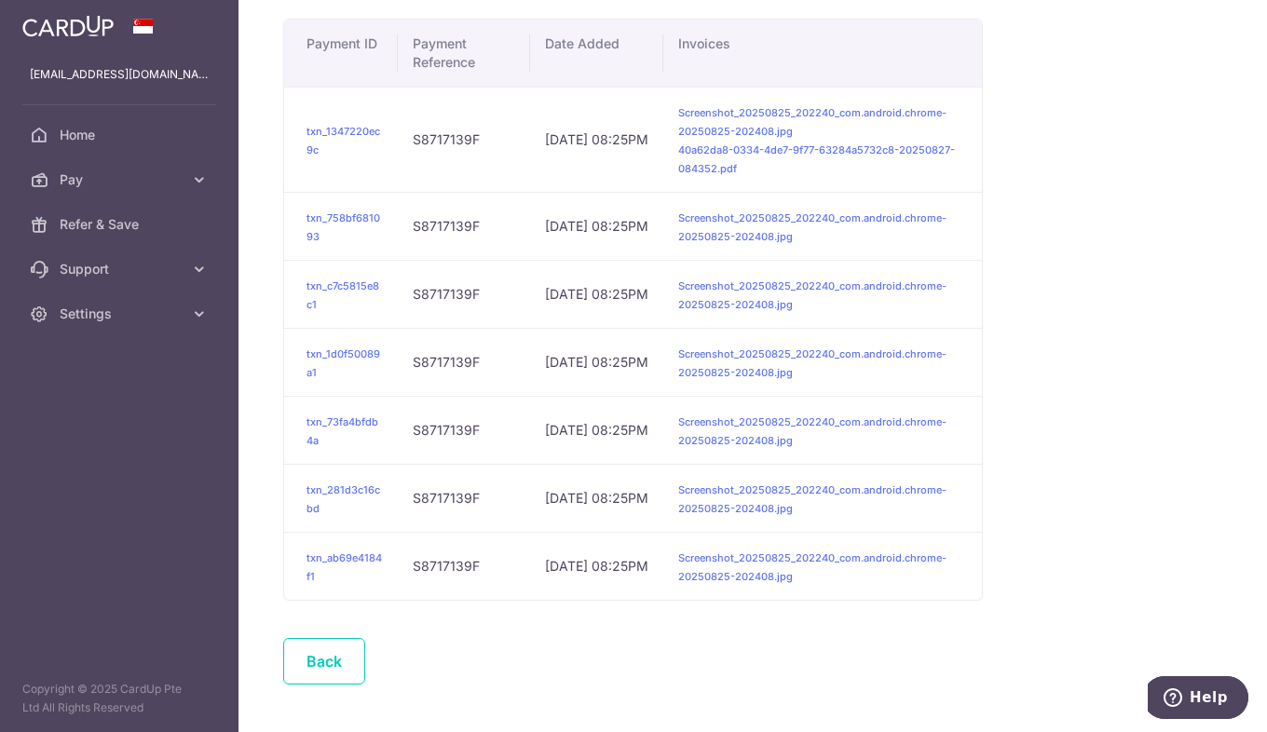
scroll to position [93, 0]
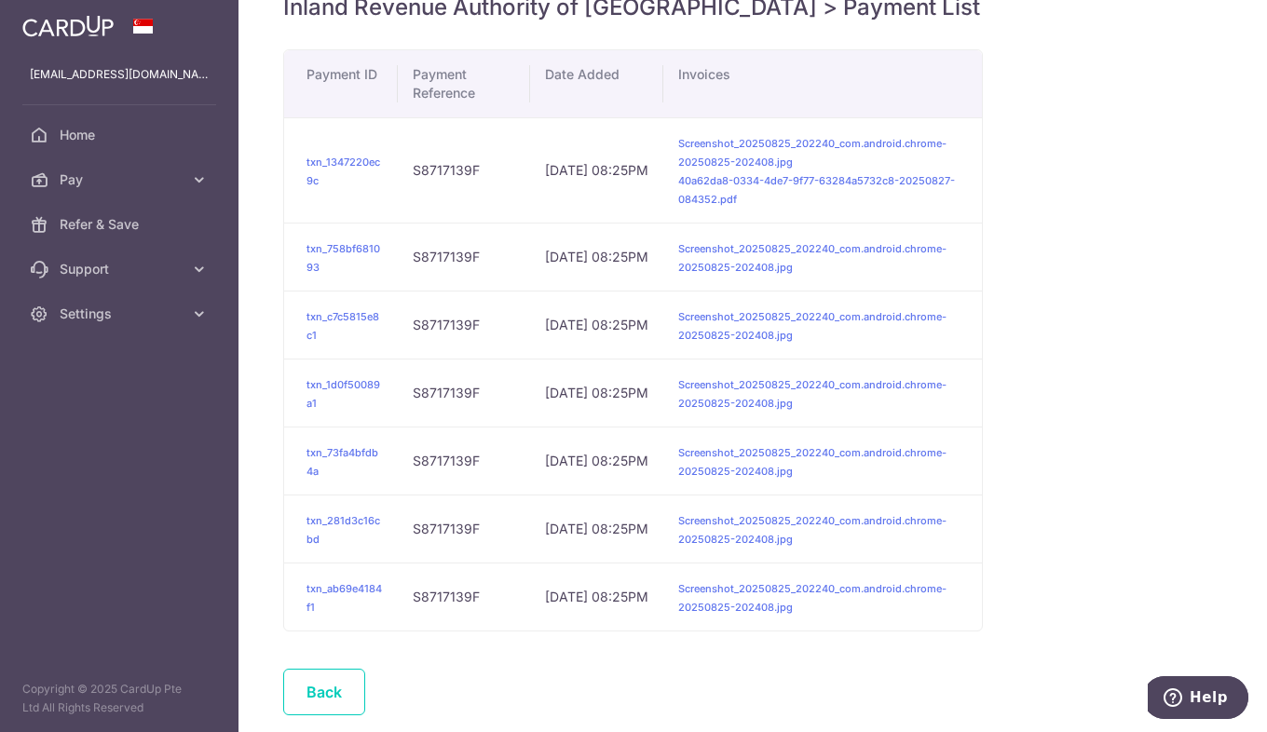
click at [329, 151] on td "txn_1347220ec9c" at bounding box center [341, 169] width 114 height 105
click at [330, 163] on link "txn_1347220ec9c" at bounding box center [344, 172] width 74 height 32
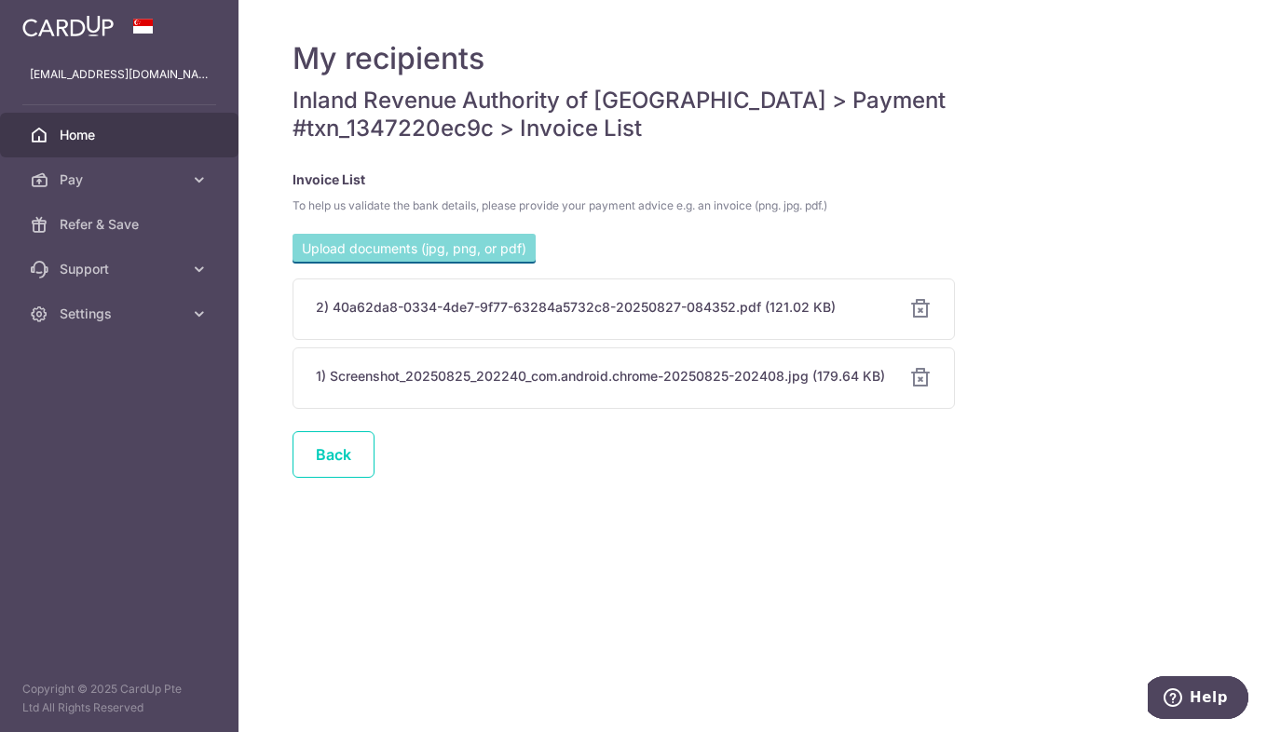
click at [135, 132] on span "Home" at bounding box center [121, 135] width 123 height 19
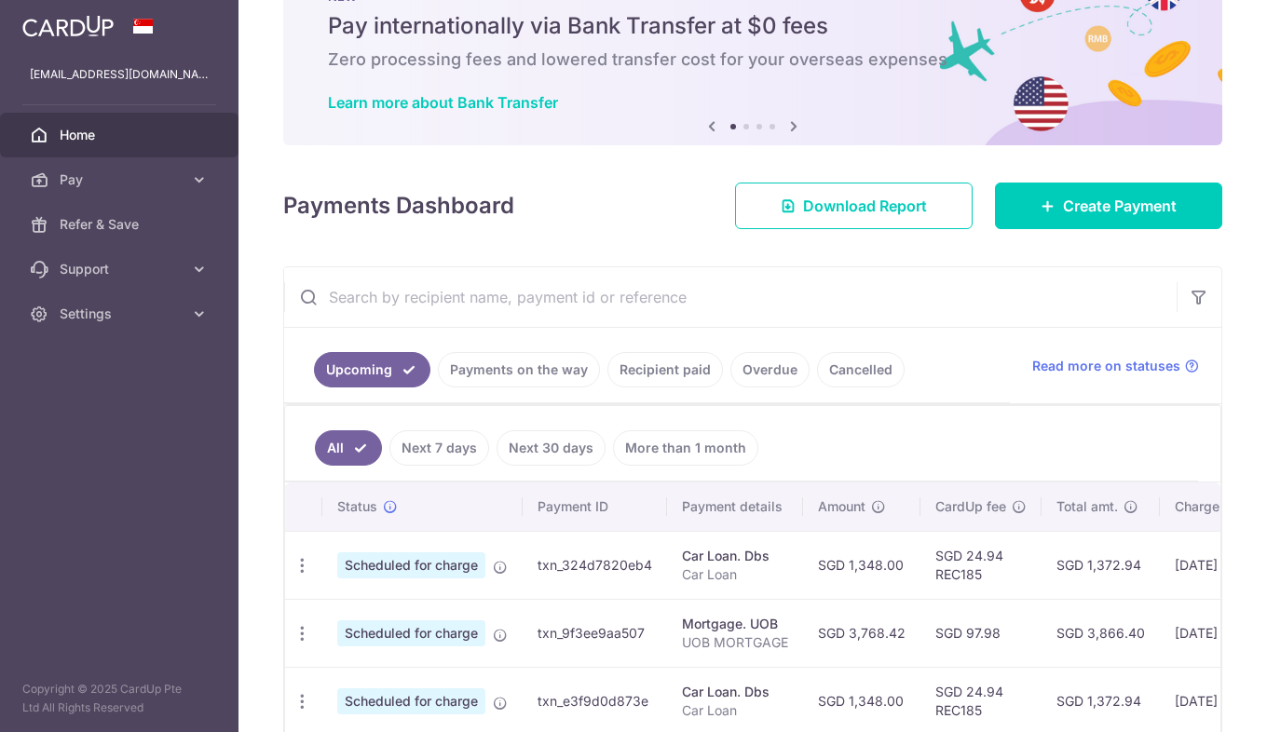
scroll to position [93, 0]
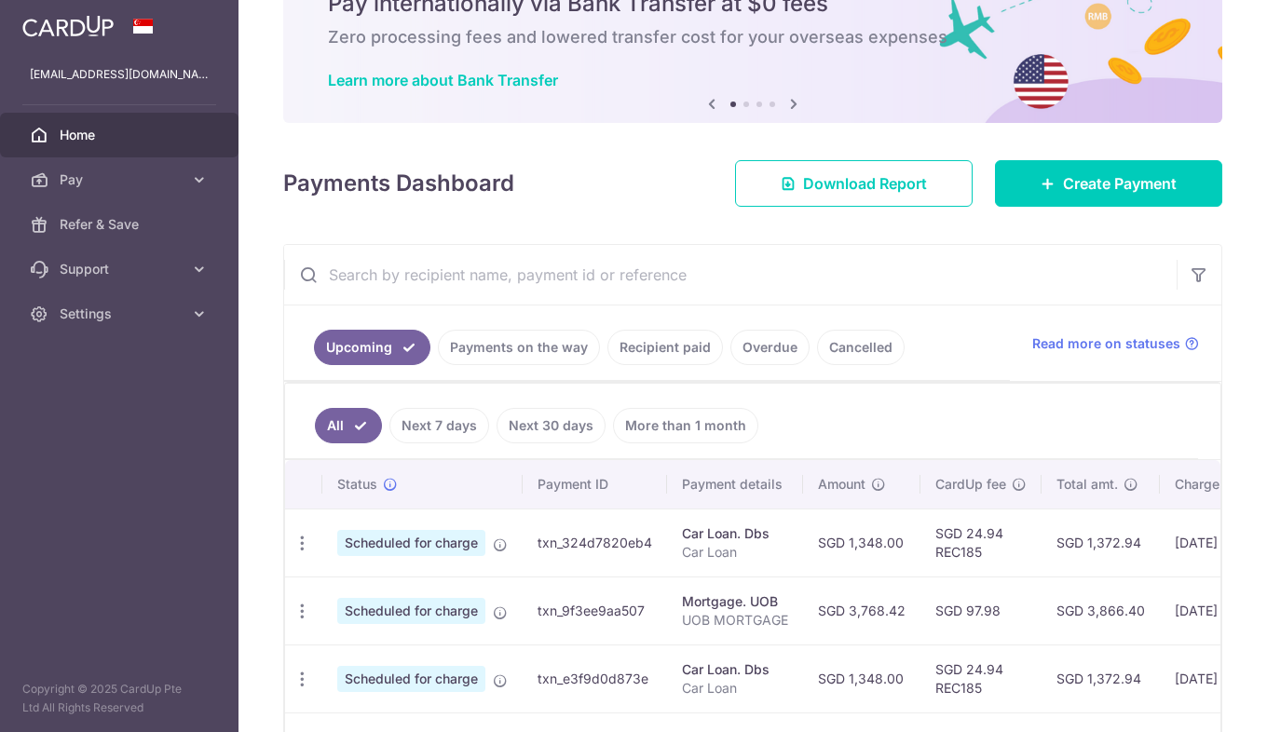
click at [847, 338] on ul "Upcoming Payments on the way Recipient paid Overdue Cancelled" at bounding box center [647, 343] width 726 height 75
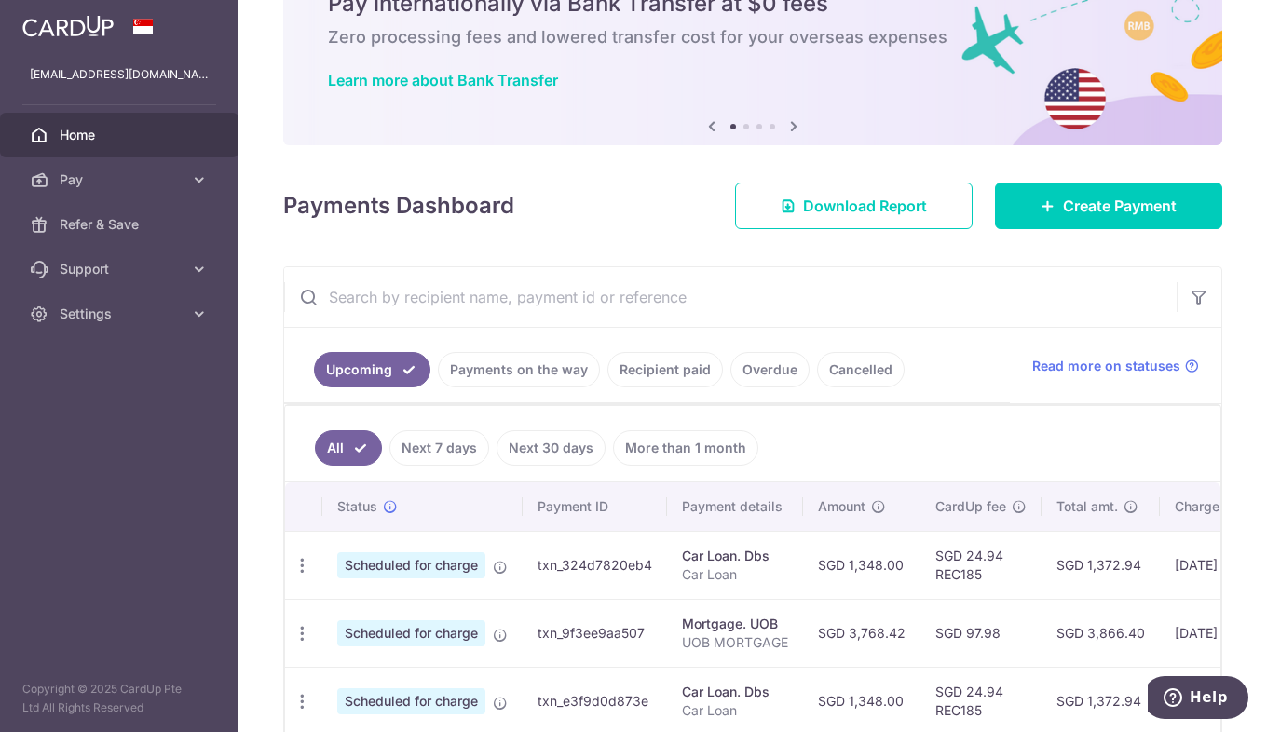
click at [862, 372] on link "Cancelled" at bounding box center [861, 369] width 88 height 35
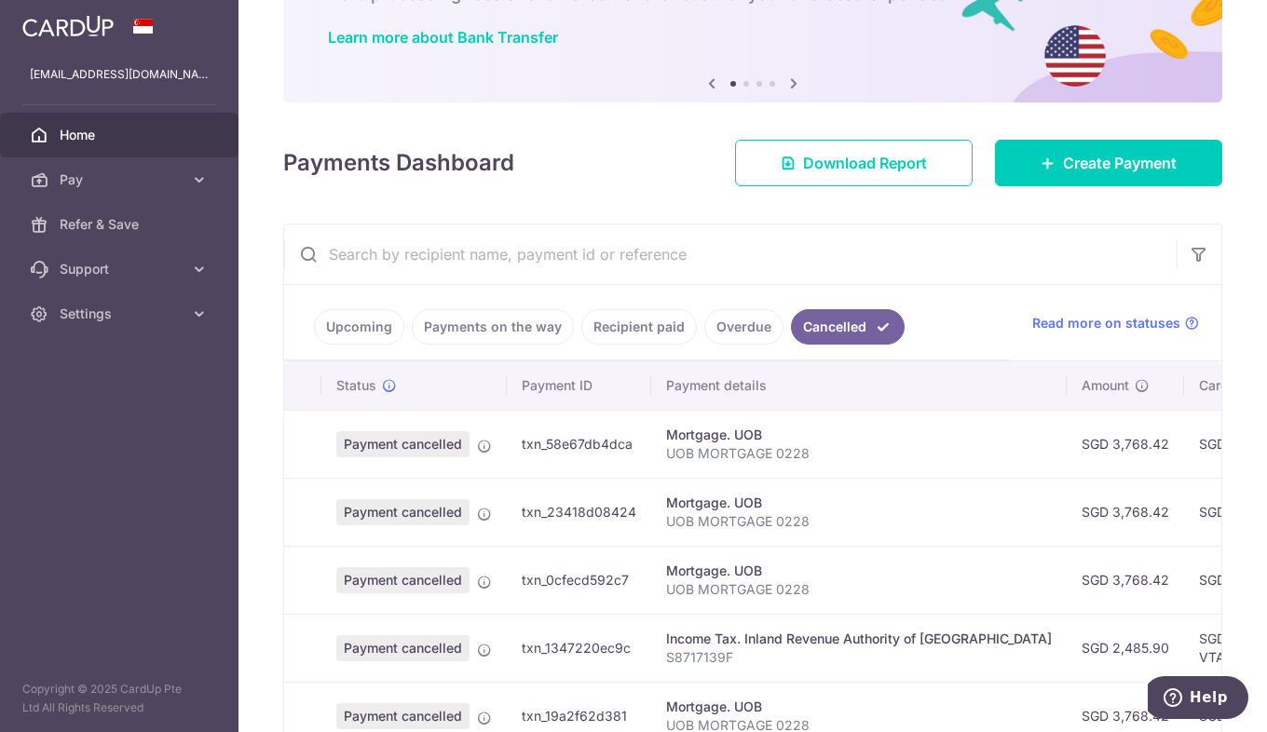
scroll to position [0, 0]
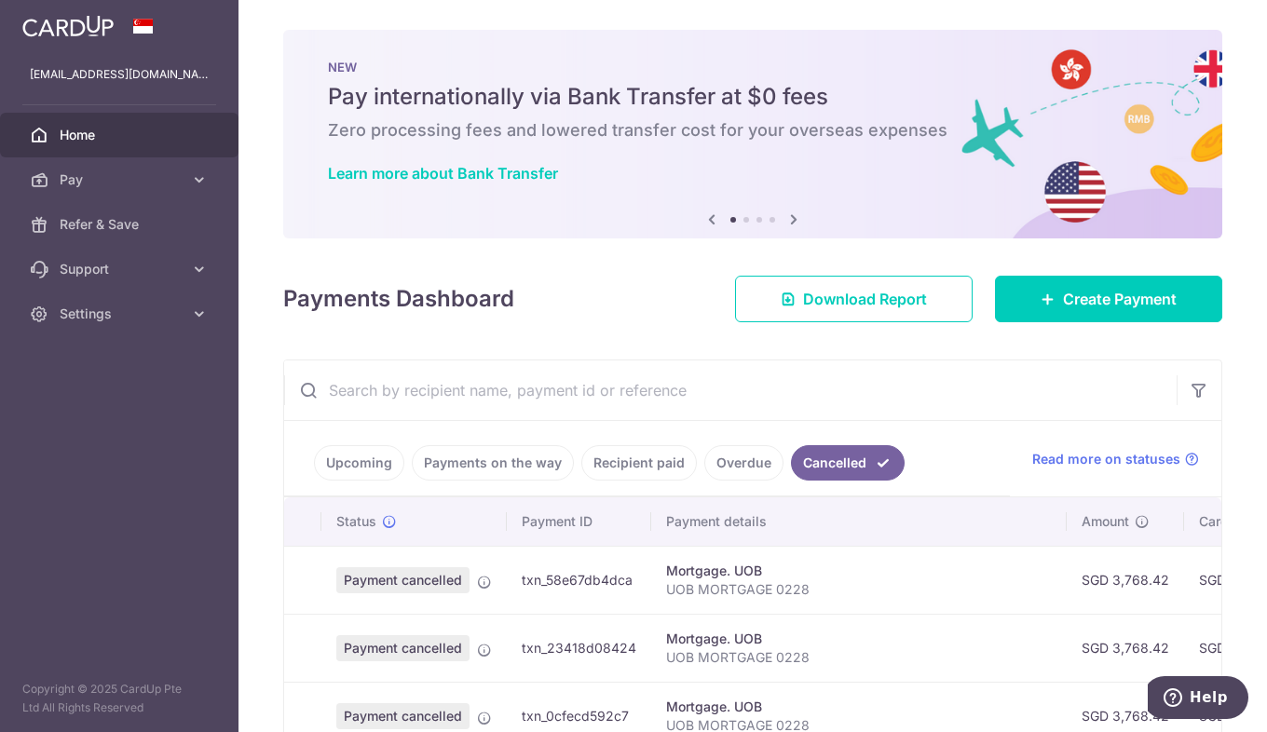
click at [743, 459] on link "Overdue" at bounding box center [743, 462] width 79 height 35
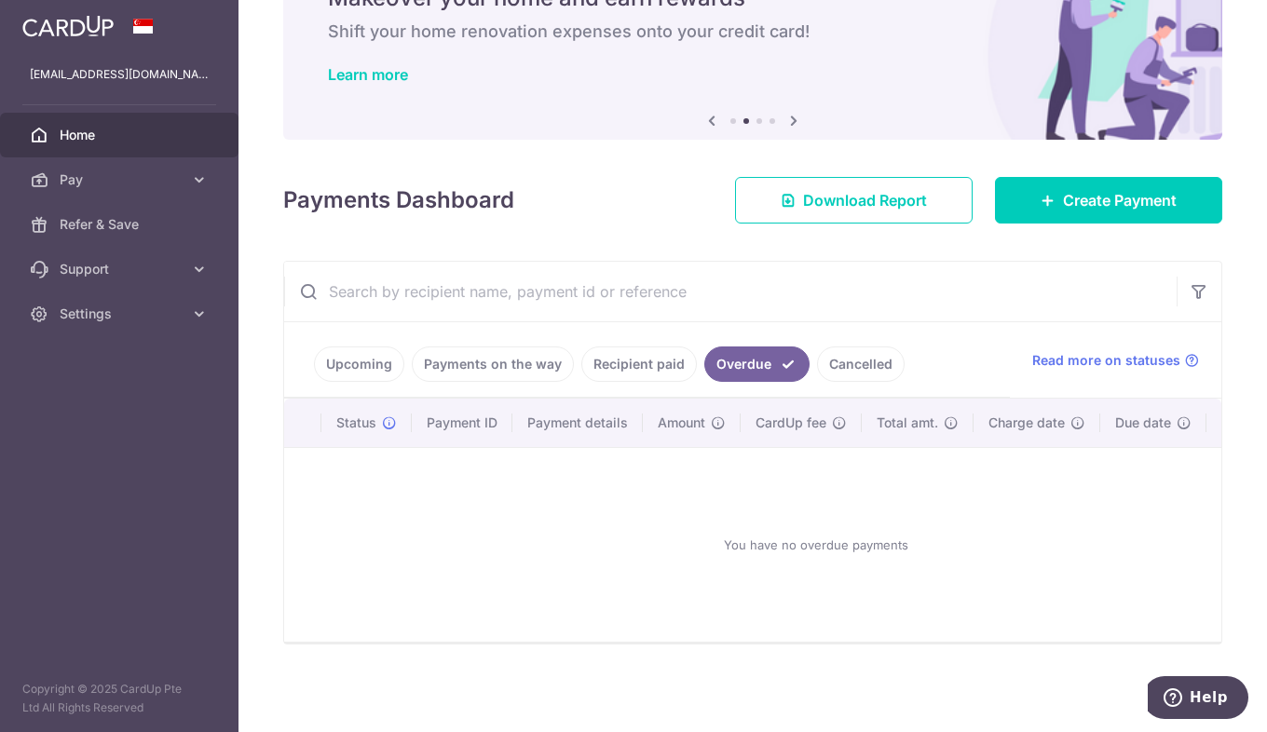
click at [651, 360] on link "Recipient paid" at bounding box center [639, 364] width 116 height 35
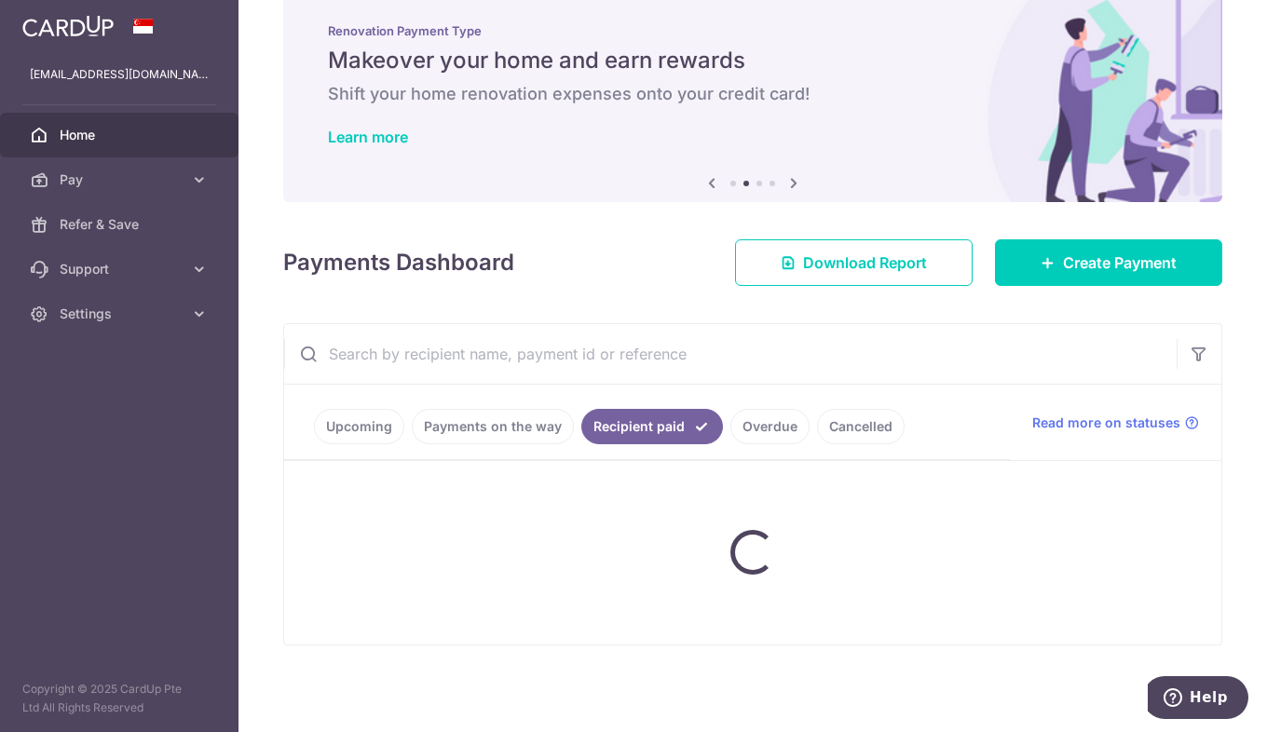
scroll to position [49, 0]
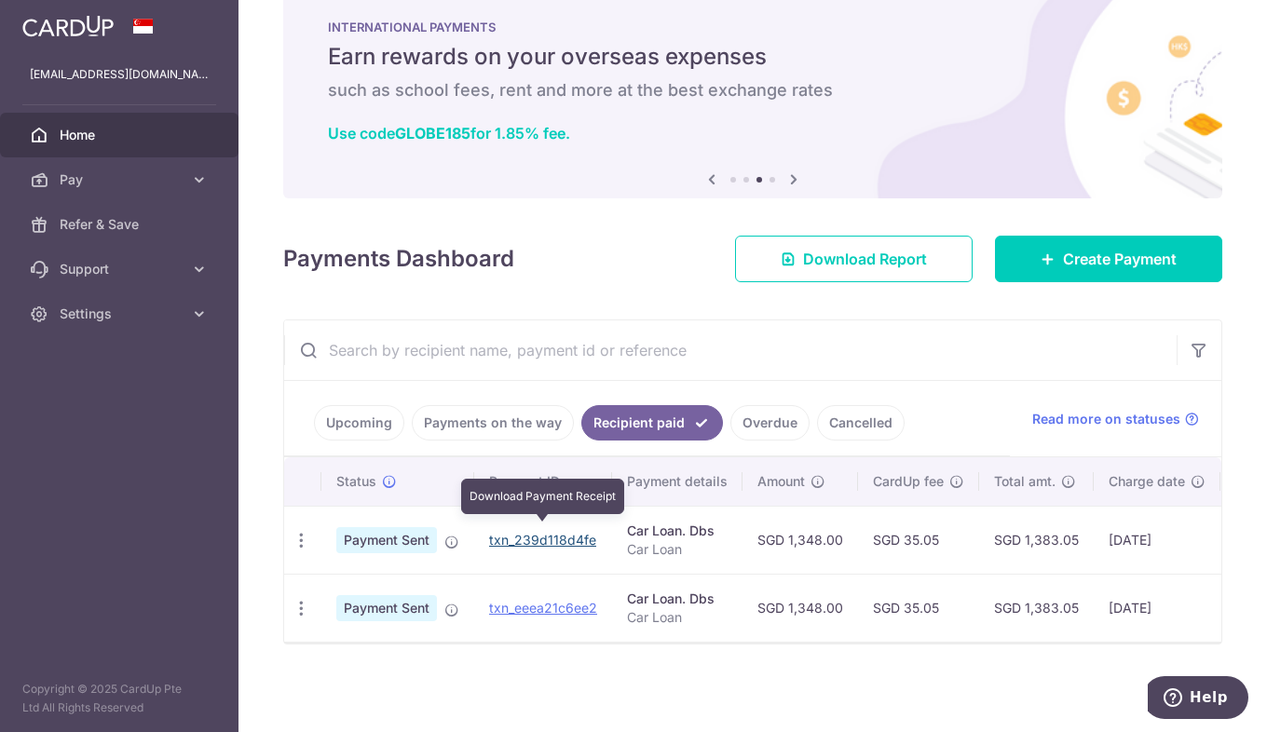
drag, startPoint x: 570, startPoint y: 524, endPoint x: 706, endPoint y: 85, distance: 459.4
click at [571, 532] on link "txn_239d118d4fe" at bounding box center [542, 540] width 107 height 16
click at [488, 416] on link "Payments on the way" at bounding box center [493, 422] width 162 height 35
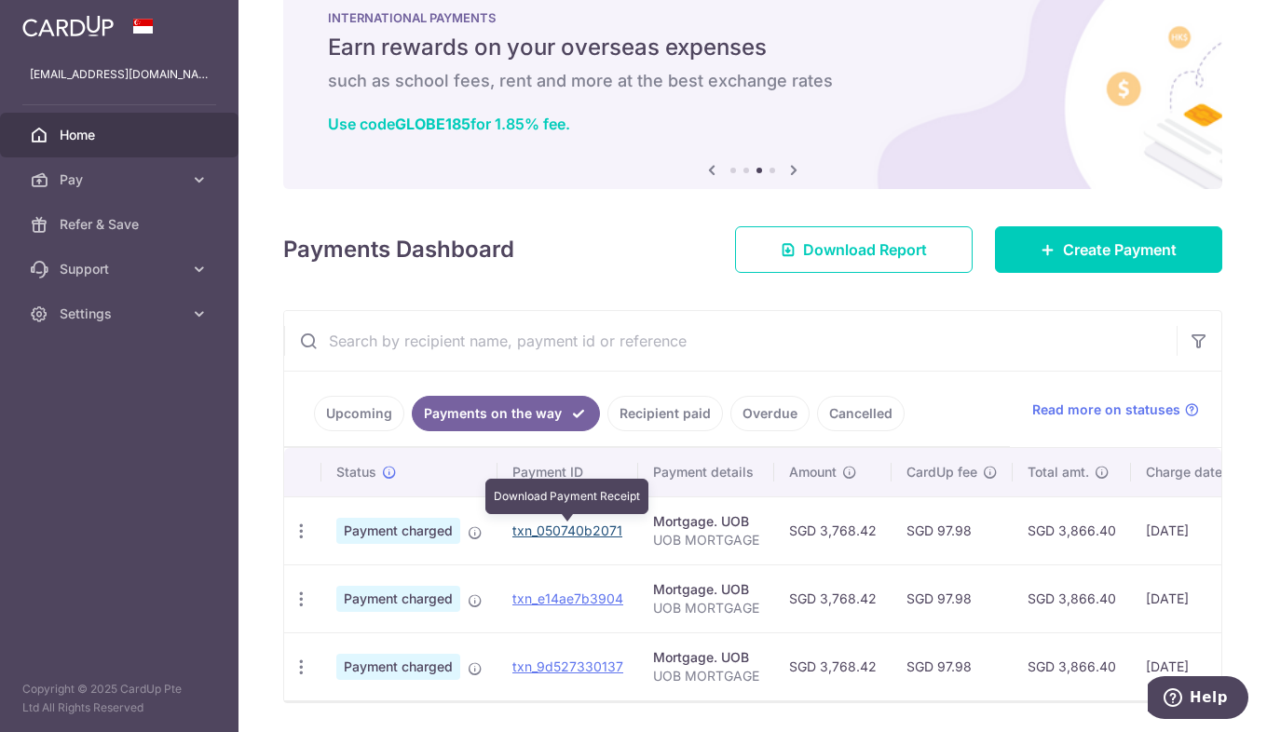
drag, startPoint x: 593, startPoint y: 530, endPoint x: 744, endPoint y: 78, distance: 476.4
click at [593, 530] on link "txn_050740b2071" at bounding box center [567, 531] width 110 height 16
click at [566, 528] on link "txn_050740b2071" at bounding box center [567, 531] width 110 height 16
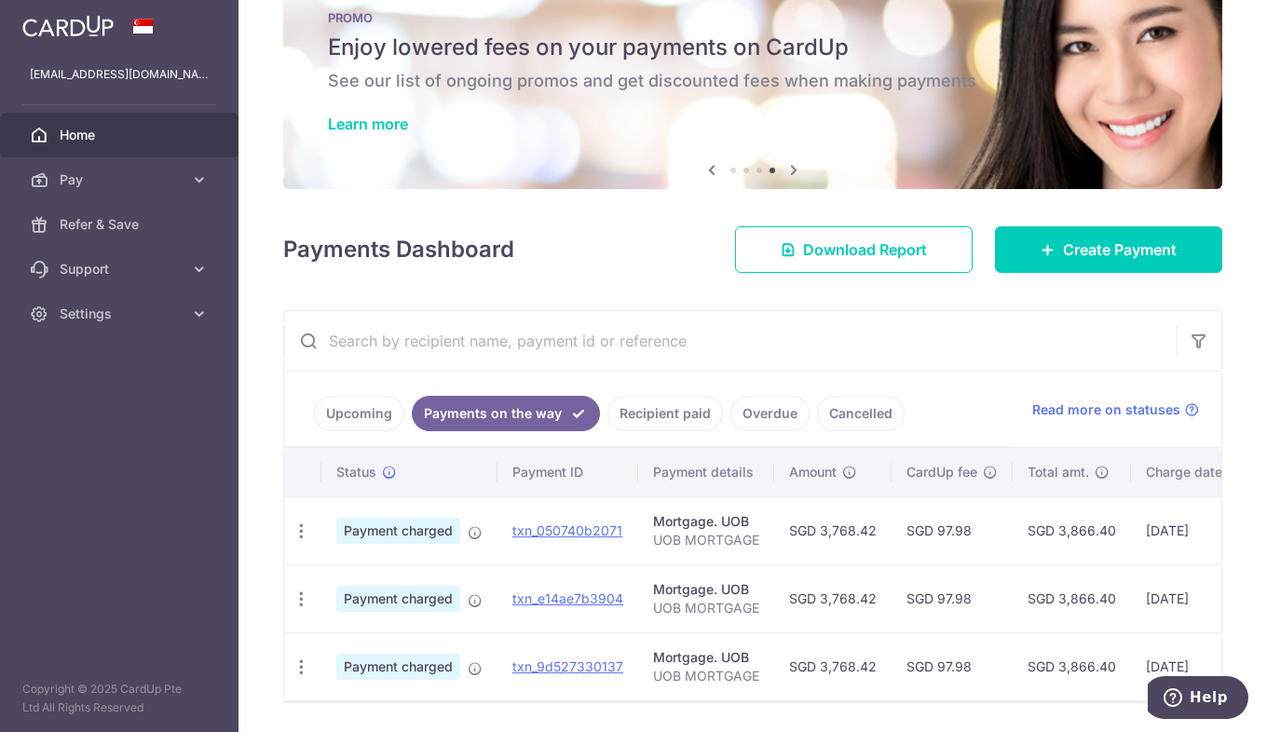
click at [861, 421] on link "Cancelled" at bounding box center [861, 413] width 88 height 35
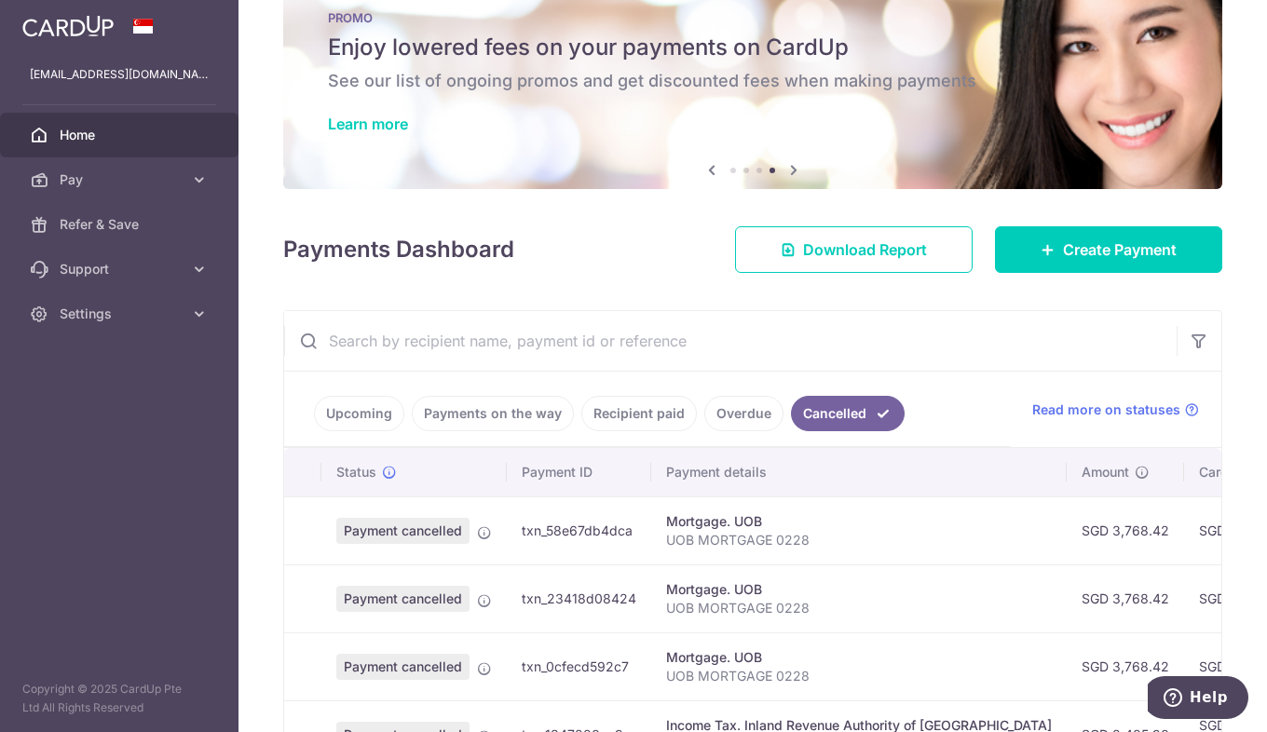
scroll to position [236, 0]
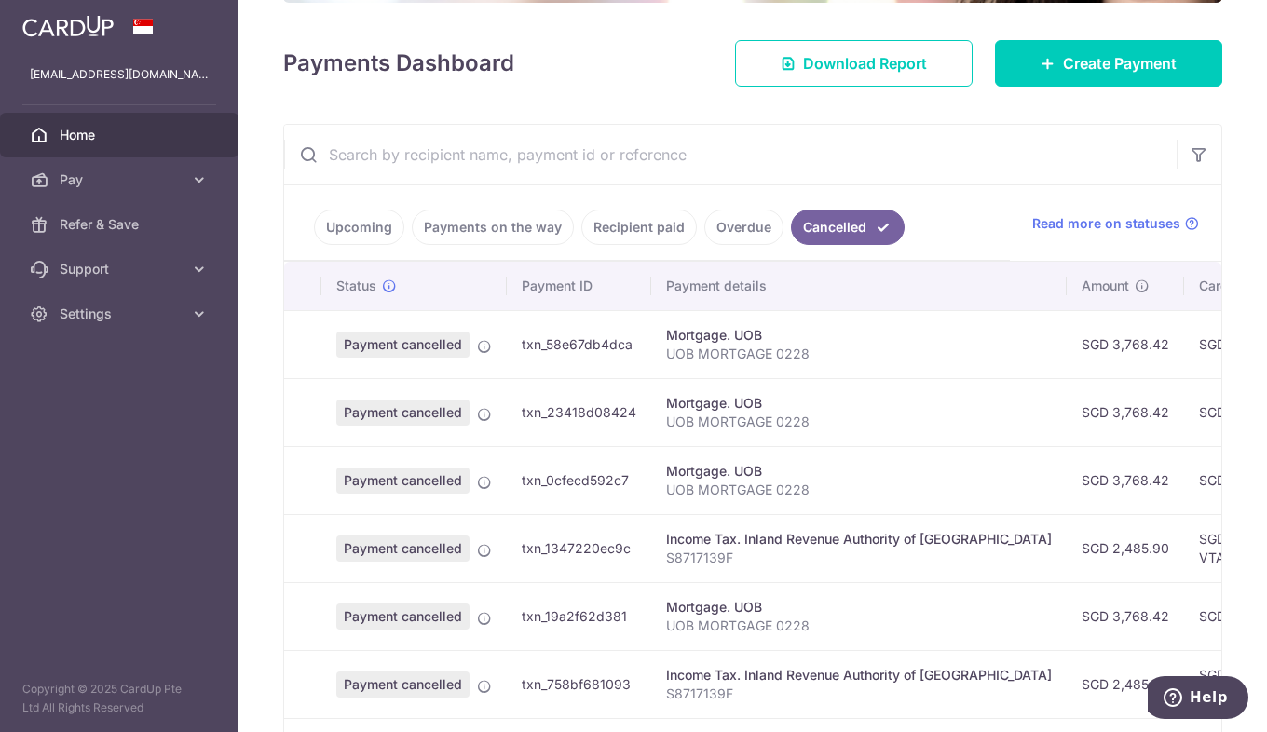
click at [587, 548] on td "txn_1347220ec9c" at bounding box center [579, 548] width 144 height 68
click at [483, 556] on icon at bounding box center [484, 550] width 15 height 15
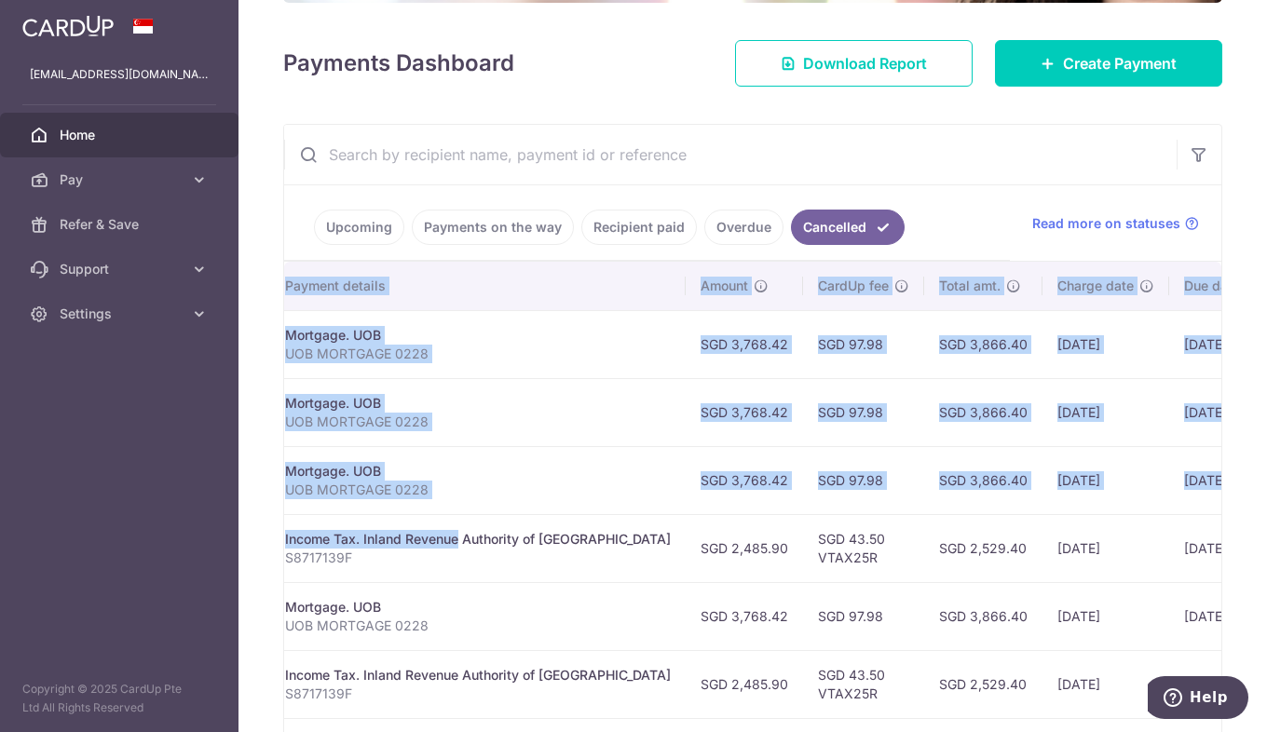
scroll to position [0, 507]
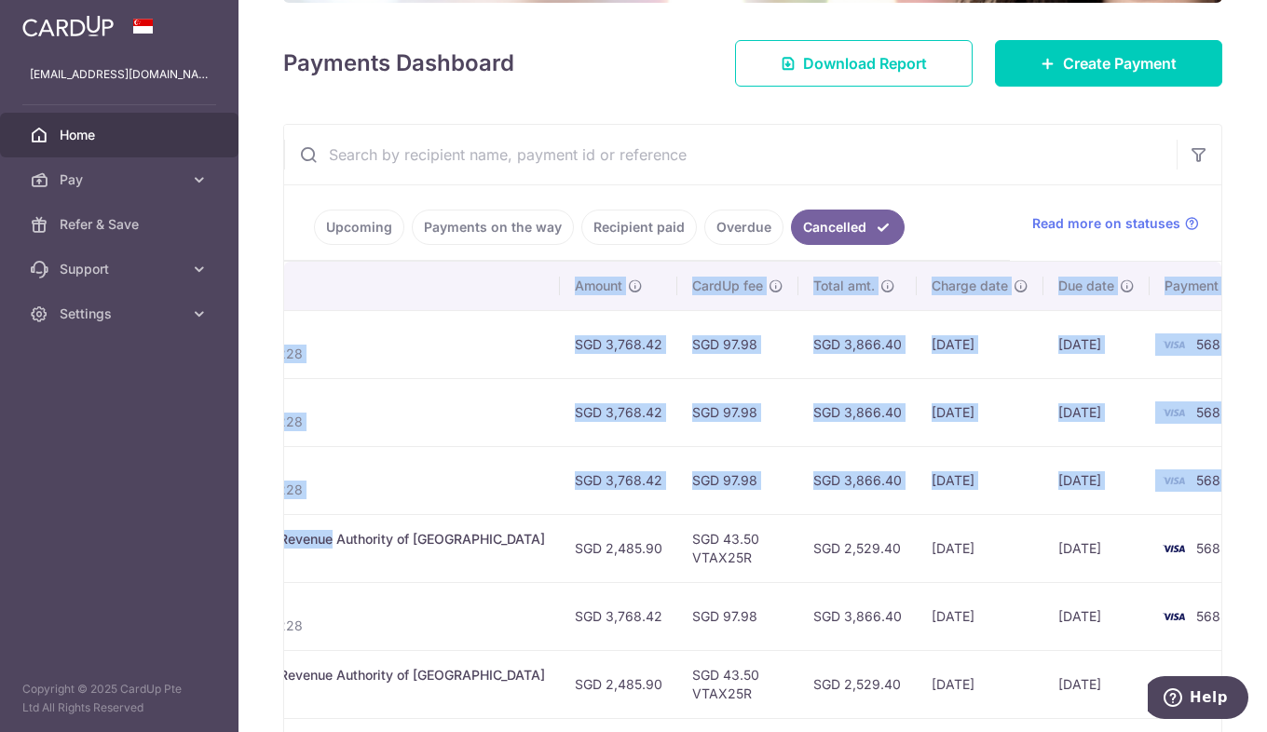
drag, startPoint x: 773, startPoint y: 542, endPoint x: 1256, endPoint y: 536, distance: 482.7
type textarea "d Revenue Authority of Singapore S8717139F SGD 2,485.90 SGD 43.50 VTAX25R SGD 2…"
click at [1265, 537] on div "× Pause Schedule Pause all future payments in this series Pause just this one p…" at bounding box center [753, 366] width 1029 height 732
drag, startPoint x: 1256, startPoint y: 536, endPoint x: 1030, endPoint y: 557, distance: 227.4
click at [1075, 547] on td "[DATE]" at bounding box center [1096, 548] width 106 height 68
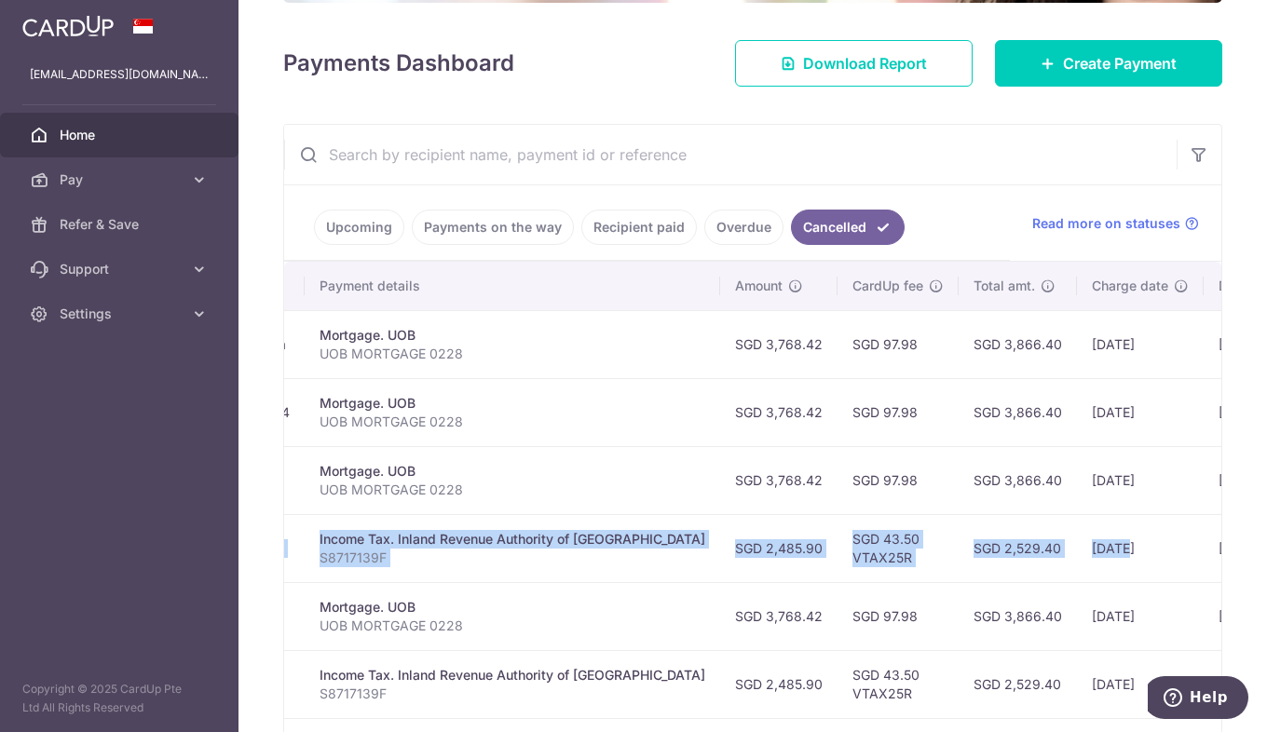
scroll to position [0, 0]
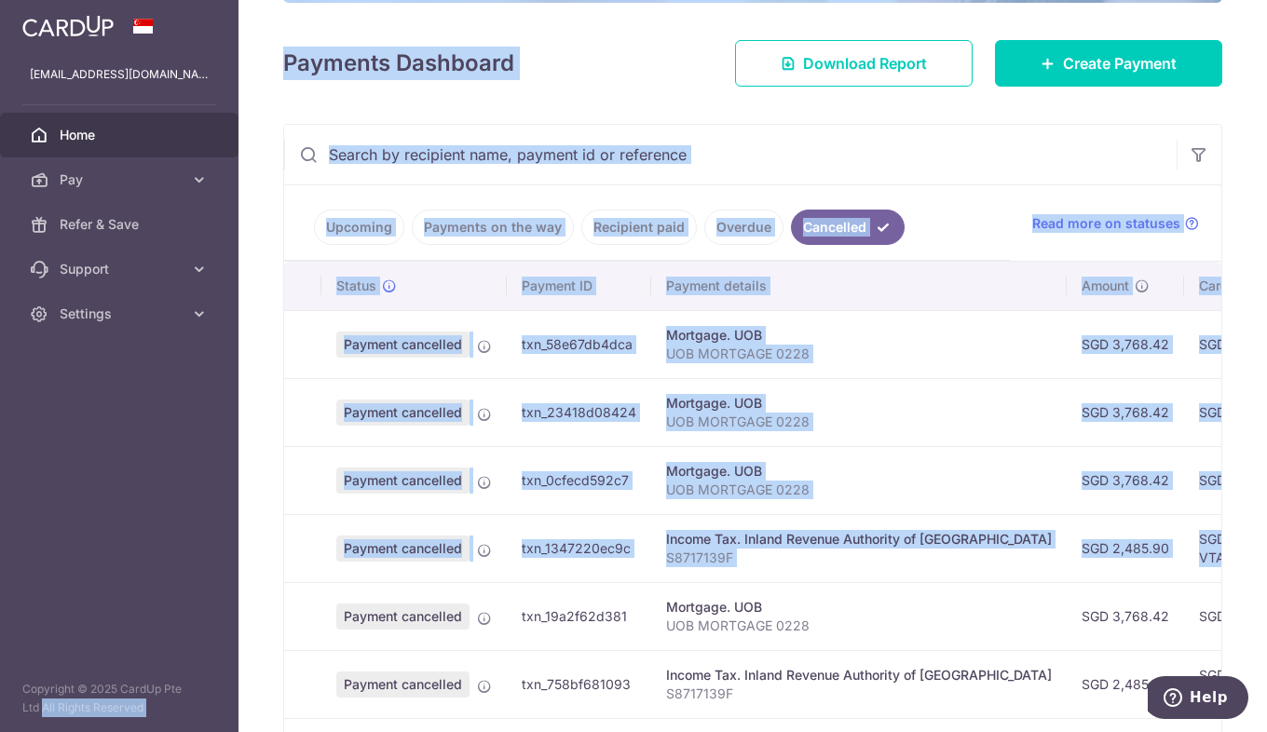
drag, startPoint x: 894, startPoint y: 552, endPoint x: 399, endPoint y: 551, distance: 495.7
click at [375, 552] on tr "Payment cancelled txn_1347220ec9c Income Tax. Inland Revenue Authority of [GEOG…" at bounding box center [1041, 548] width 1514 height 68
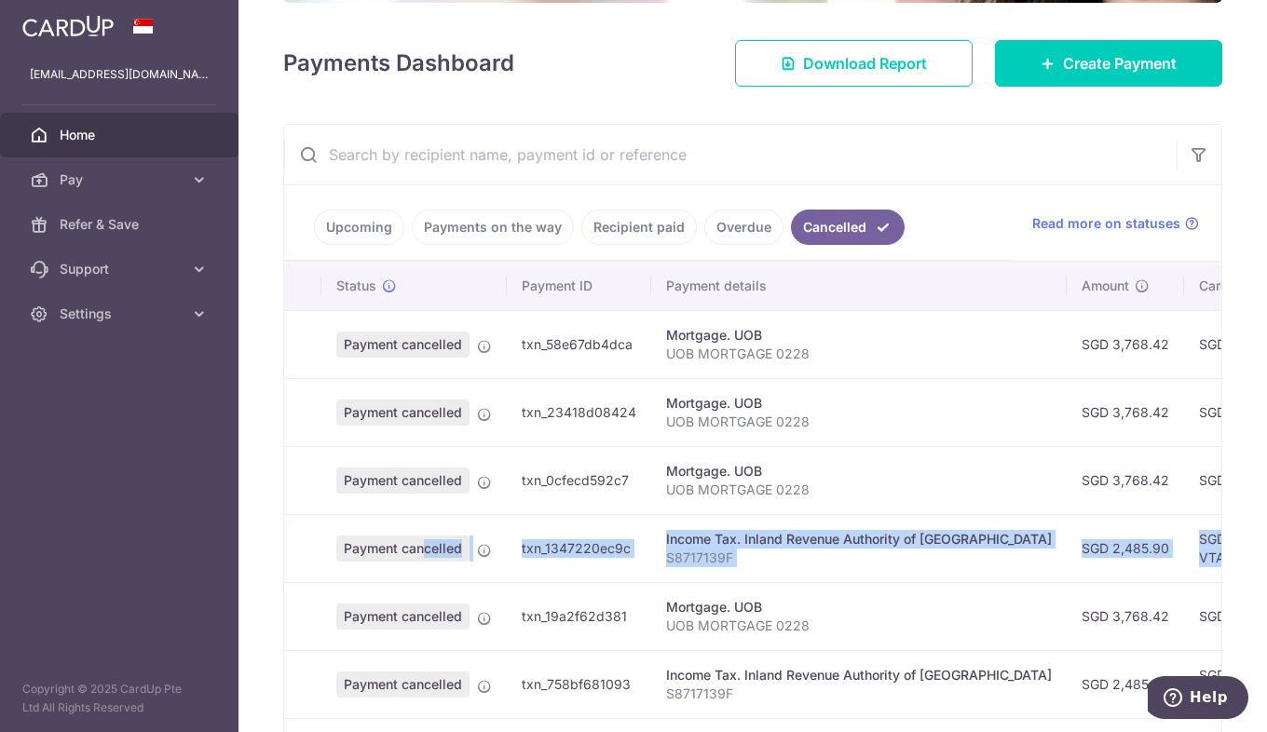
drag, startPoint x: 399, startPoint y: 551, endPoint x: 606, endPoint y: 542, distance: 207.0
click at [645, 541] on td "txn_1347220ec9c" at bounding box center [579, 548] width 144 height 68
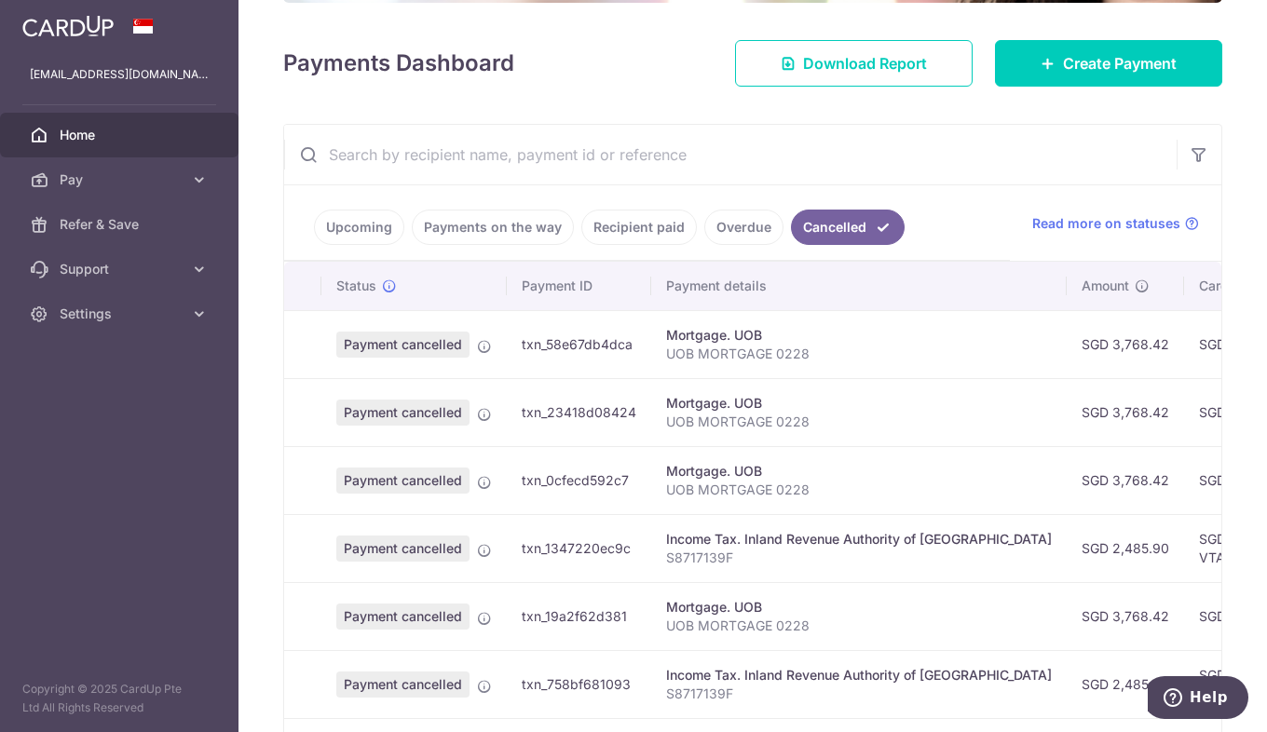
click at [559, 542] on td "txn_1347220ec9c" at bounding box center [579, 548] width 144 height 68
click at [496, 551] on td "Payment cancelled" at bounding box center [413, 548] width 185 height 68
click at [484, 551] on icon at bounding box center [484, 550] width 15 height 15
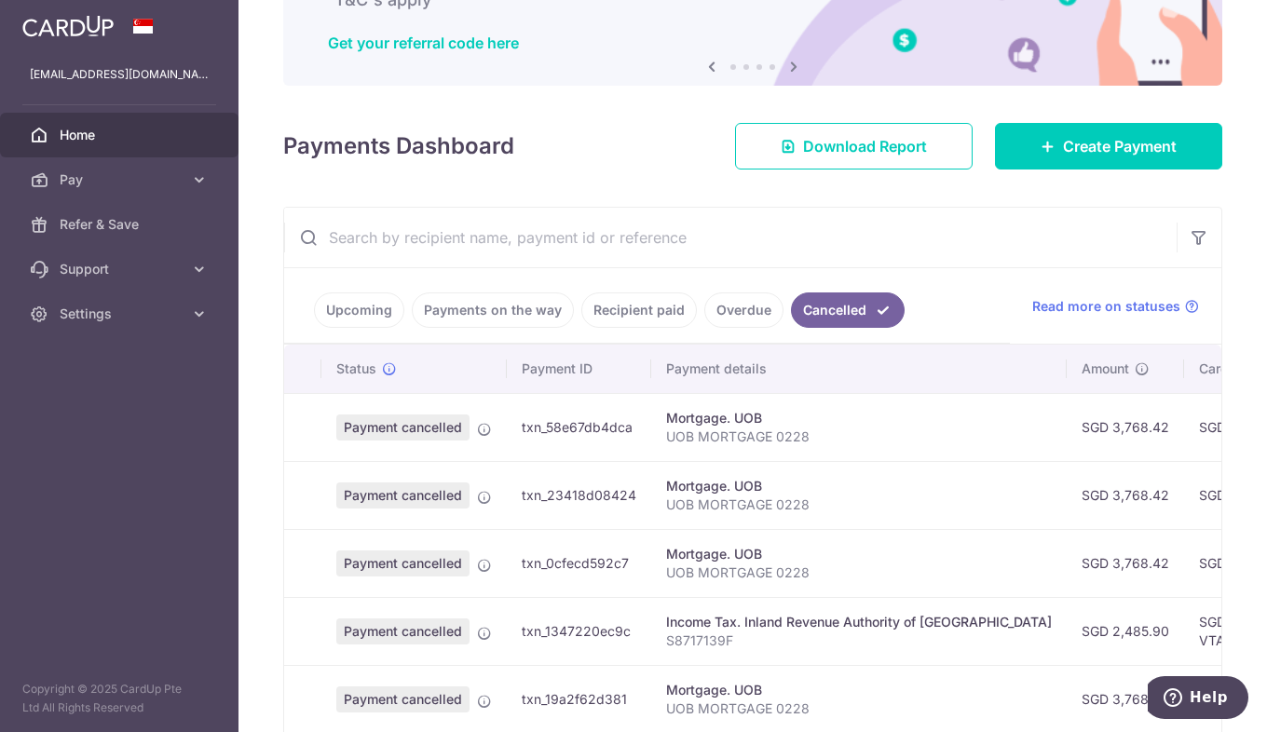
scroll to position [49, 0]
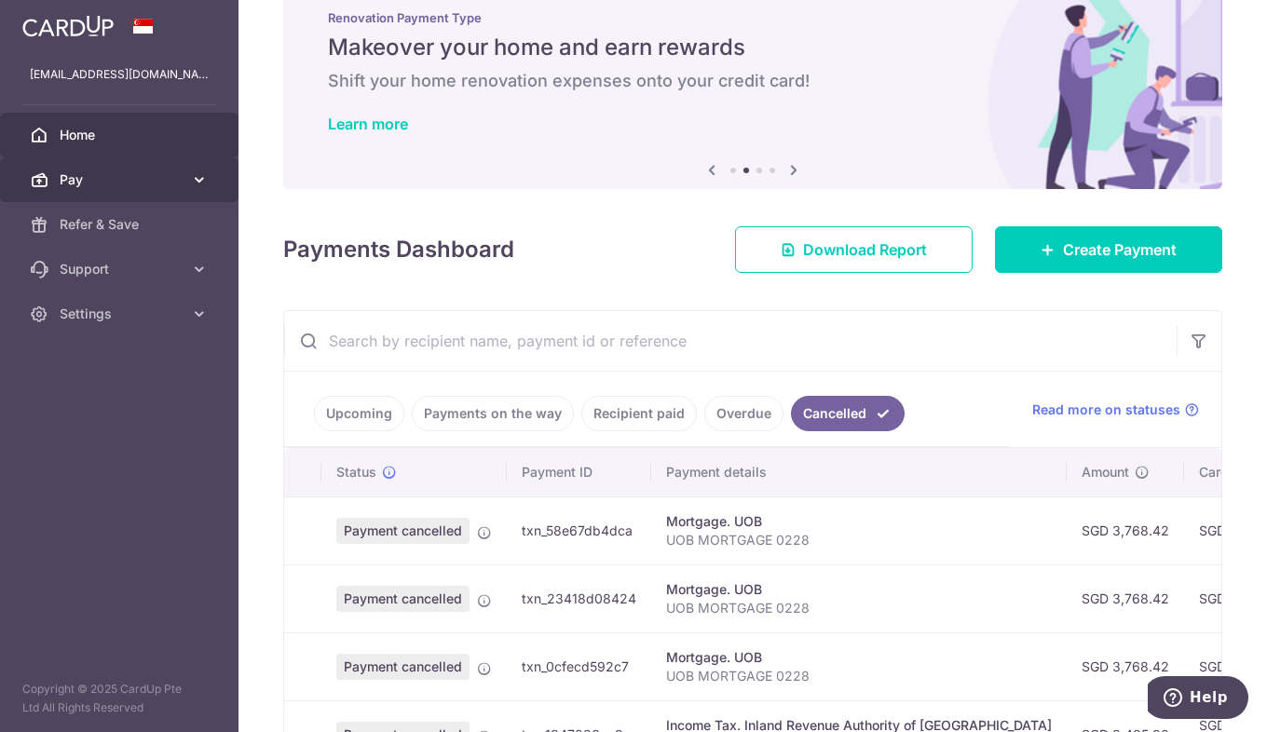
click at [169, 171] on span "Pay" at bounding box center [121, 179] width 123 height 19
